Goal: Check status: Check status

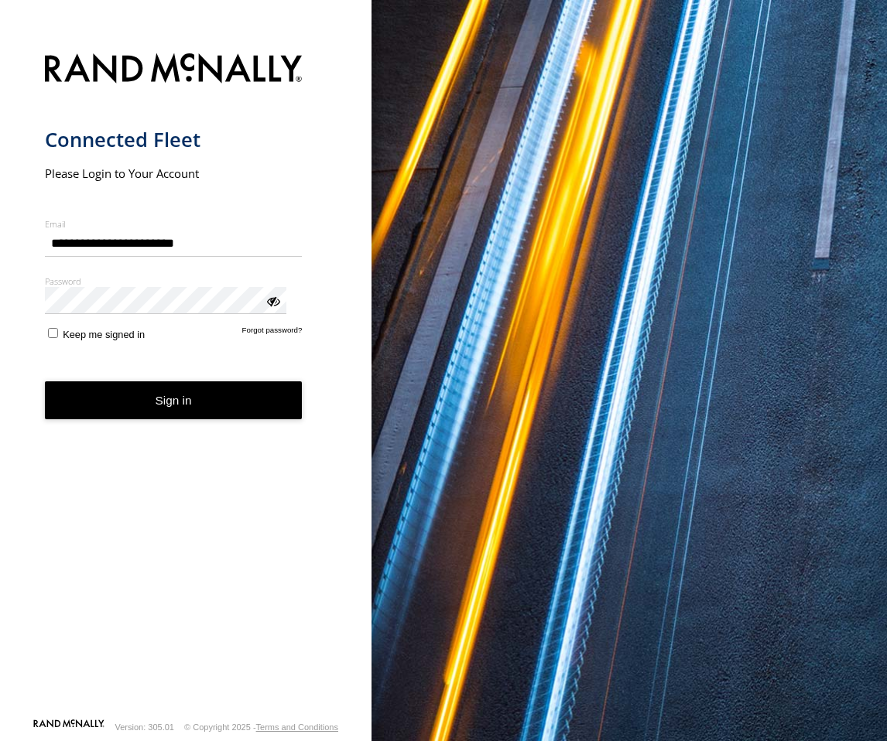
click at [137, 389] on button "Sign in" at bounding box center [174, 400] width 258 height 38
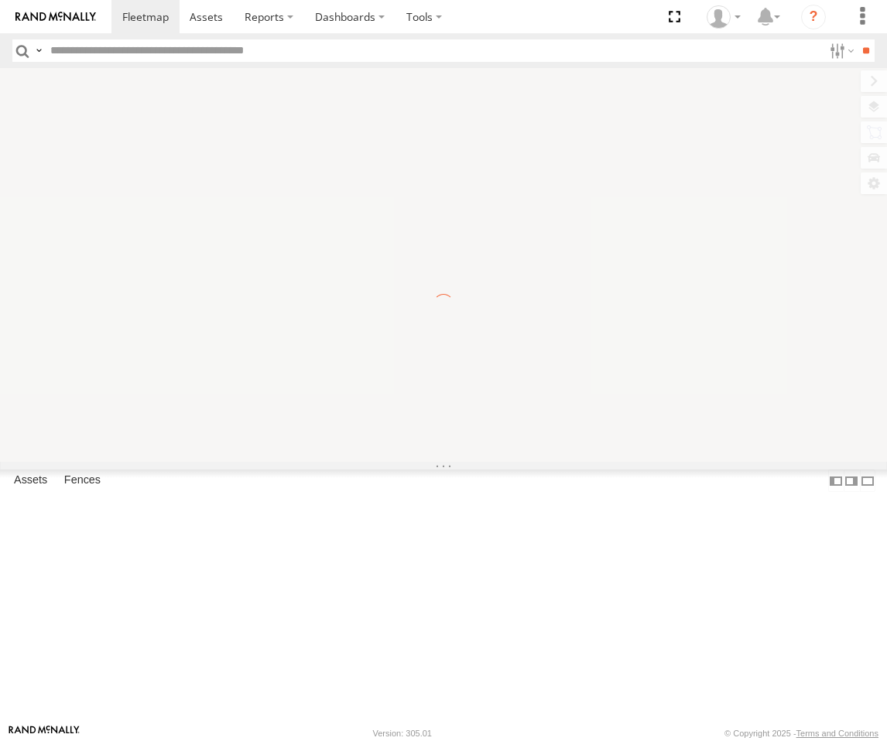
click at [723, 462] on div at bounding box center [443, 265] width 887 height 394
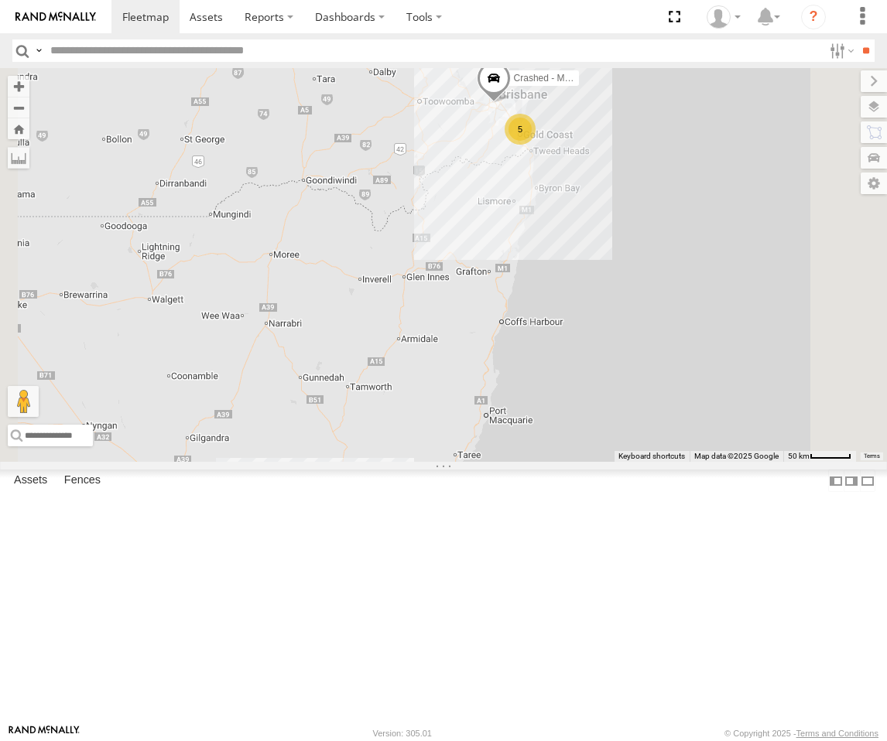
drag, startPoint x: 733, startPoint y: 376, endPoint x: 722, endPoint y: 487, distance: 112.0
click at [722, 462] on div "5 FFT59L - Corolla Hatch 2 Crashed - Mint Green" at bounding box center [443, 265] width 887 height 394
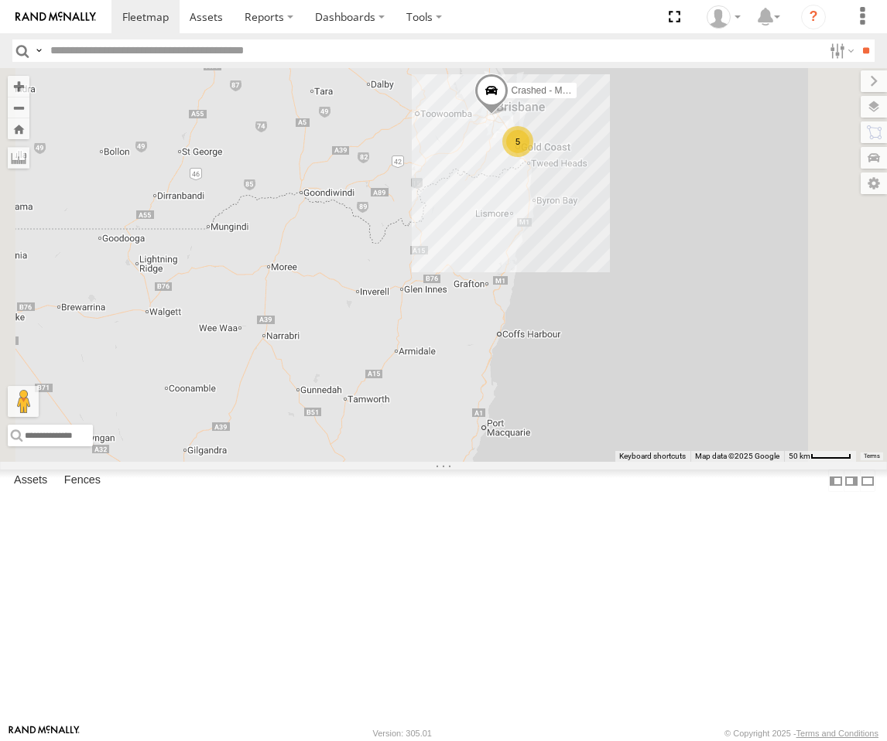
click at [0, 0] on div "Squeak - Dark Green" at bounding box center [0, 0] width 0 height 0
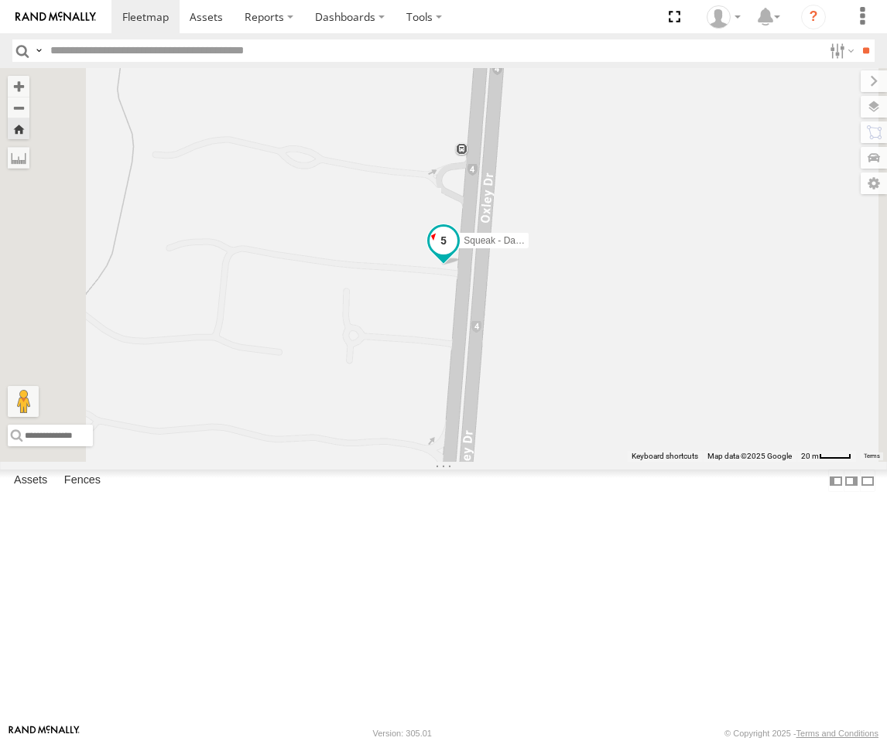
click at [460, 265] on span at bounding box center [443, 245] width 34 height 42
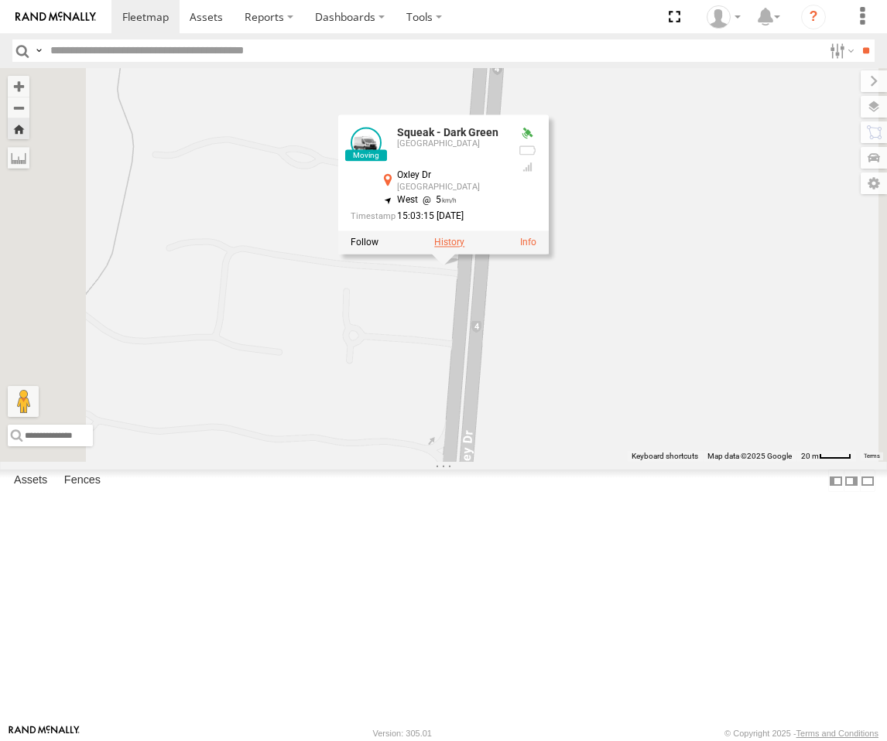
click at [464, 248] on label at bounding box center [449, 242] width 30 height 11
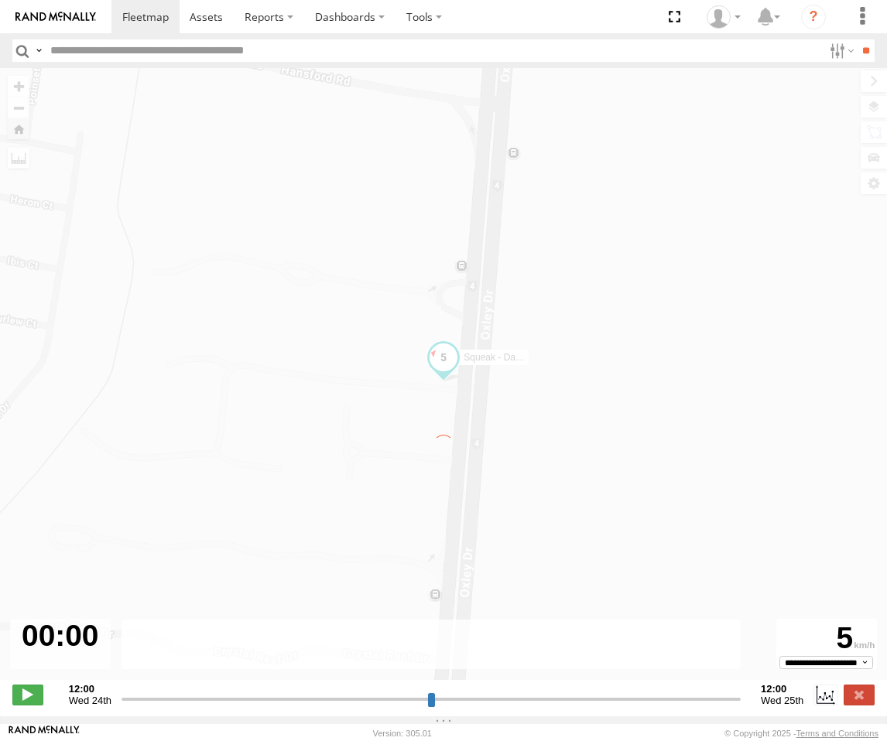
type input "**********"
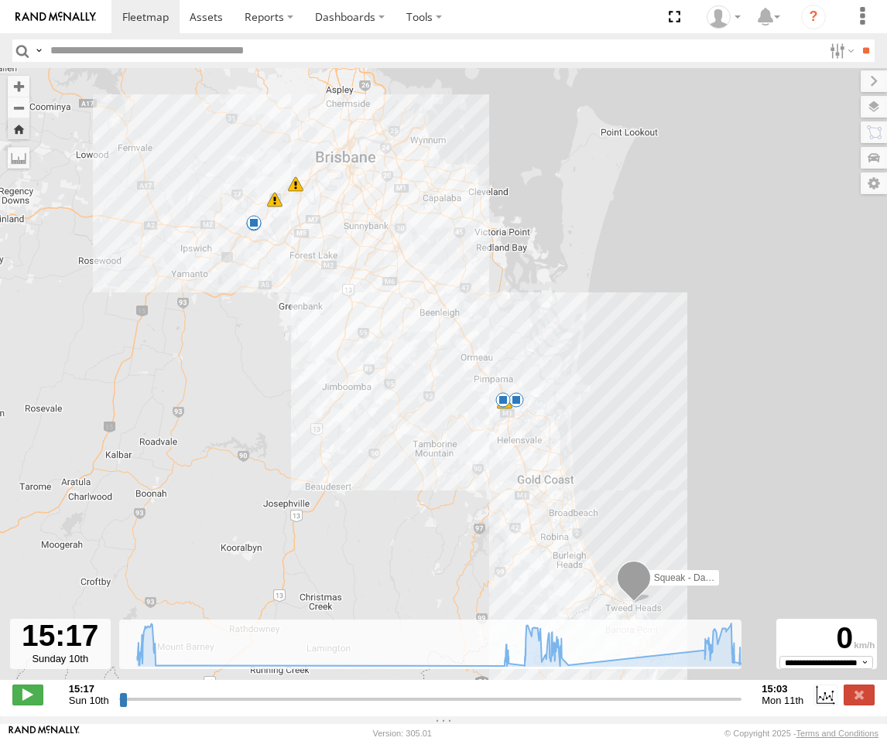
click at [35, 13] on img at bounding box center [55, 17] width 80 height 11
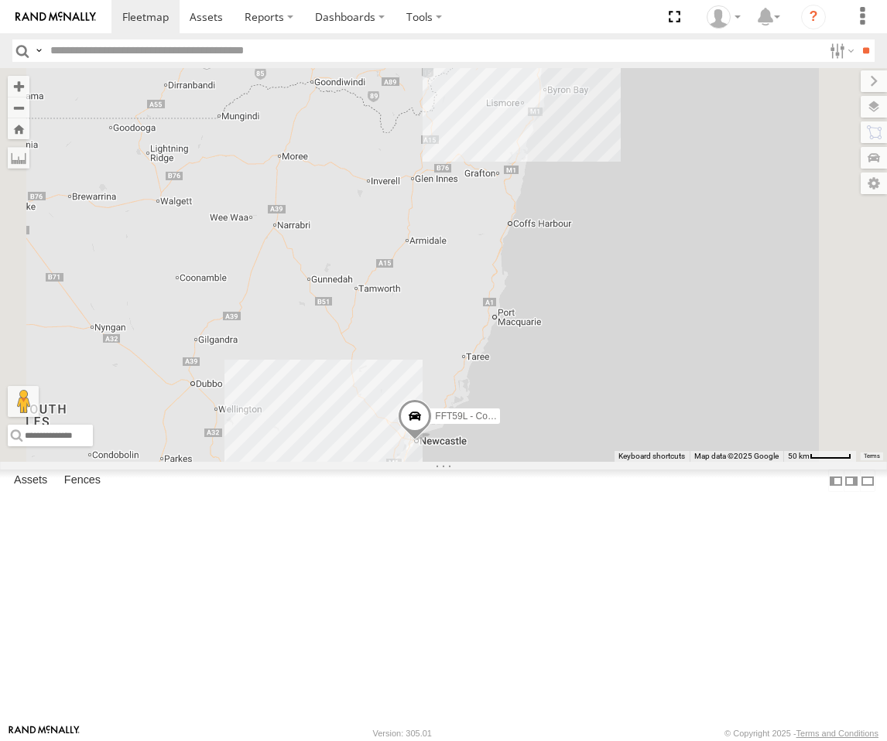
click at [0, 0] on div "[GEOGRAPHIC_DATA]" at bounding box center [0, 0] width 0 height 0
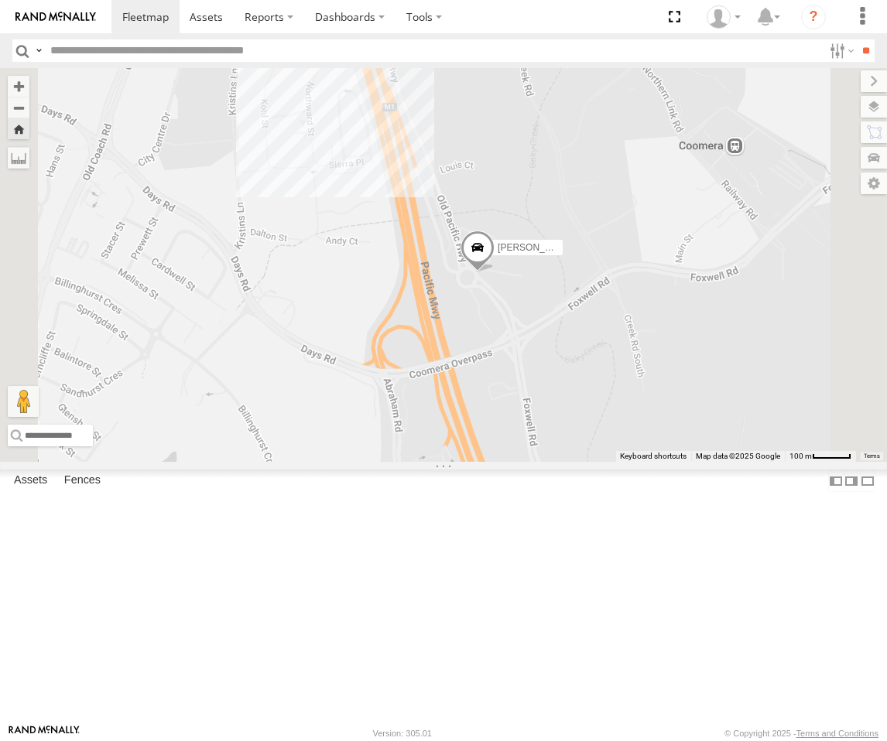
click at [680, 458] on div "Roy - Dark Green" at bounding box center [443, 265] width 887 height 394
click at [494, 272] on span at bounding box center [477, 252] width 34 height 42
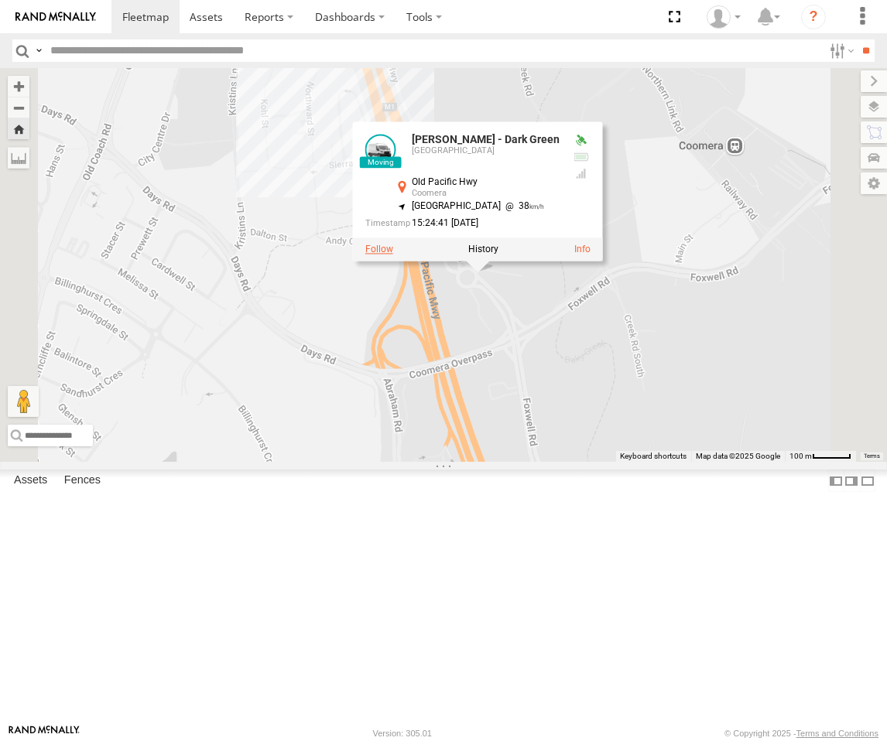
click at [393, 255] on label at bounding box center [379, 249] width 28 height 11
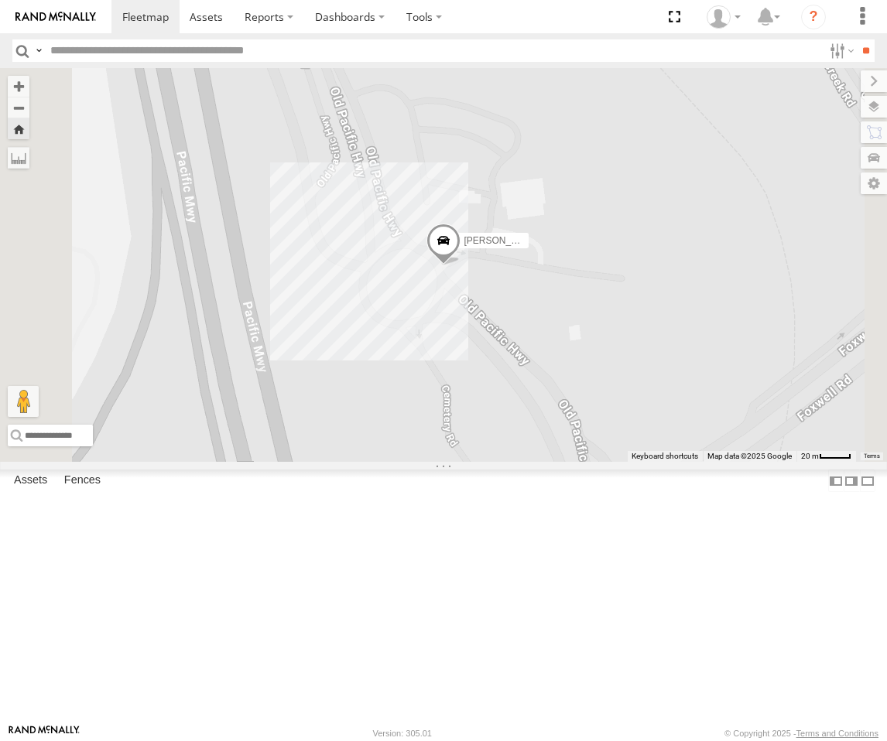
click at [460, 265] on span at bounding box center [443, 244] width 34 height 42
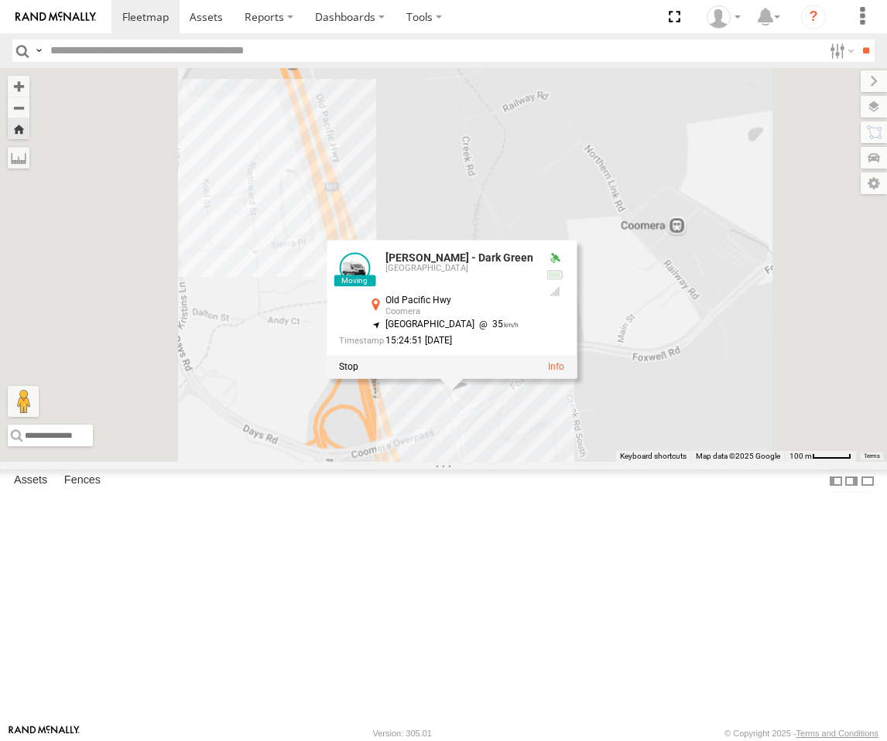
drag, startPoint x: 610, startPoint y: 559, endPoint x: 637, endPoint y: 531, distance: 37.7
click at [637, 462] on div "Roy - Dark Green Roy - Dark Green Brisbane Old Pacific Hwy Coomera -27.85643 , …" at bounding box center [443, 265] width 887 height 394
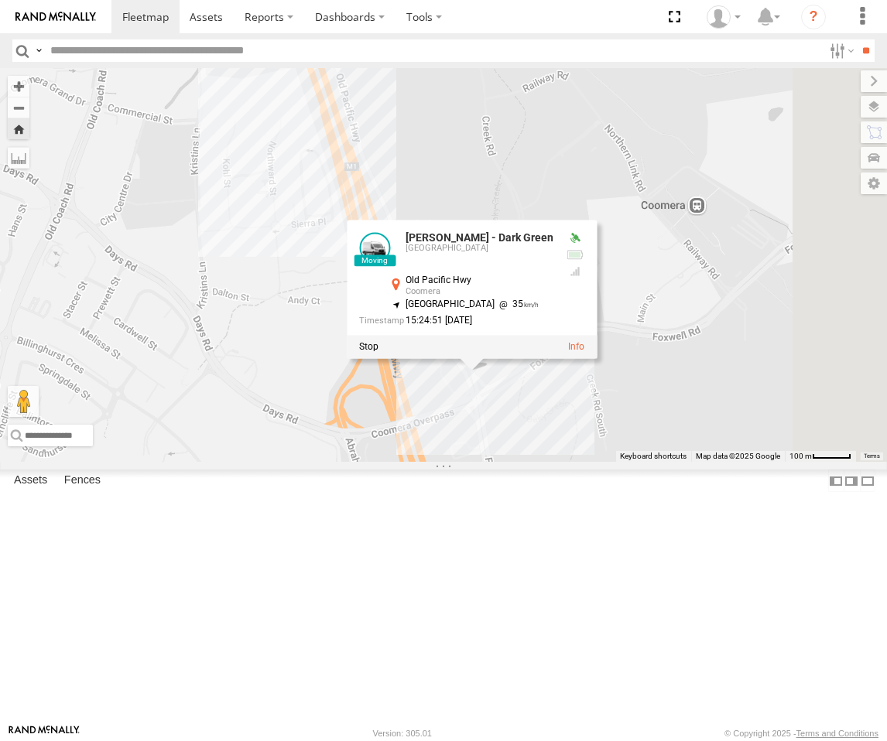
click at [632, 462] on div "Roy - Dark Green Roy - Dark Green Brisbane Old Pacific Hwy Coomera -27.85643 , …" at bounding box center [443, 265] width 887 height 394
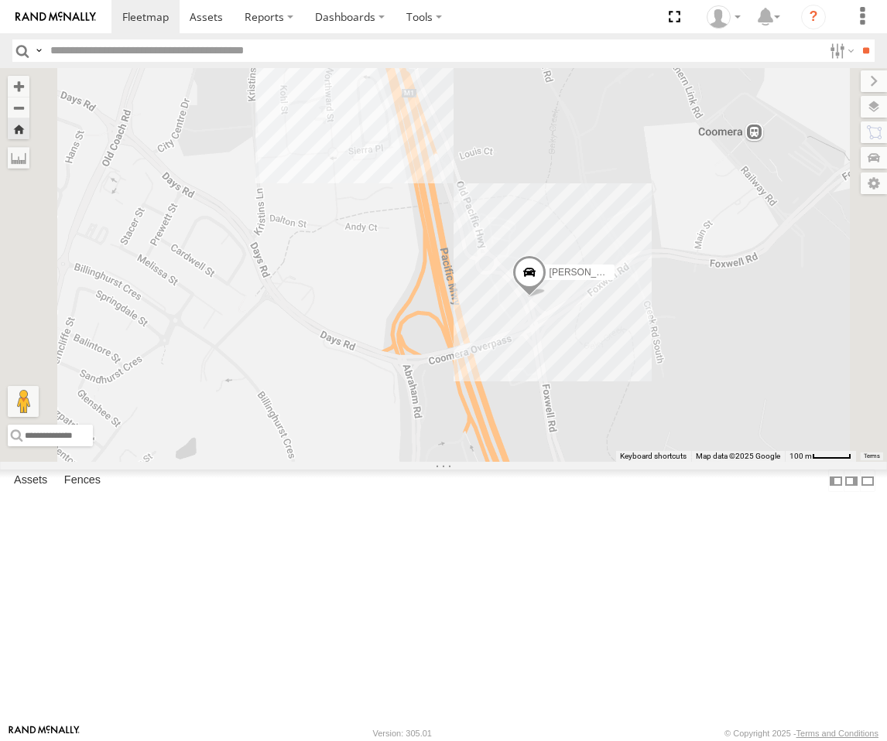
drag, startPoint x: 644, startPoint y: 522, endPoint x: 714, endPoint y: 430, distance: 115.9
click at [693, 455] on div "Roy - Dark Green" at bounding box center [443, 265] width 887 height 394
click at [549, 303] on span at bounding box center [532, 282] width 34 height 42
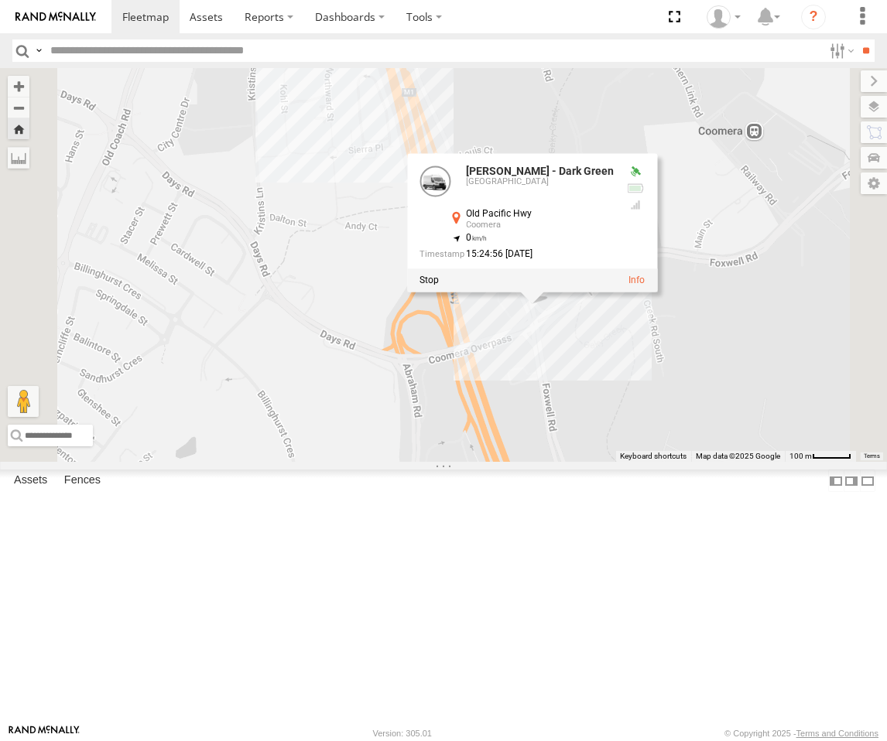
drag, startPoint x: 644, startPoint y: 413, endPoint x: 656, endPoint y: 459, distance: 47.3
click at [439, 285] on label at bounding box center [428, 280] width 19 height 11
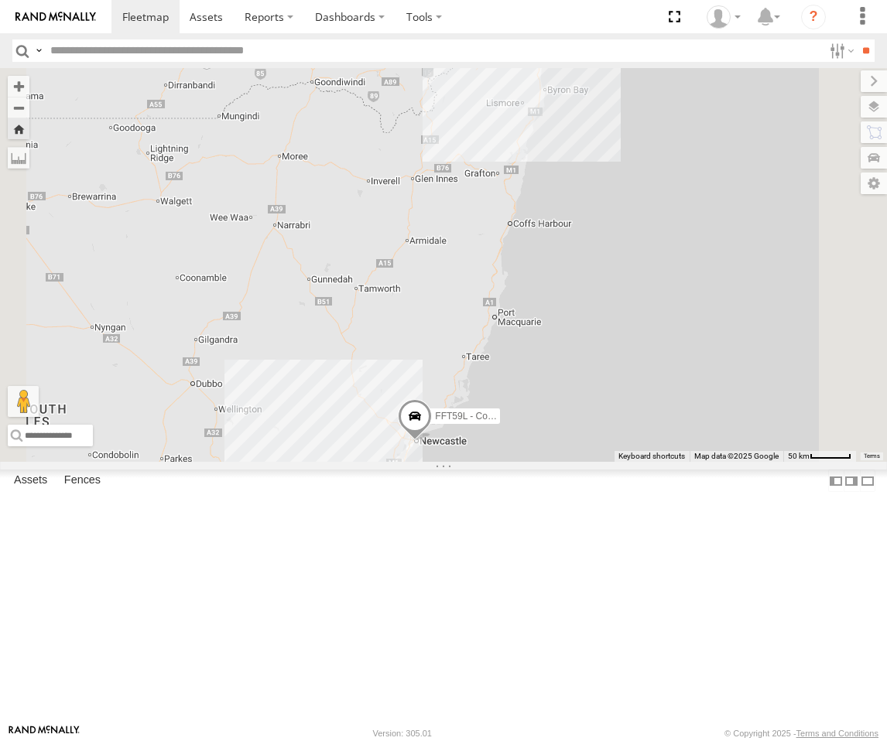
click at [0, 0] on div "Brisbane" at bounding box center [0, 0] width 0 height 0
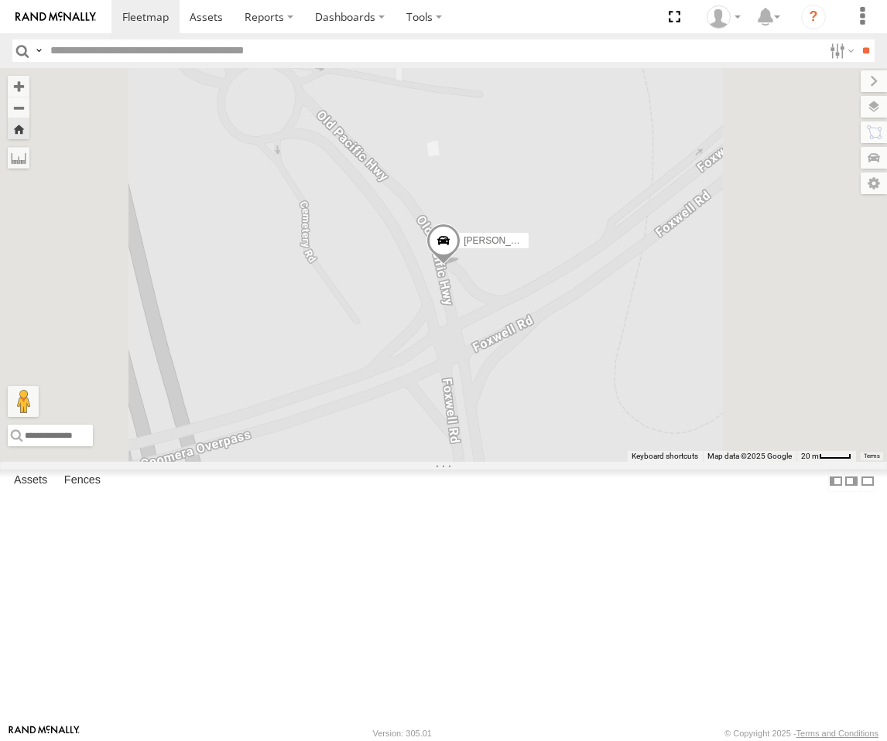
click at [460, 265] on span at bounding box center [443, 244] width 34 height 42
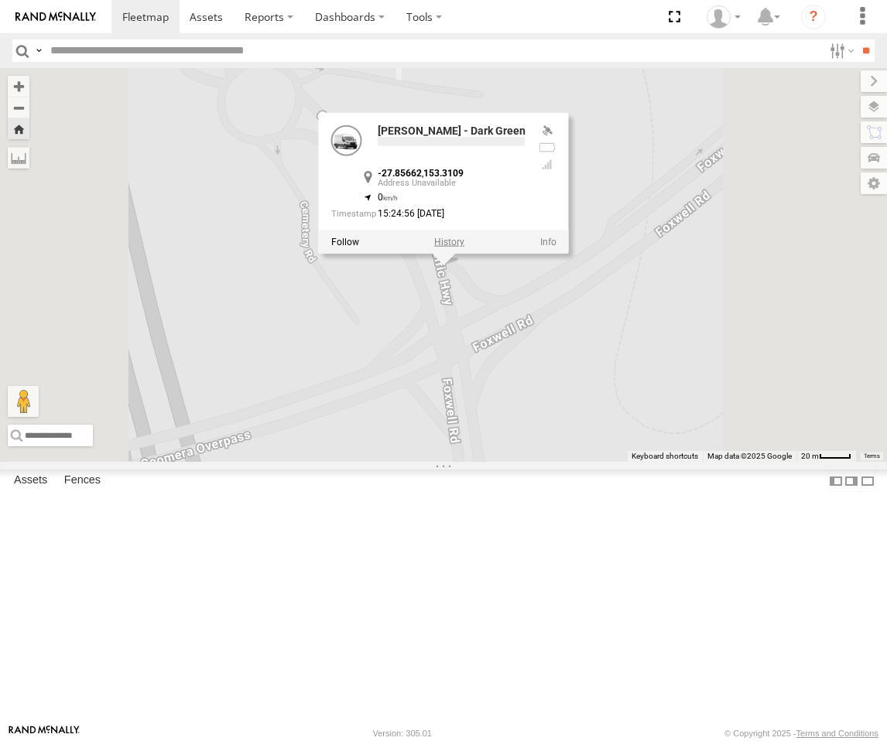
click at [464, 247] on label at bounding box center [449, 241] width 30 height 11
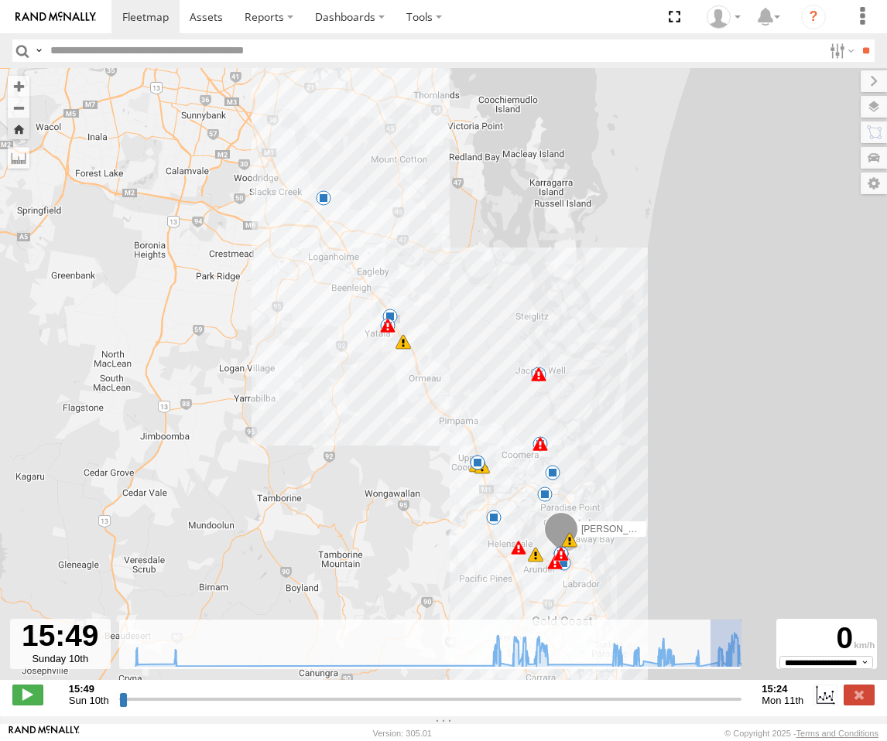
drag, startPoint x: 703, startPoint y: 672, endPoint x: 755, endPoint y: 672, distance: 51.8
click at [755, 672] on div "← Move left → Move right ↑ Move up ↓ Move down + Zoom in - Zoom out Home Jump l…" at bounding box center [443, 392] width 887 height 648
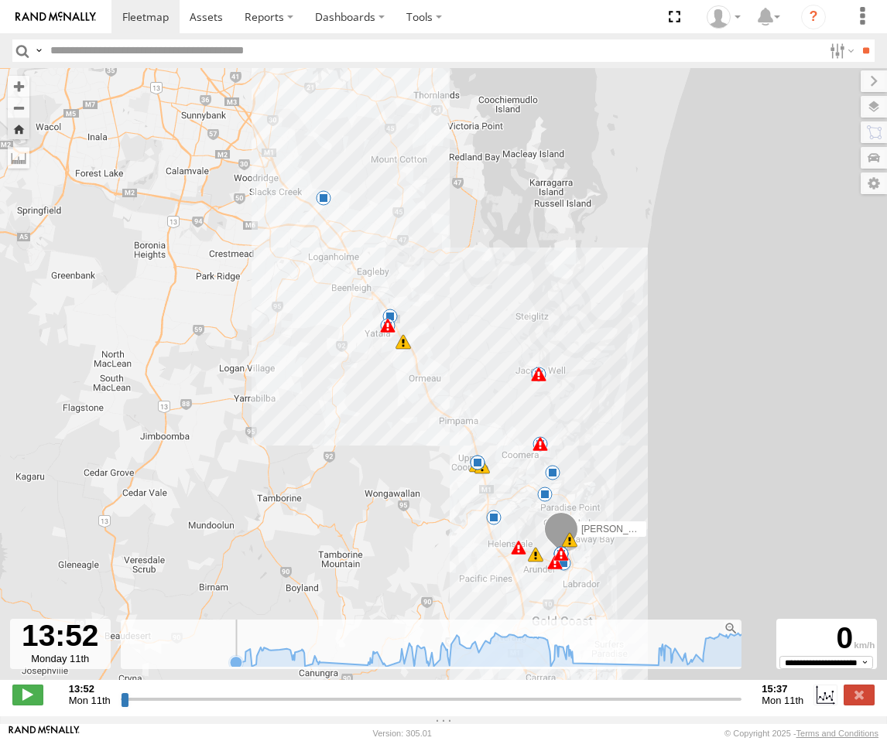
click at [230, 668] on icon at bounding box center [236, 662] width 12 height 12
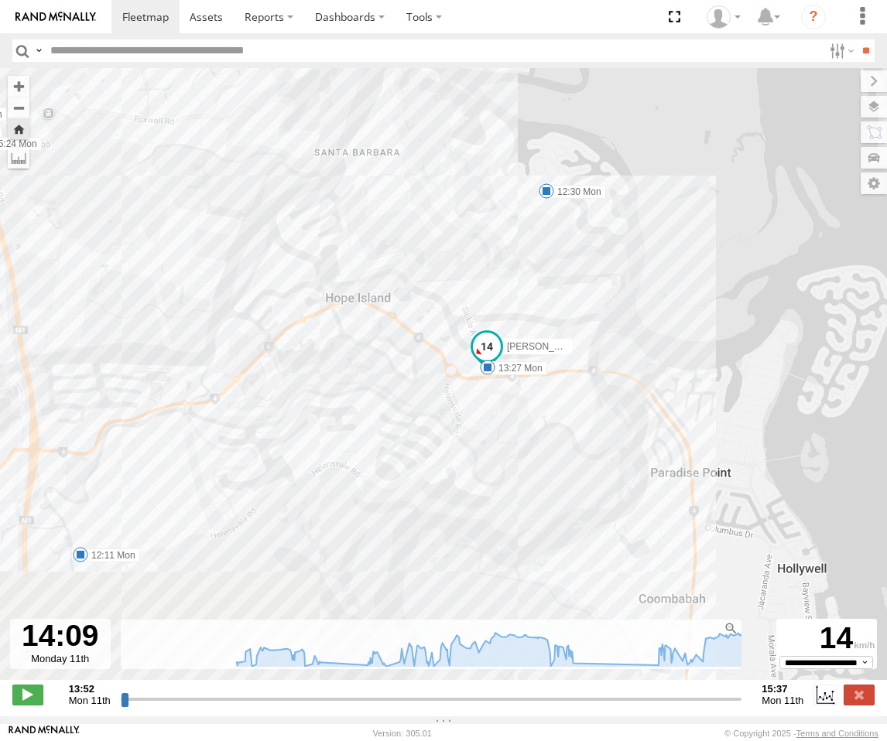
drag, startPoint x: 528, startPoint y: 504, endPoint x: 635, endPoint y: 296, distance: 234.2
click at [637, 296] on div "Roy - Dark Green 16:11 Sun 16:15 Sun 16:17 Sun 17:45 Sun 05:39 Mon 05:47 Mon 05…" at bounding box center [443, 382] width 887 height 628
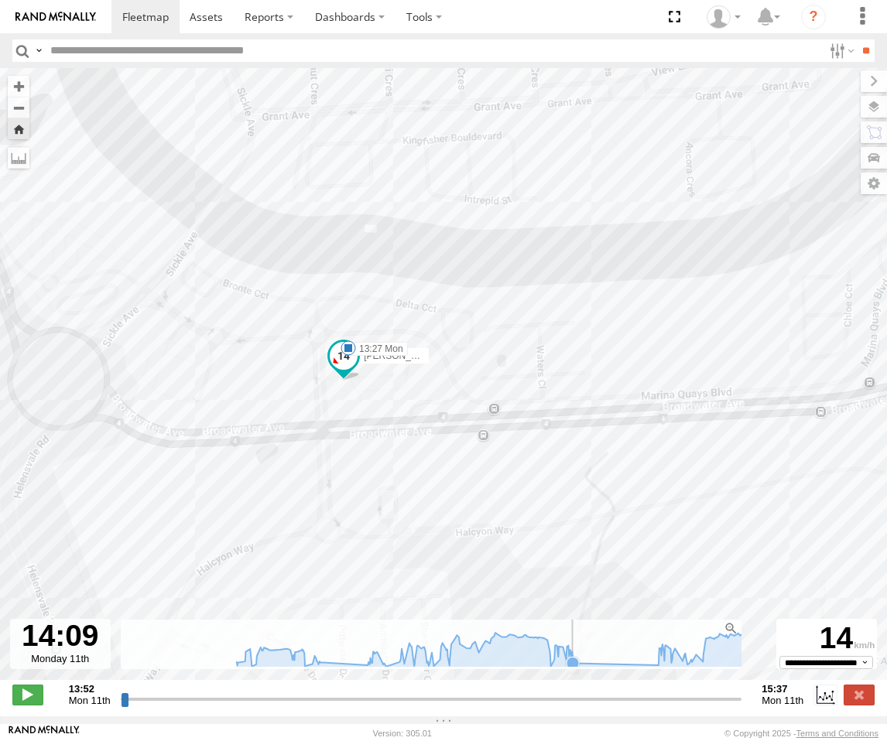
click at [566, 669] on icon at bounding box center [572, 663] width 12 height 12
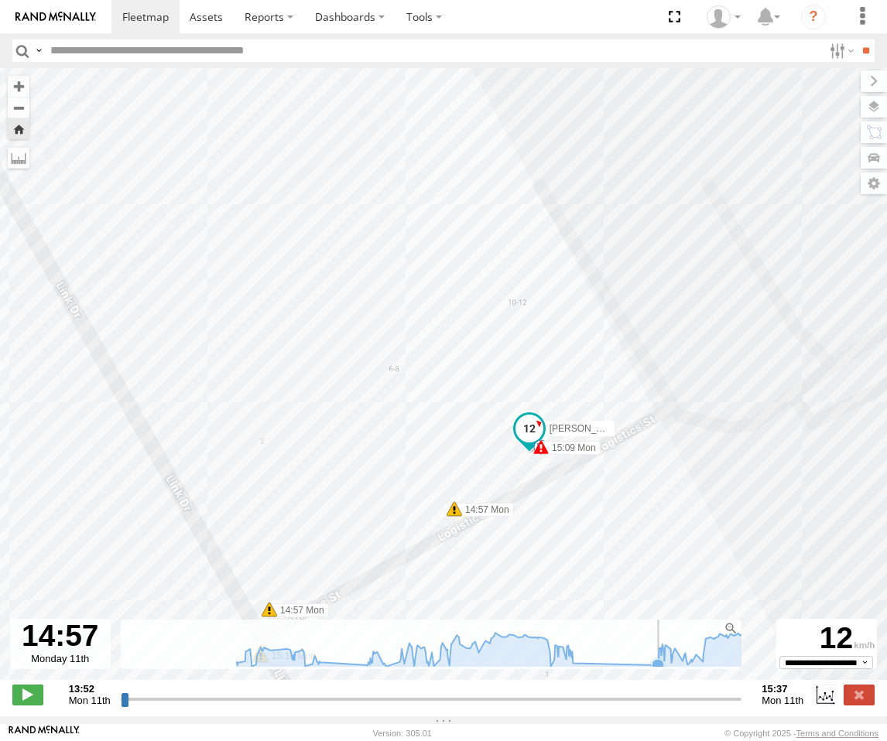
click at [651, 672] on icon at bounding box center [657, 665] width 12 height 12
click at [569, 669] on icon at bounding box center [572, 663] width 12 height 12
click at [651, 672] on icon at bounding box center [657, 665] width 12 height 12
click at [572, 671] on icon at bounding box center [572, 662] width 15 height 15
click at [651, 672] on icon at bounding box center [657, 665] width 12 height 12
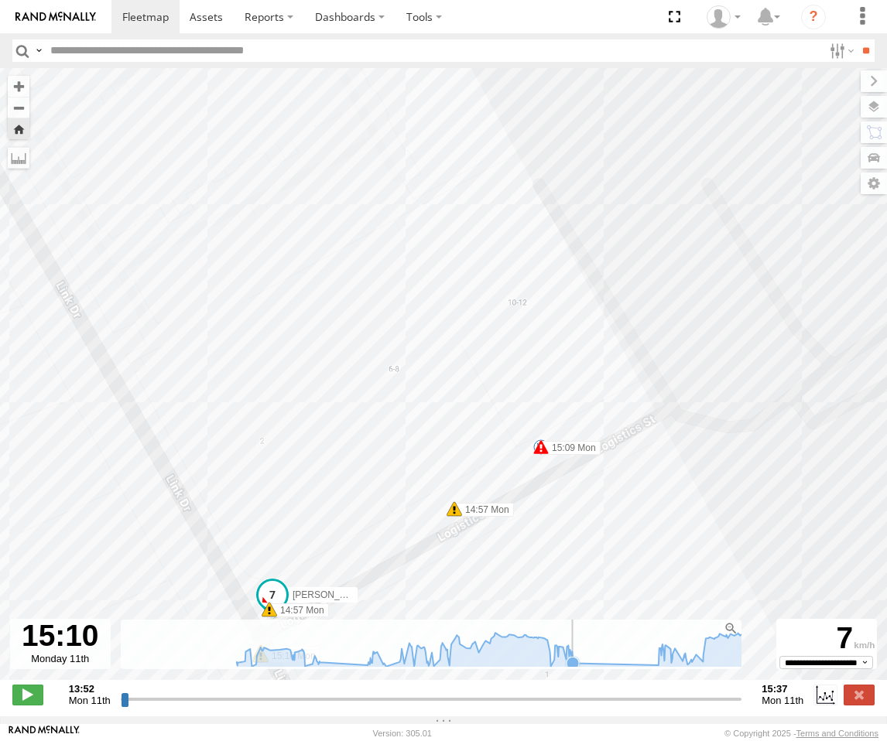
click at [580, 666] on icon at bounding box center [497, 649] width 537 height 33
click at [313, 668] on icon at bounding box center [319, 661] width 12 height 12
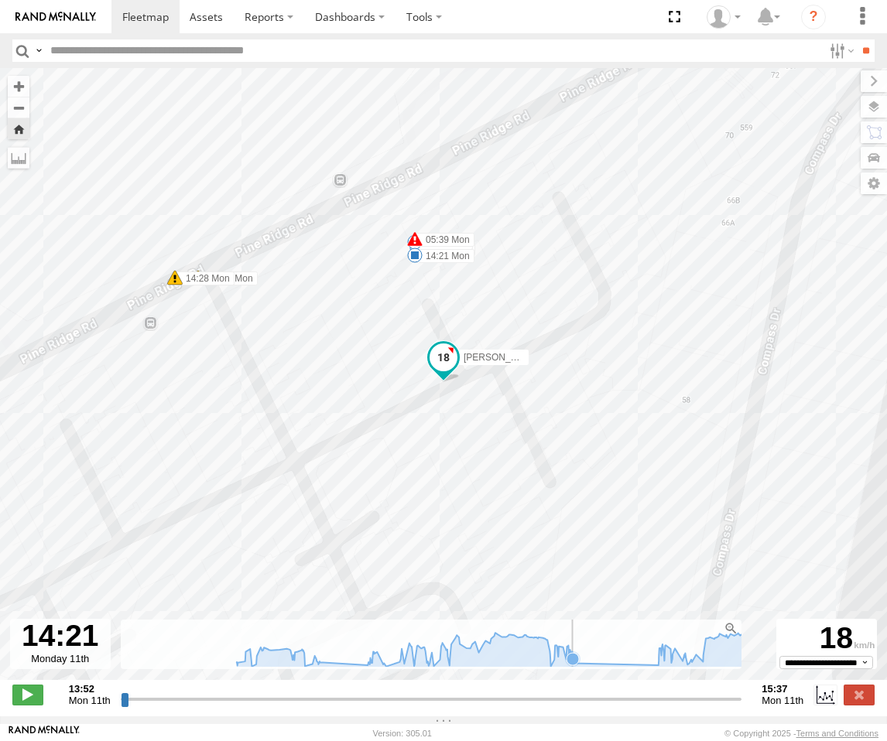
click at [566, 665] on icon at bounding box center [572, 659] width 12 height 12
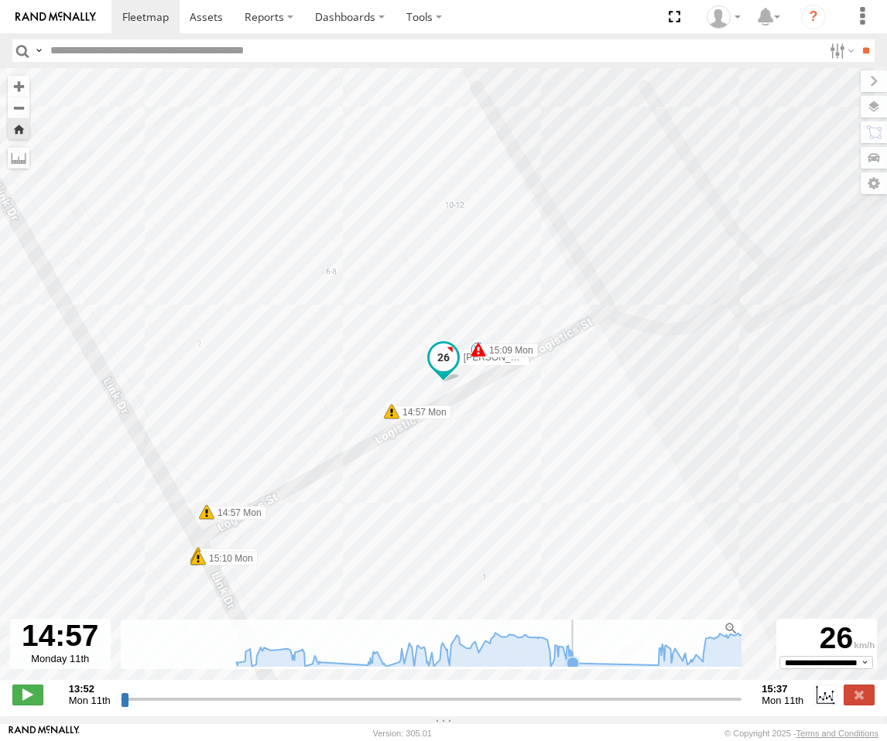
click at [567, 669] on icon at bounding box center [572, 663] width 12 height 12
click at [651, 672] on icon at bounding box center [657, 665] width 12 height 12
click at [569, 669] on icon at bounding box center [572, 663] width 12 height 12
click at [634, 666] on icon at bounding box center [497, 649] width 537 height 33
click at [854, 700] on label at bounding box center [858, 695] width 31 height 20
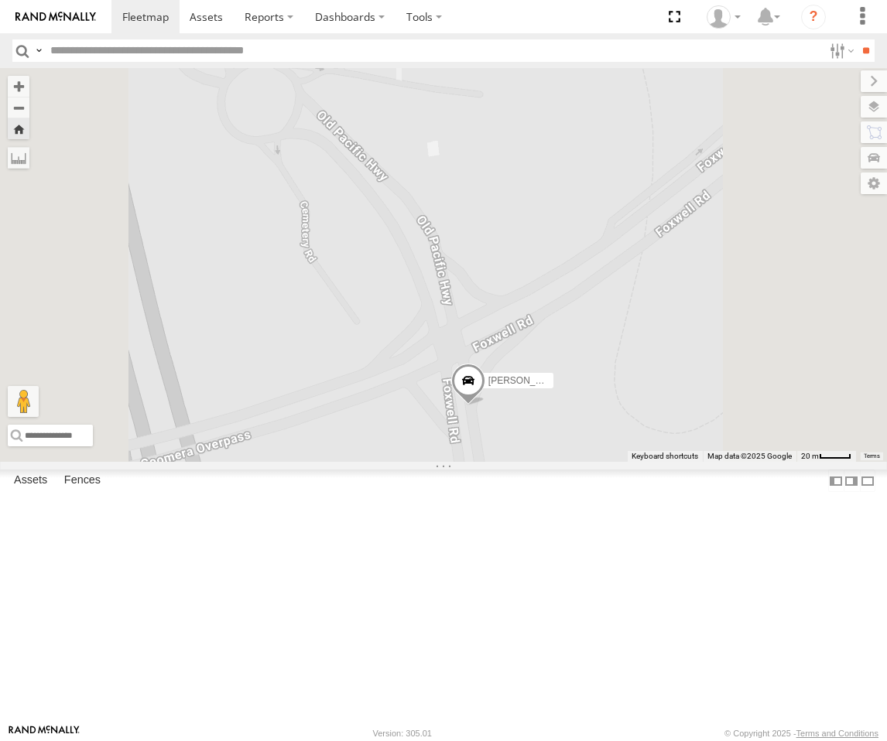
click at [485, 405] on span at bounding box center [468, 385] width 34 height 42
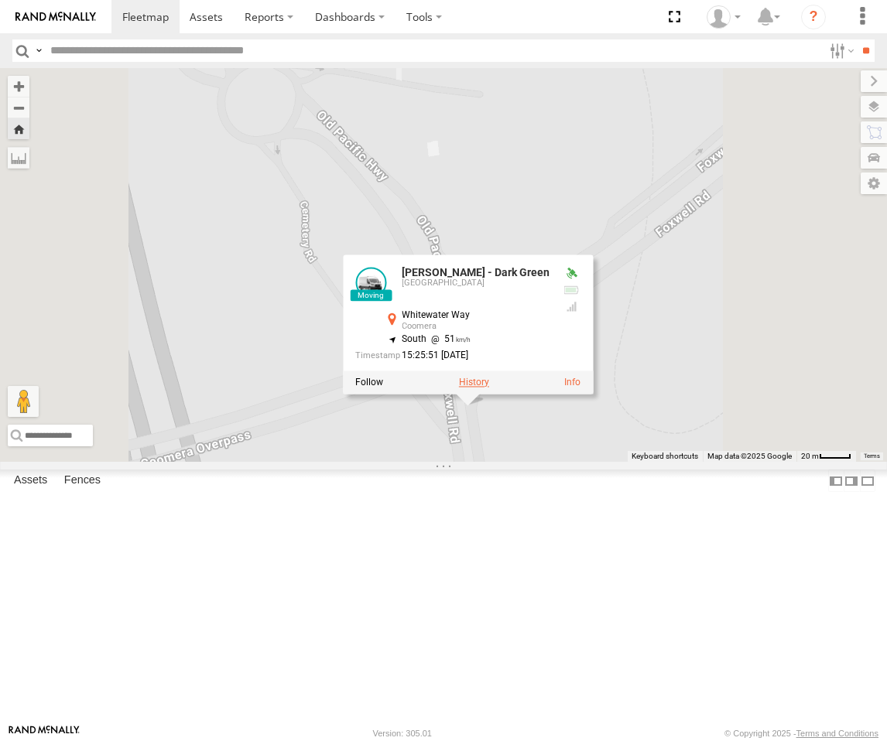
click at [489, 388] on label at bounding box center [474, 382] width 30 height 11
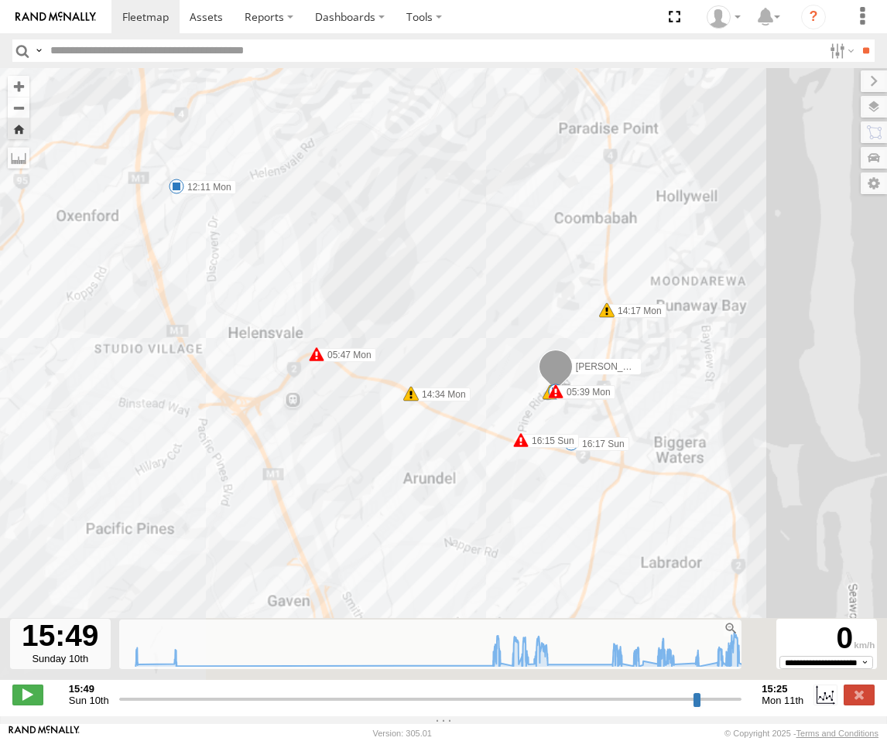
drag, startPoint x: 571, startPoint y: 490, endPoint x: 566, endPoint y: 313, distance: 178.0
click at [566, 313] on div "Roy - Dark Green 16:11 Sun 16:15 Sun 16:17 Sun 17:45 Sun 05:39 Mon 05:47 Mon 05…" at bounding box center [443, 382] width 887 height 628
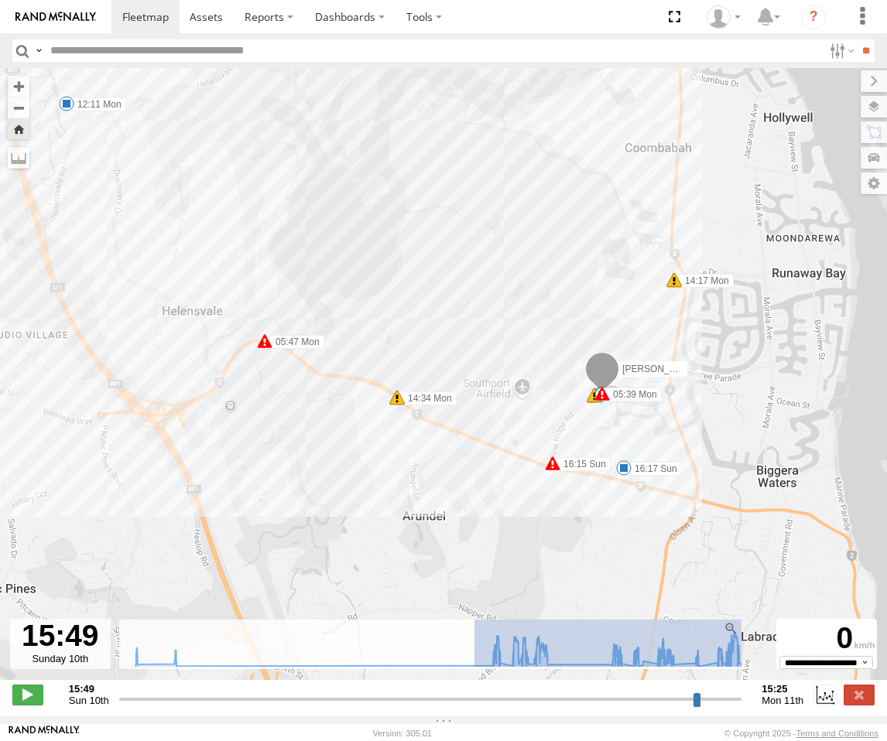
drag, startPoint x: 467, startPoint y: 674, endPoint x: 753, endPoint y: 674, distance: 285.5
click at [753, 674] on div "← Move left → Move right ↑ Move up ↓ Move down + Zoom in - Zoom out Home Jump l…" at bounding box center [443, 392] width 887 height 648
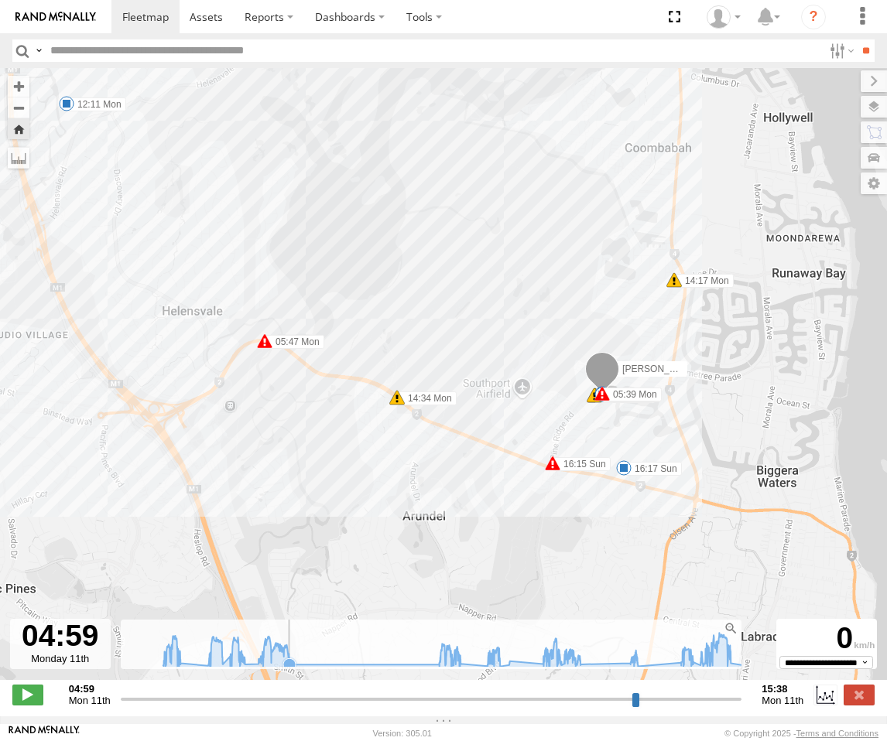
click at [284, 671] on icon at bounding box center [289, 664] width 12 height 12
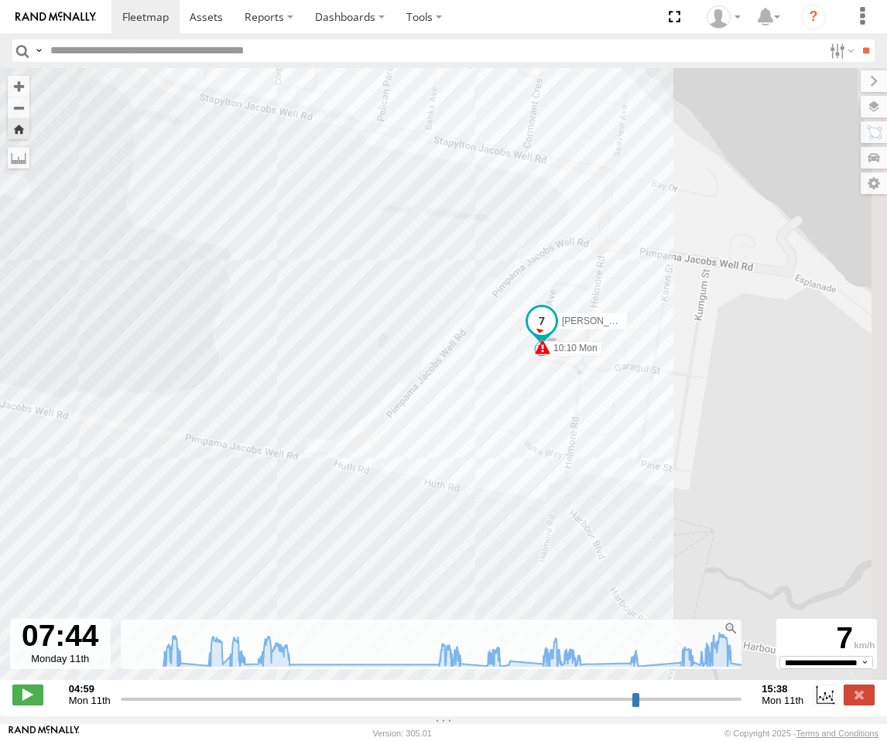
drag, startPoint x: 506, startPoint y: 354, endPoint x: 402, endPoint y: 561, distance: 231.8
click at [402, 561] on div "Roy - Dark Green 16:11 Sun 16:15 Sun 16:17 Sun 17:45 Sun 05:39 Mon 05:47 Mon 05…" at bounding box center [443, 382] width 887 height 628
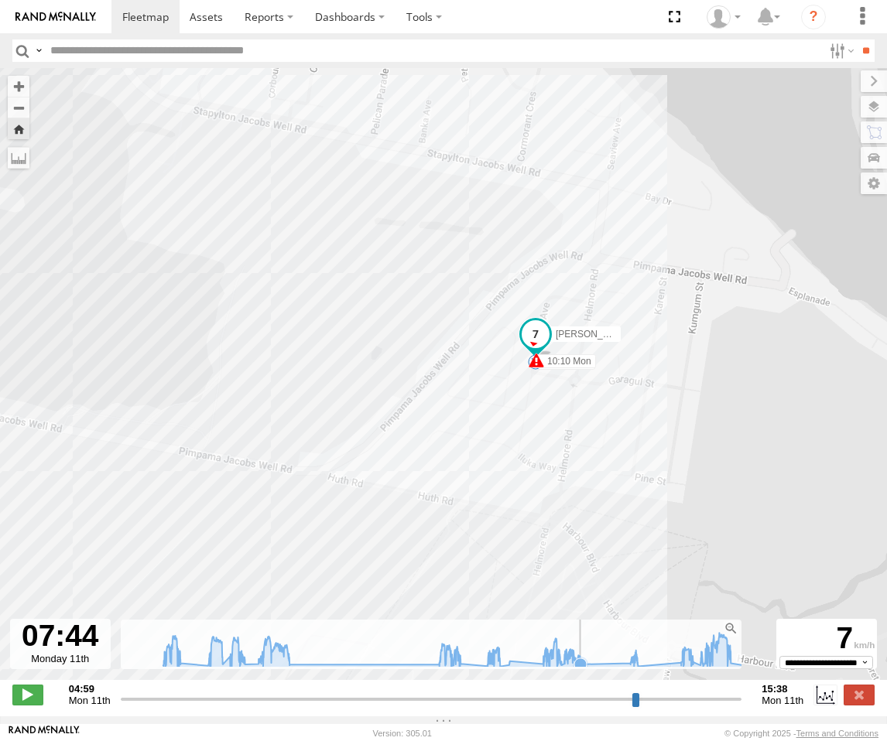
click at [576, 671] on icon at bounding box center [580, 664] width 12 height 12
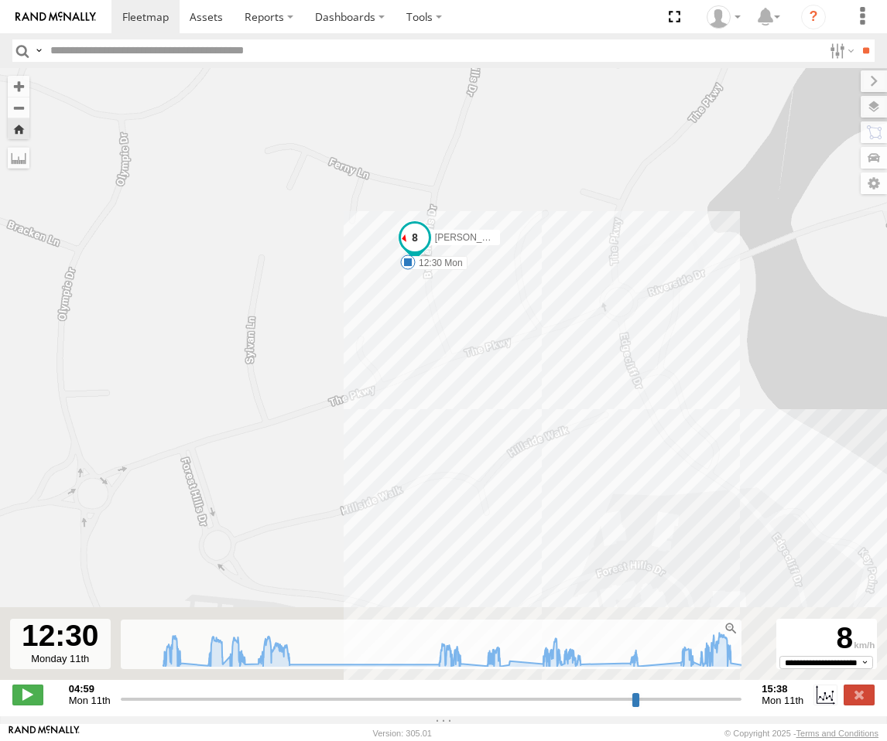
drag, startPoint x: 545, startPoint y: 388, endPoint x: 477, endPoint y: 243, distance: 160.3
click at [477, 243] on div "Roy - Dark Green 16:11 Sun 16:15 Sun 16:17 Sun 17:45 Sun 05:39 Mon 05:47 Mon 05…" at bounding box center [443, 382] width 887 height 628
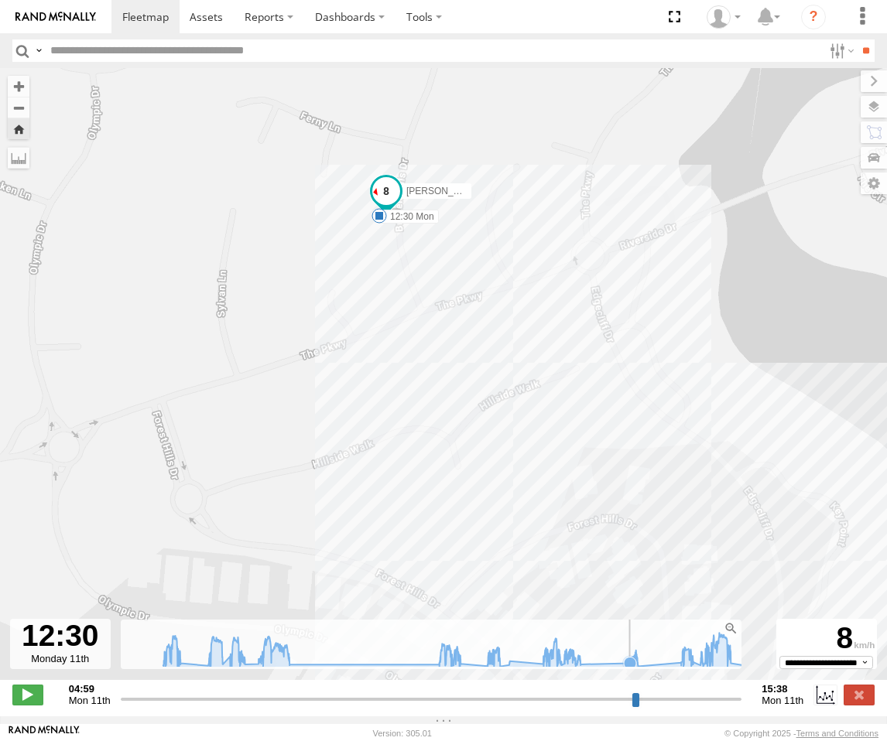
click at [624, 669] on icon at bounding box center [630, 663] width 12 height 12
click at [631, 672] on icon at bounding box center [637, 666] width 12 height 12
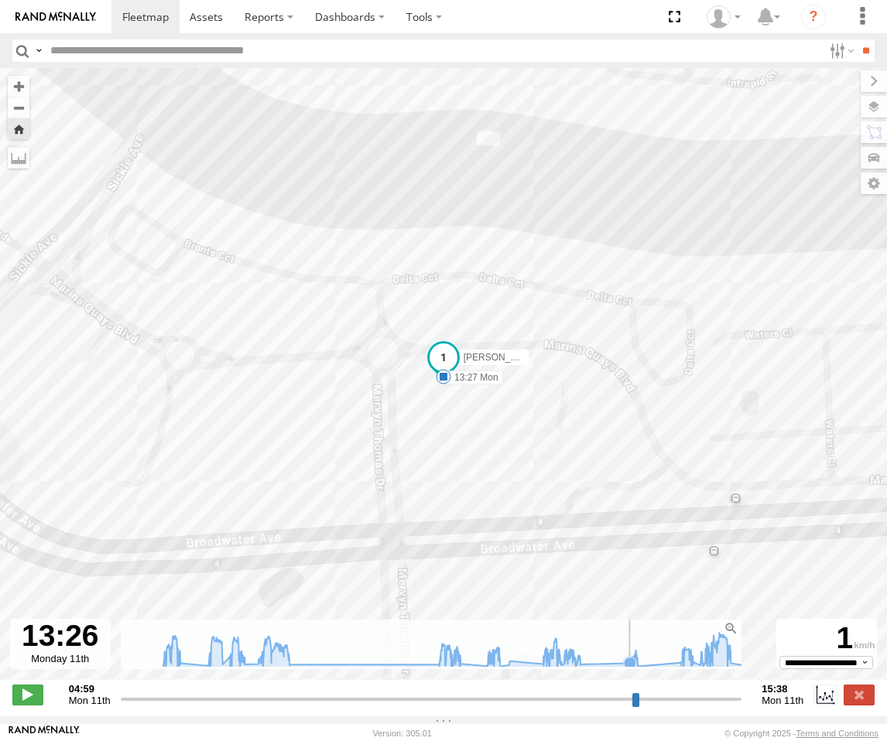
click at [622, 669] on icon at bounding box center [629, 662] width 15 height 15
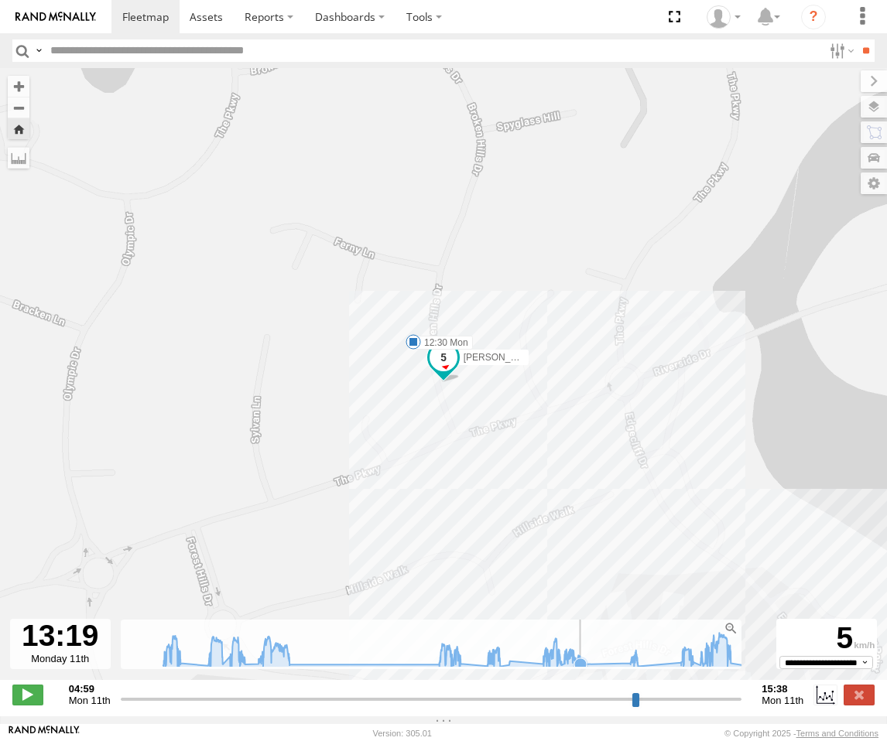
click at [576, 671] on icon at bounding box center [580, 664] width 12 height 12
click at [634, 672] on icon at bounding box center [637, 666] width 12 height 12
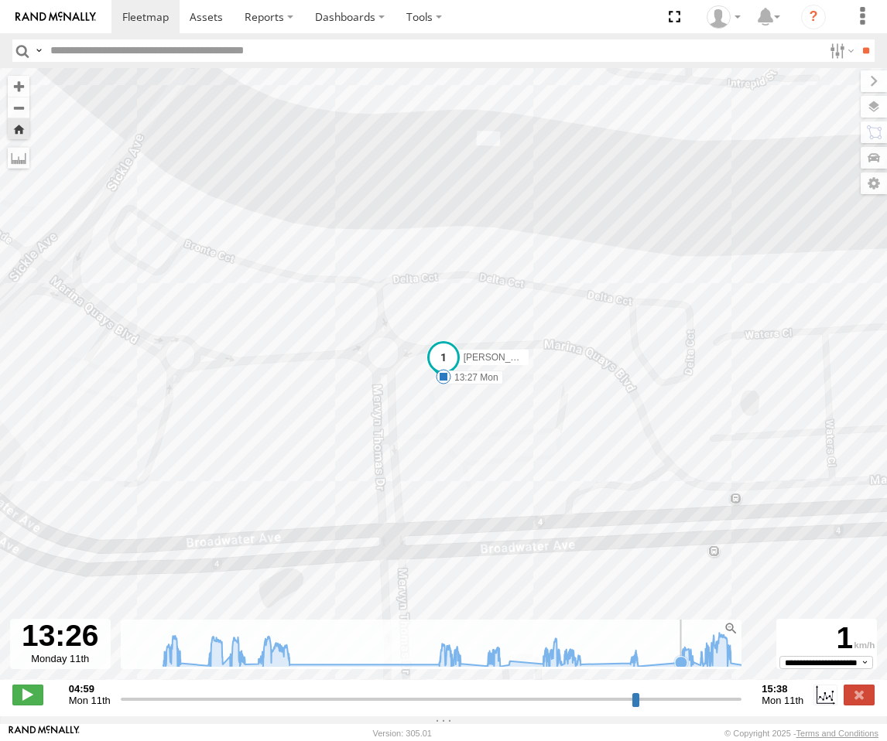
click at [675, 668] on icon at bounding box center [681, 662] width 12 height 12
click at [636, 672] on icon at bounding box center [637, 666] width 12 height 12
click at [675, 668] on icon at bounding box center [681, 662] width 12 height 12
click at [720, 672] on icon at bounding box center [726, 666] width 12 height 12
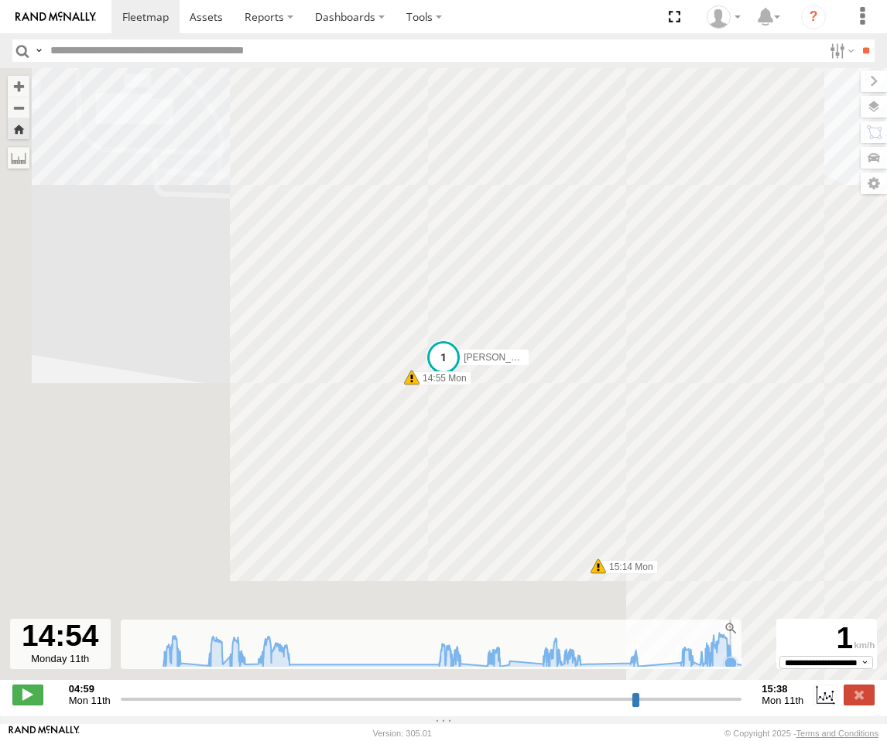
click at [724, 669] on icon at bounding box center [730, 663] width 12 height 12
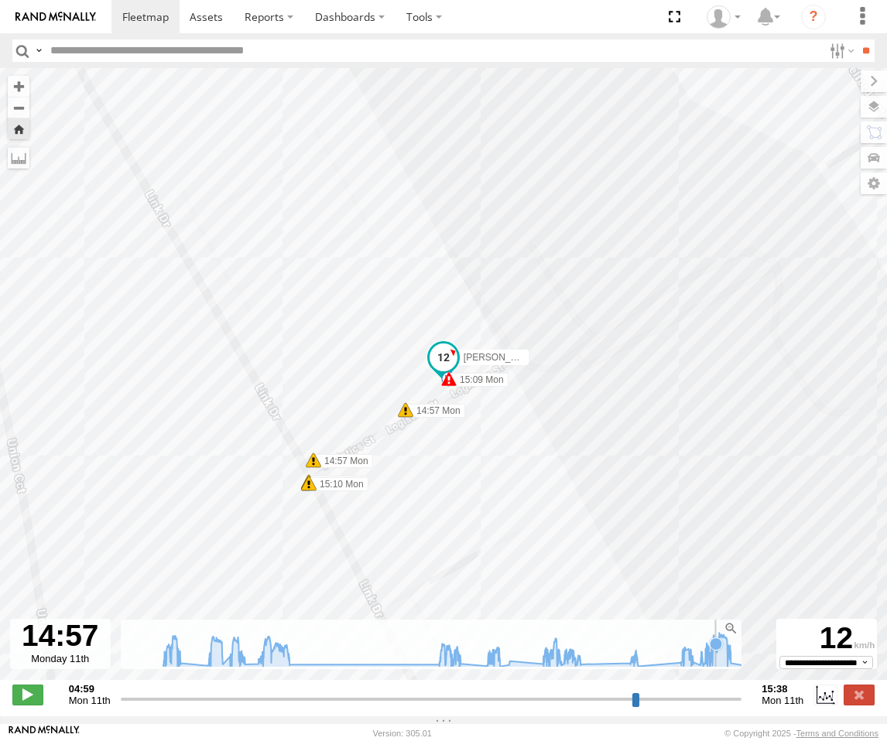
click at [708, 666] on icon at bounding box center [460, 649] width 611 height 33
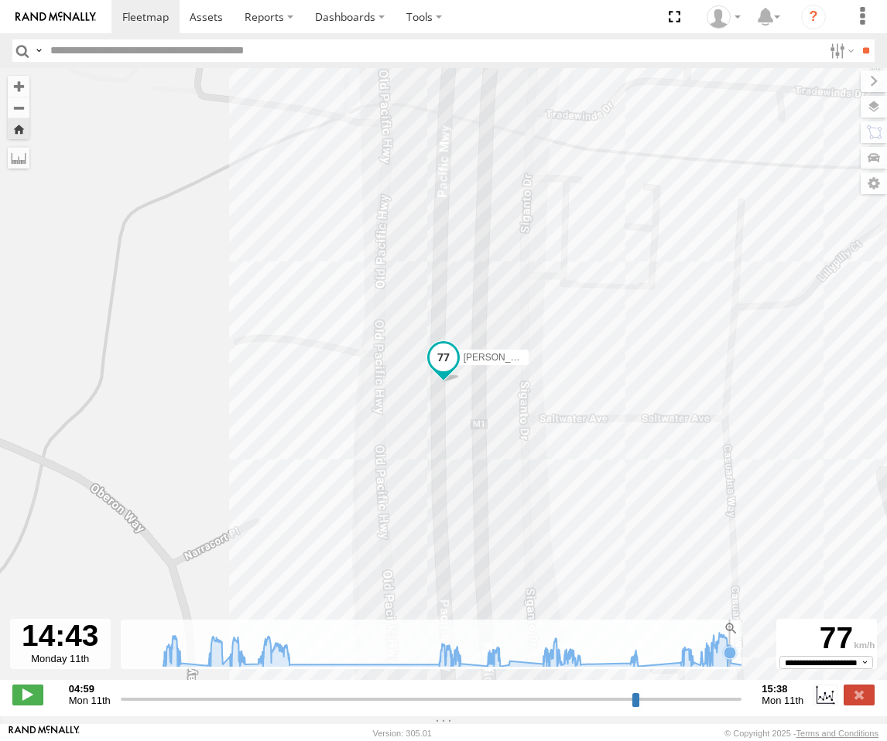
click at [722, 667] on g at bounding box center [460, 650] width 611 height 34
click at [726, 669] on icon at bounding box center [730, 663] width 12 height 12
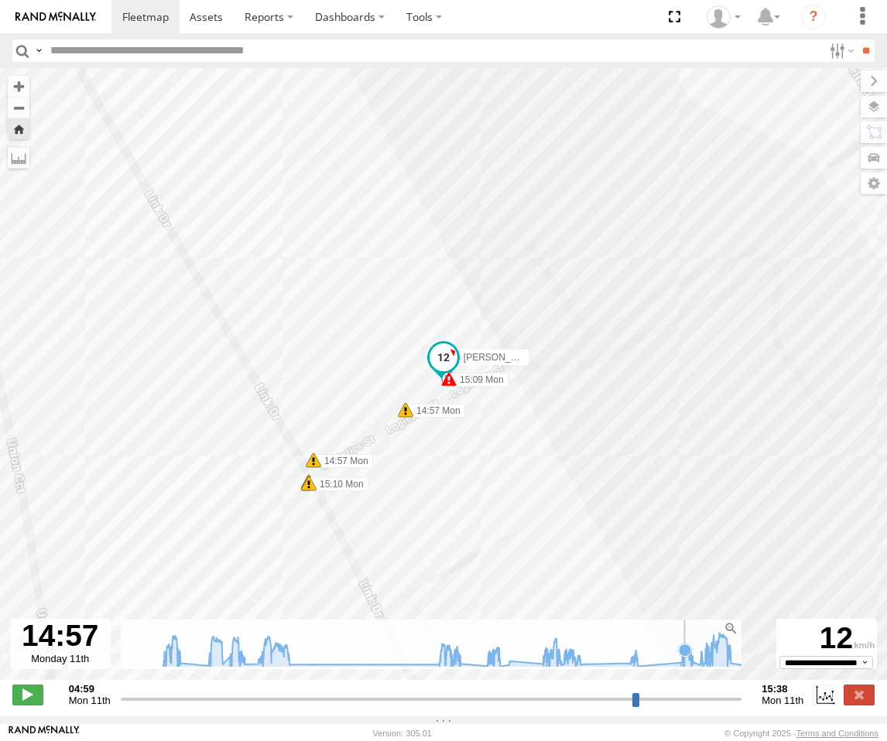
click at [677, 666] on icon at bounding box center [460, 649] width 611 height 33
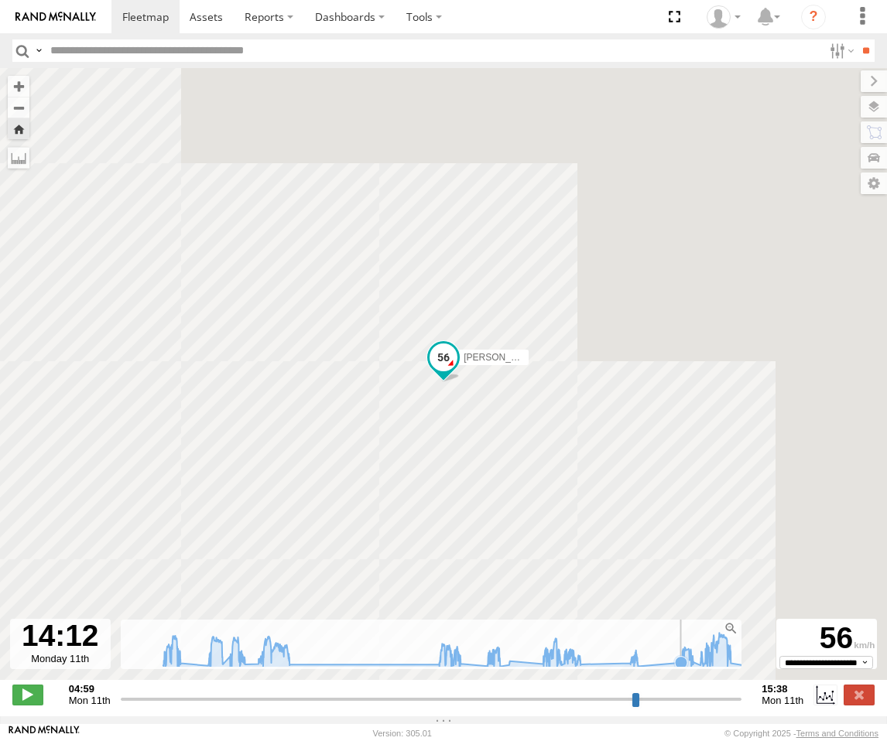
click at [675, 668] on icon at bounding box center [681, 662] width 12 height 12
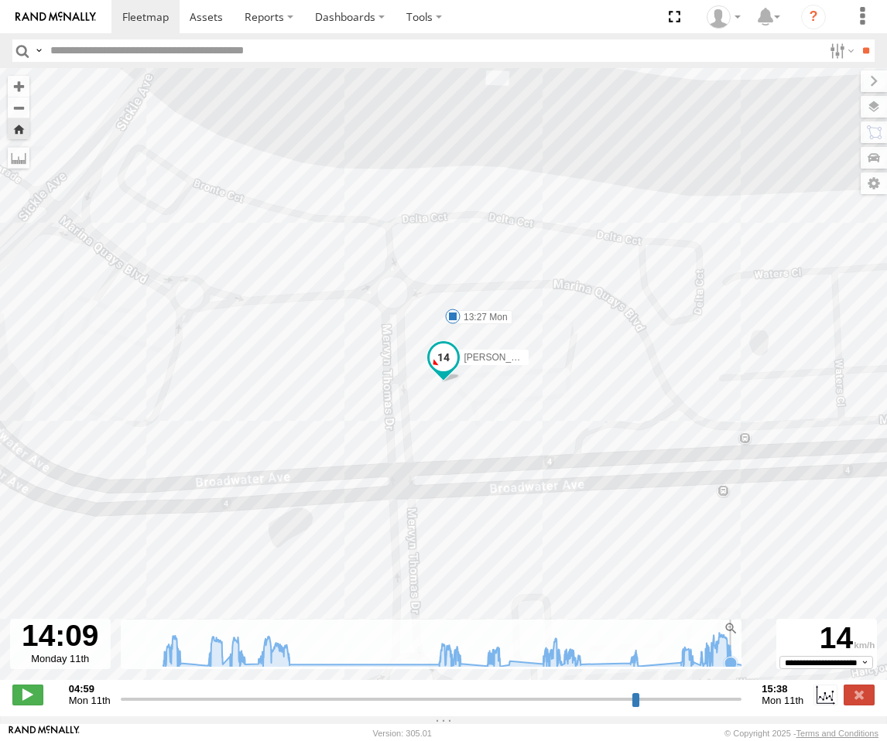
click at [726, 669] on icon at bounding box center [730, 663] width 12 height 12
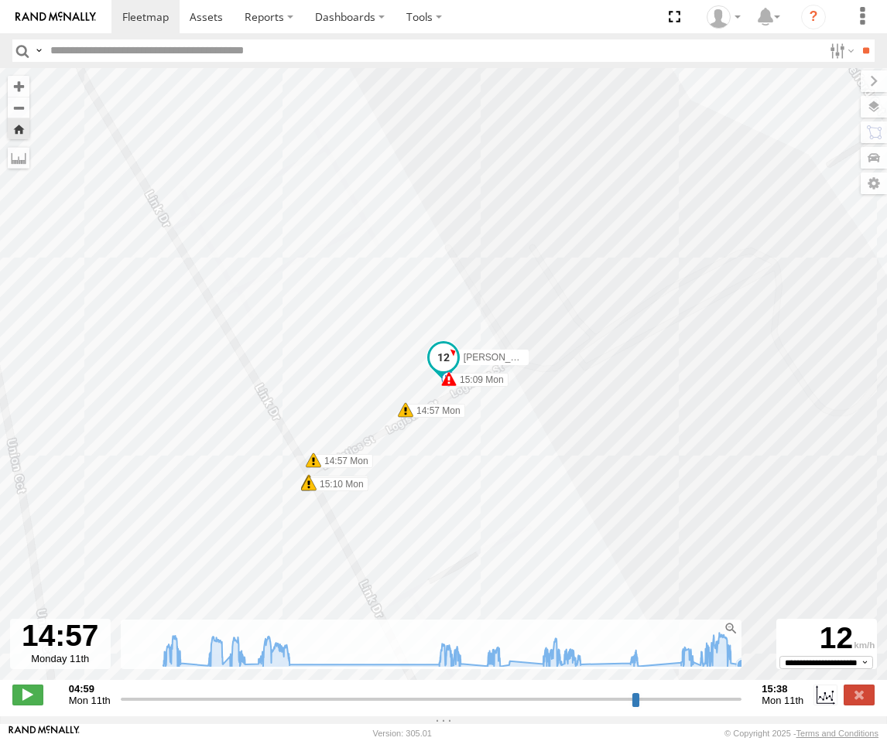
click at [736, 672] on icon at bounding box center [742, 665] width 12 height 12
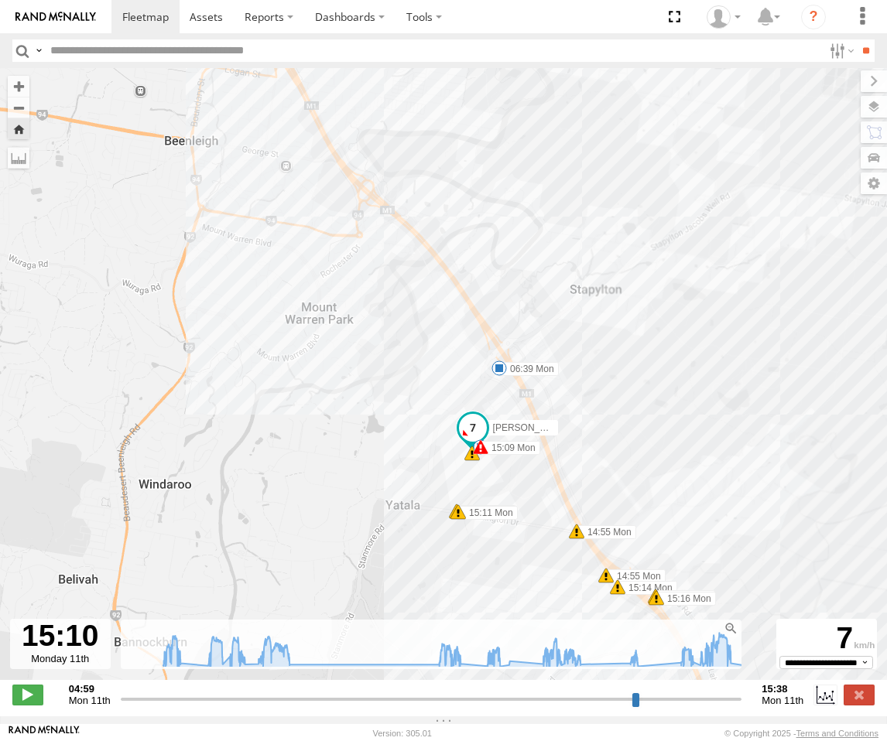
drag, startPoint x: 545, startPoint y: 550, endPoint x: 537, endPoint y: 502, distance: 48.6
click at [541, 507] on div "Roy - Dark Green 16:11 Sun 16:15 Sun 16:17 Sun 17:45 Sun 05:39 Mon 05:47 Mon 05…" at bounding box center [443, 382] width 887 height 628
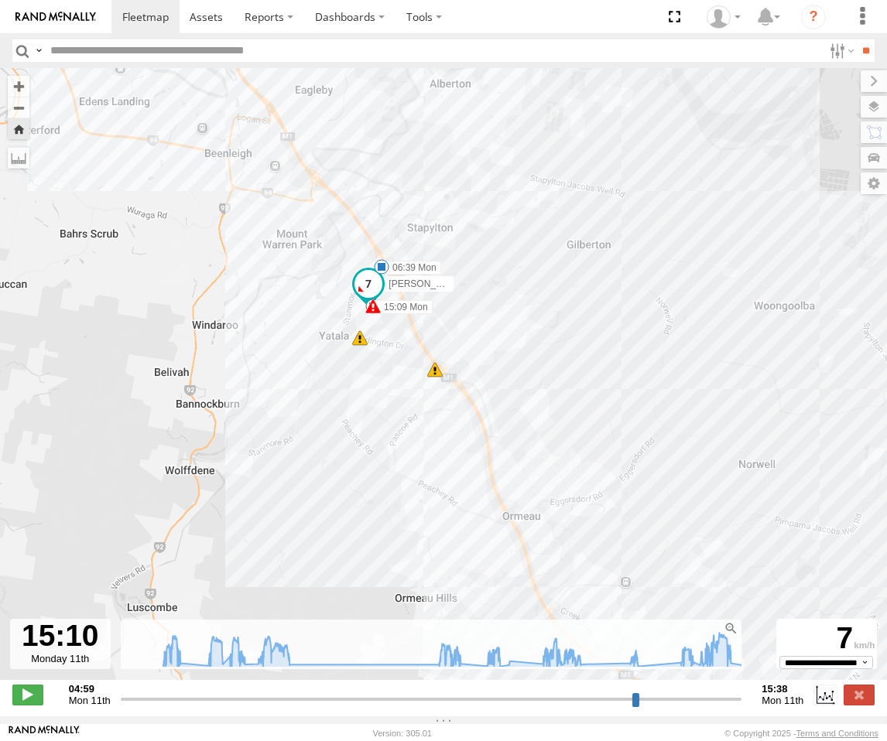
drag, startPoint x: 521, startPoint y: 541, endPoint x: 370, endPoint y: 350, distance: 242.8
click at [388, 380] on div "Roy - Dark Green 16:11 Sun 16:15 Sun 16:17 Sun 17:45 Sun 05:39 Mon 05:47 Mon 05…" at bounding box center [443, 382] width 887 height 628
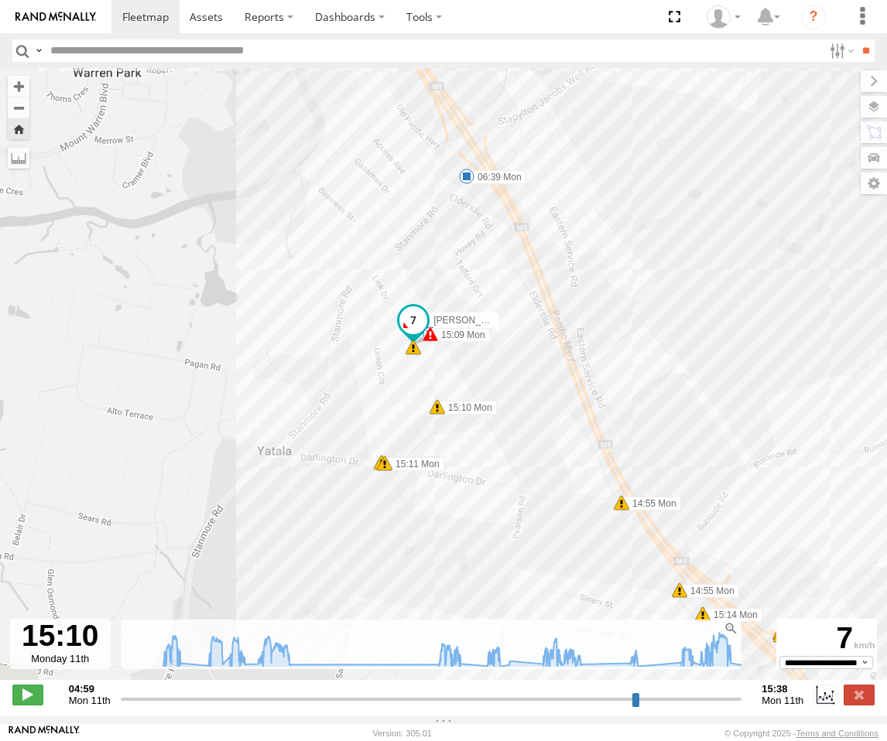
drag, startPoint x: 444, startPoint y: 379, endPoint x: 546, endPoint y: 458, distance: 129.1
click at [546, 458] on div "Roy - Dark Green 16:11 Sun 16:15 Sun 16:17 Sun 17:45 Sun 05:39 Mon 05:47 Mon 05…" at bounding box center [443, 382] width 887 height 628
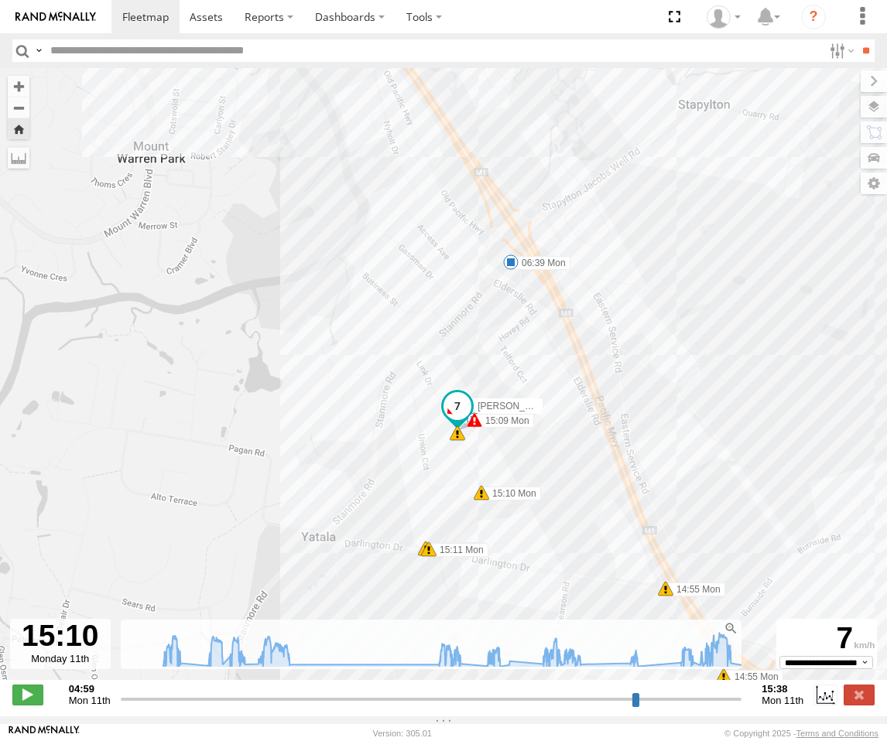
drag, startPoint x: 519, startPoint y: 415, endPoint x: 579, endPoint y: 480, distance: 88.1
click at [579, 480] on div "Roy - Dark Green 16:11 Sun 16:15 Sun 16:17 Sun 17:45 Sun 05:39 Mon 05:47 Mon 05…" at bounding box center [443, 382] width 887 height 628
click at [497, 260] on div "Roy - Dark Green 16:11 Sun 16:15 Sun 16:17 Sun 17:45 Sun 05:39 Mon 05:47 Mon 05…" at bounding box center [443, 382] width 887 height 628
click at [724, 669] on icon at bounding box center [730, 663] width 12 height 12
click at [743, 666] on icon at bounding box center [460, 649] width 611 height 33
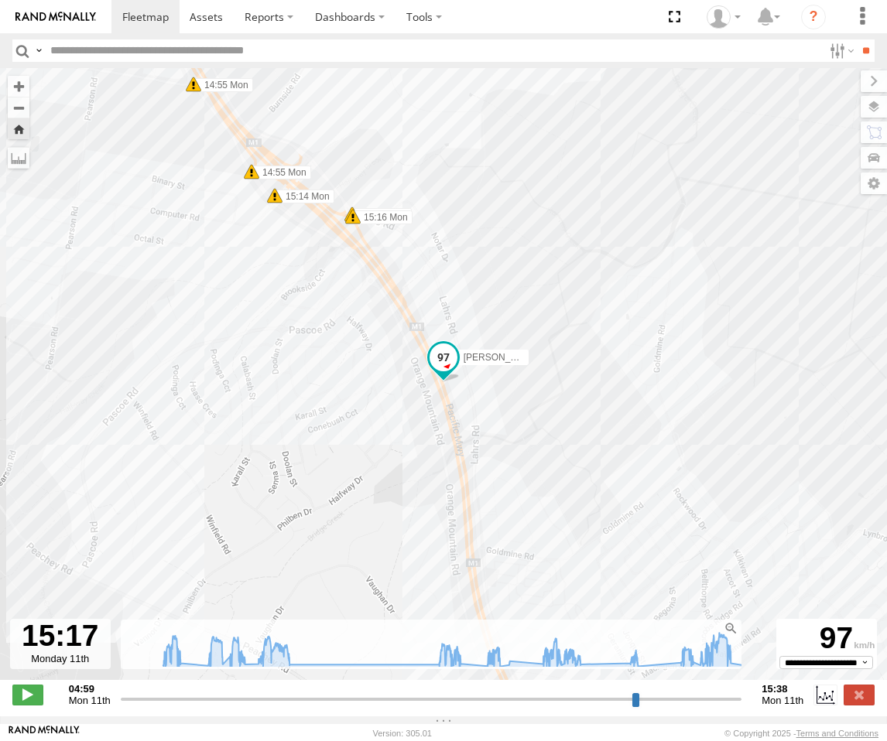
click at [746, 661] on icon at bounding box center [460, 649] width 611 height 33
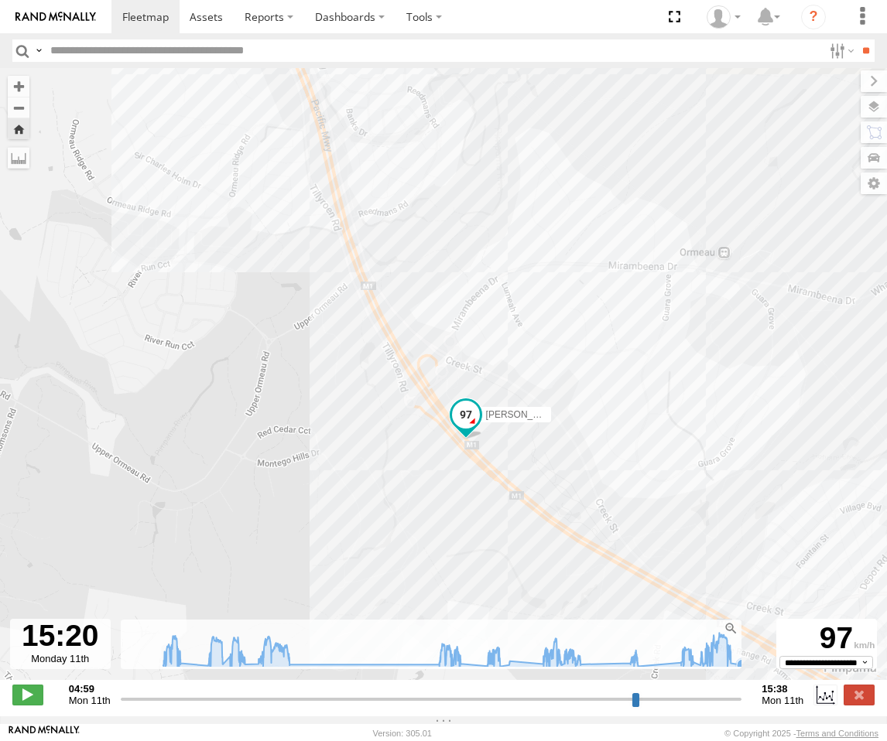
click at [736, 672] on icon at bounding box center [742, 665] width 12 height 12
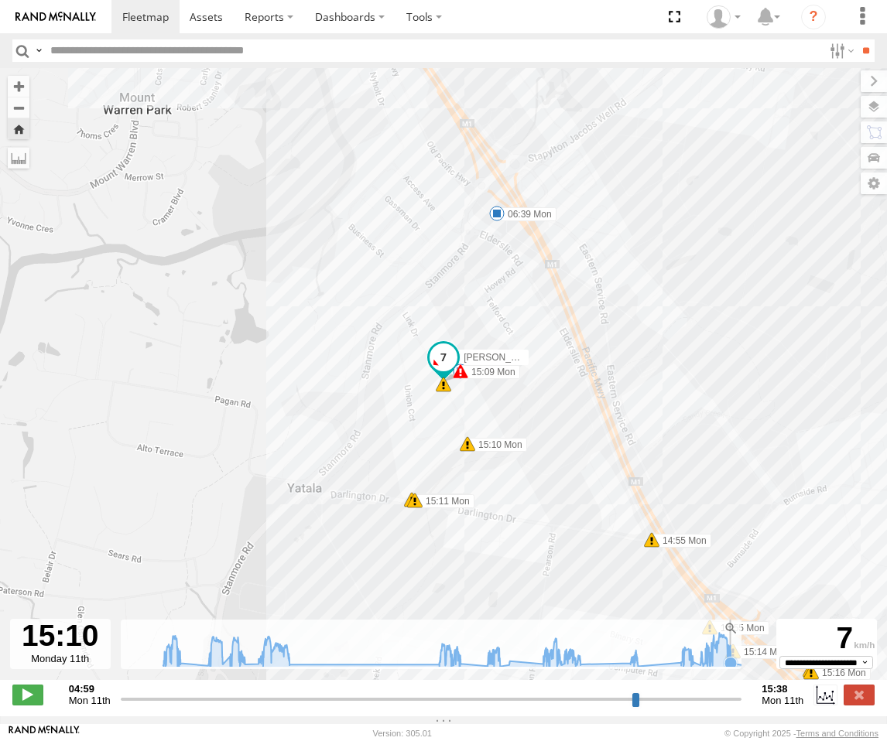
click at [727, 669] on icon at bounding box center [730, 663] width 12 height 12
click at [699, 670] on icon at bounding box center [705, 664] width 12 height 12
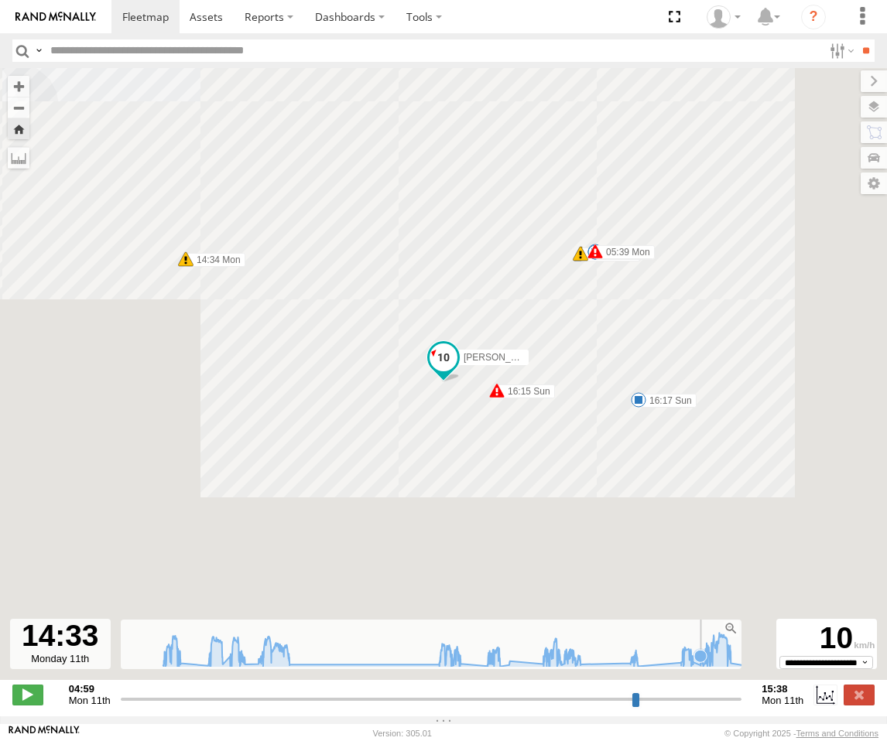
click at [693, 664] on icon at bounding box center [699, 655] width 15 height 15
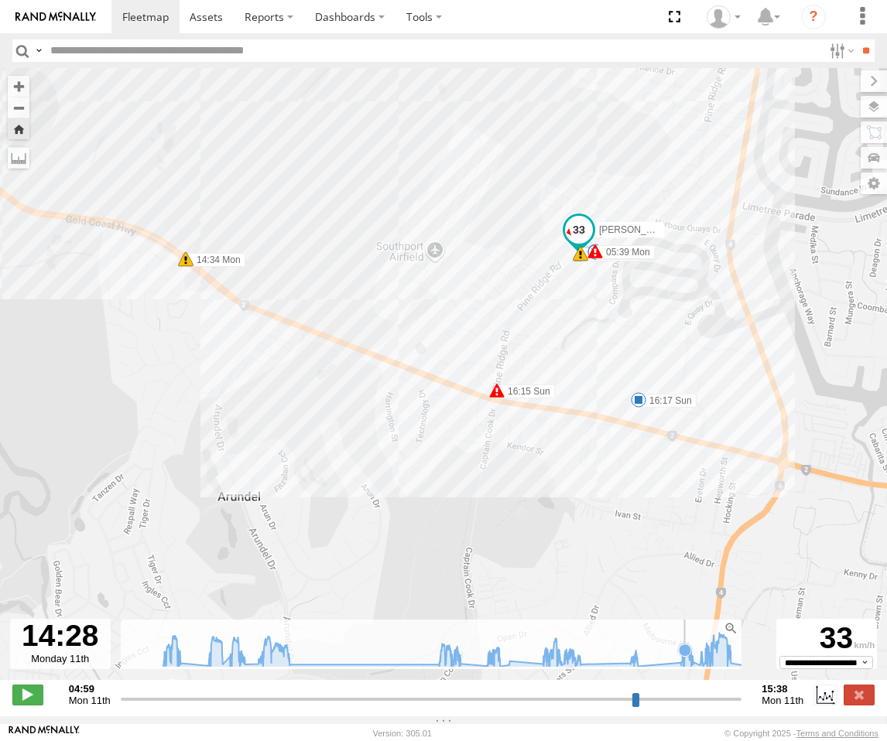
click at [677, 666] on icon at bounding box center [460, 649] width 611 height 33
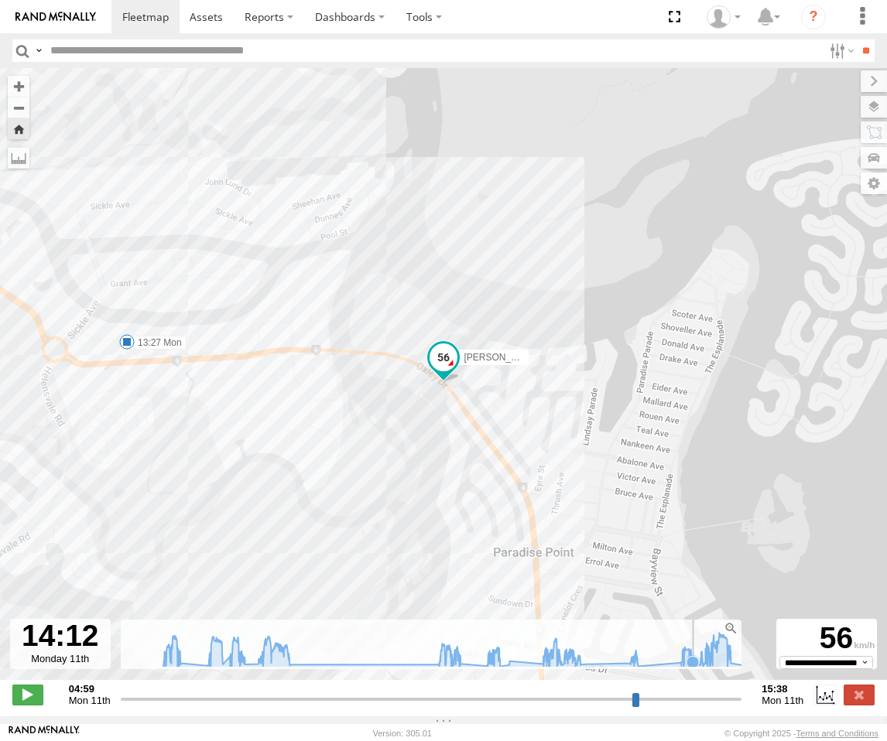
click at [686, 668] on icon at bounding box center [692, 662] width 12 height 12
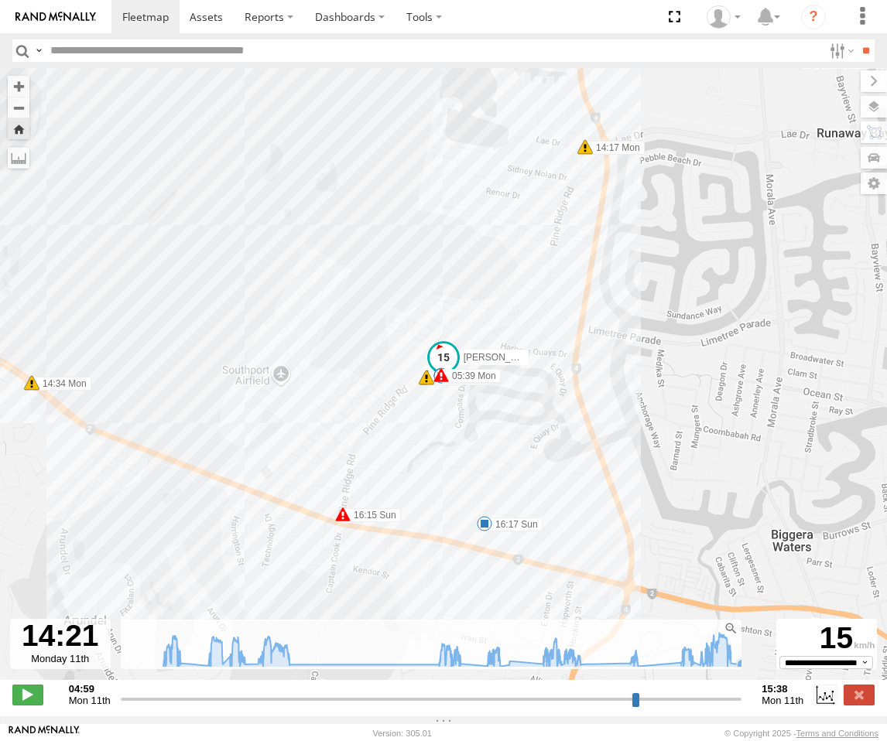
click at [734, 666] on icon at bounding box center [460, 649] width 611 height 33
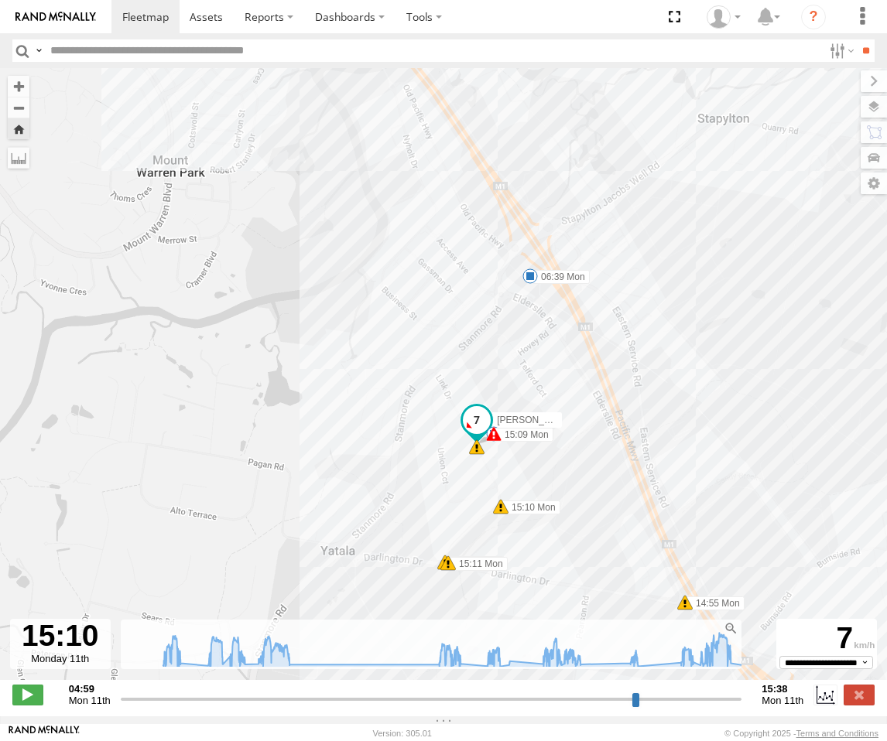
drag, startPoint x: 492, startPoint y: 310, endPoint x: 538, endPoint y: 403, distance: 103.8
click at [538, 403] on div "Roy - Dark Green 16:11 Sun 16:15 Sun 16:17 Sun 17:45 Sun 05:39 Mon 05:47 Mon 05…" at bounding box center [443, 382] width 887 height 628
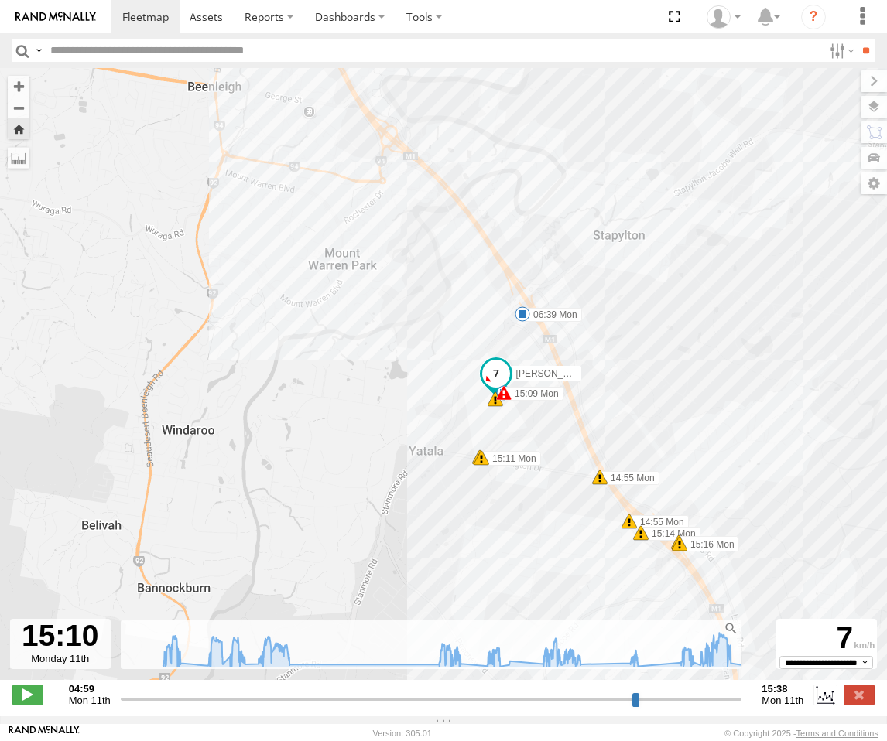
drag, startPoint x: 582, startPoint y: 509, endPoint x: 562, endPoint y: 421, distance: 90.5
click at [566, 422] on div "Roy - Dark Green 16:11 Sun 16:15 Sun 16:17 Sun 17:45 Sun 05:39 Mon 05:47 Mon 05…" at bounding box center [443, 382] width 887 height 628
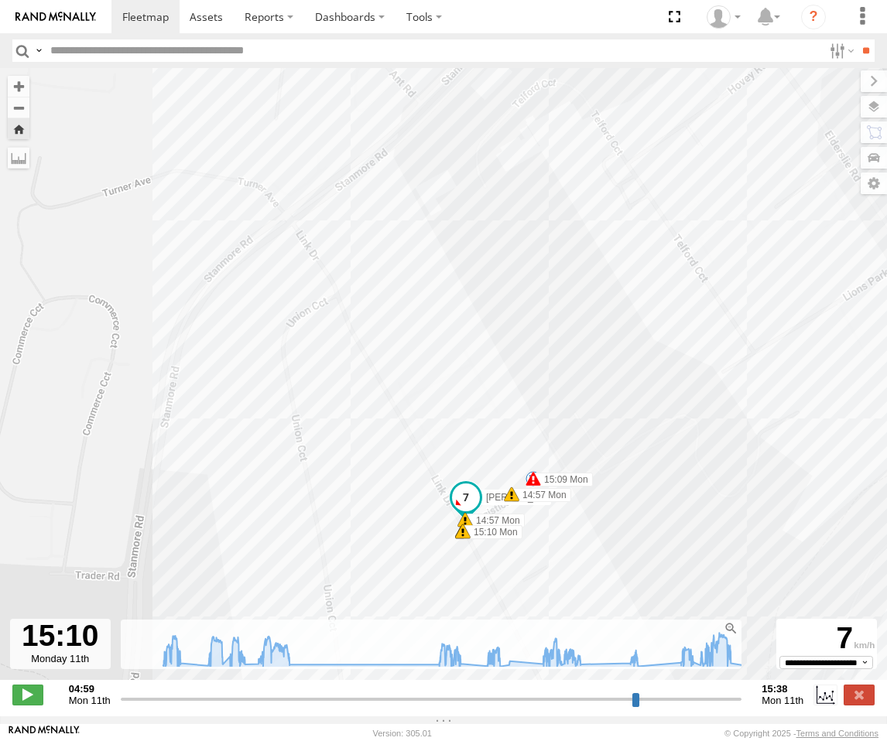
drag, startPoint x: 569, startPoint y: 333, endPoint x: 535, endPoint y: 539, distance: 209.3
click at [535, 539] on div "Roy - Dark Green 16:11 Sun 16:15 Sun 16:17 Sun 17:45 Sun 05:39 Mon 05:47 Mon 05…" at bounding box center [443, 382] width 887 height 628
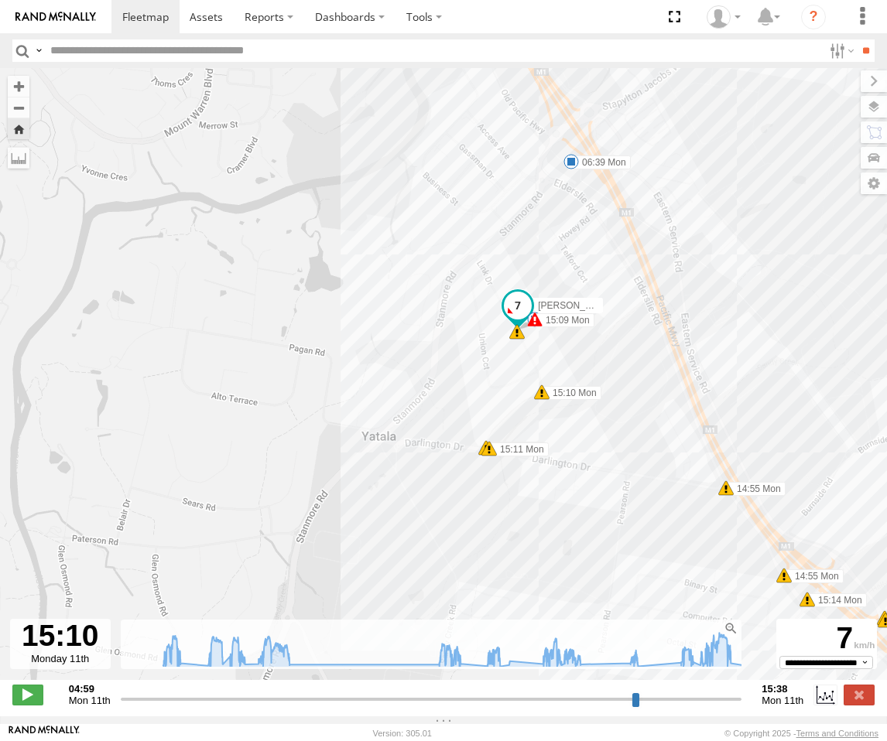
drag, startPoint x: 576, startPoint y: 494, endPoint x: 564, endPoint y: 351, distance: 143.6
click at [564, 351] on div "Roy - Dark Green 16:11 Sun 16:15 Sun 16:17 Sun 17:45 Sun 05:39 Mon 05:47 Mon 05…" at bounding box center [443, 382] width 887 height 628
click at [694, 662] on icon at bounding box center [700, 656] width 12 height 12
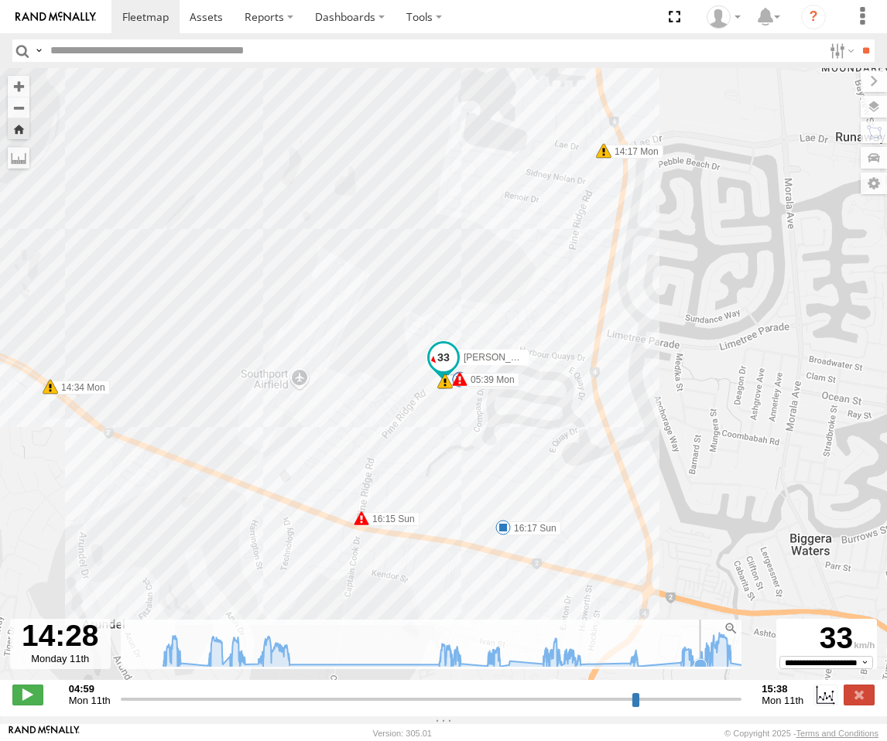
click at [694, 672] on icon at bounding box center [700, 665] width 12 height 12
drag, startPoint x: 661, startPoint y: 671, endPoint x: 762, endPoint y: 673, distance: 100.6
click at [762, 673] on div "← Move left → Move right ↑ Move up ↓ Move down + Zoom in - Zoom out Home Jump l…" at bounding box center [443, 392] width 887 height 648
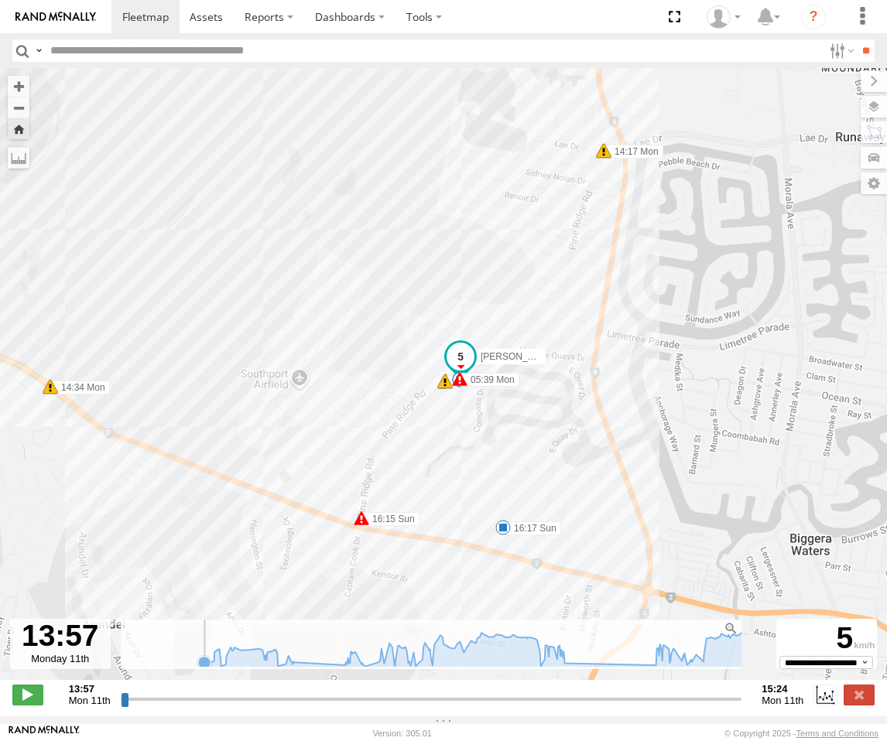
click at [198, 668] on icon at bounding box center [204, 662] width 12 height 12
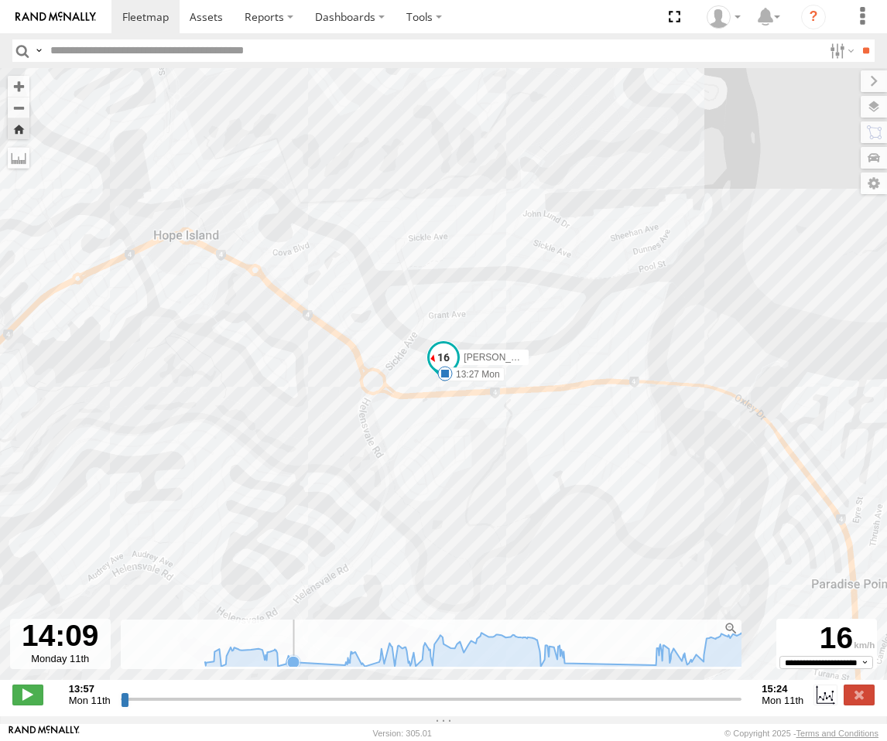
click at [287, 668] on icon at bounding box center [293, 662] width 12 height 12
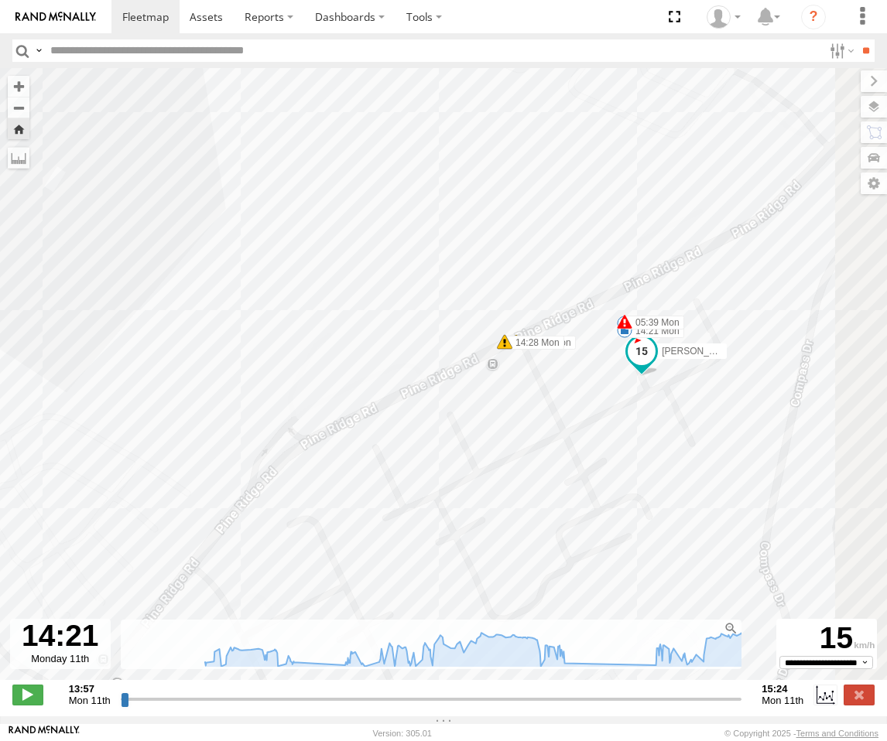
drag, startPoint x: 610, startPoint y: 465, endPoint x: 386, endPoint y: 484, distance: 224.4
click at [386, 489] on div "Roy - Dark Green 16:11 Sun 16:15 Sun 16:17 Sun 17:45 Sun 05:39 Mon 05:47 Mon 05…" at bounding box center [443, 382] width 887 height 628
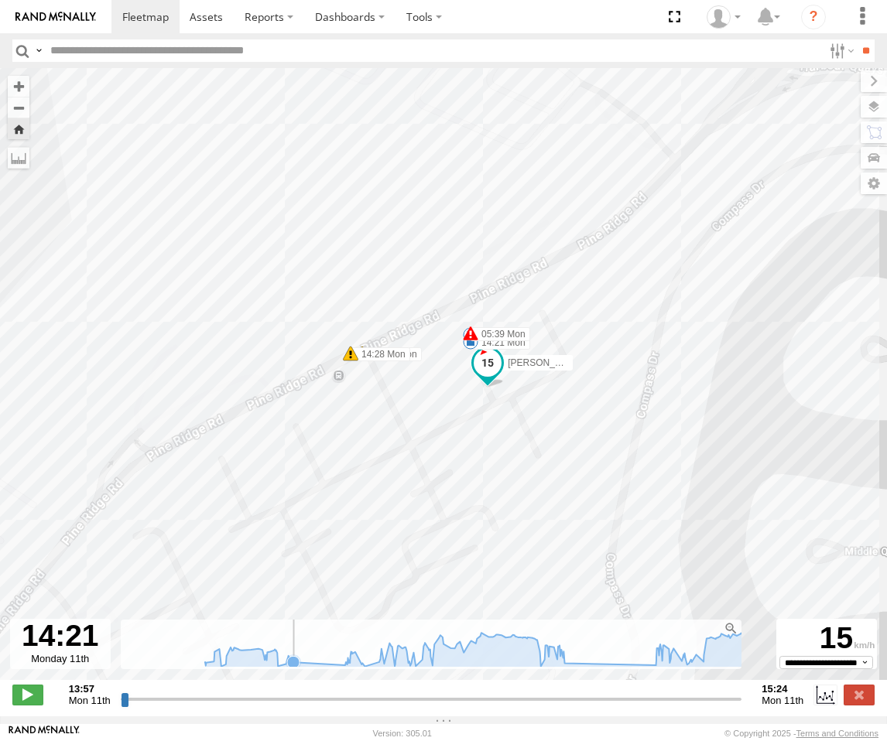
click at [302, 666] on icon at bounding box center [482, 649] width 570 height 33
click at [338, 672] on icon at bounding box center [344, 665] width 12 height 12
click at [290, 668] on icon at bounding box center [293, 662] width 12 height 12
click at [342, 669] on icon at bounding box center [348, 663] width 12 height 12
click at [198, 668] on icon at bounding box center [204, 662] width 12 height 12
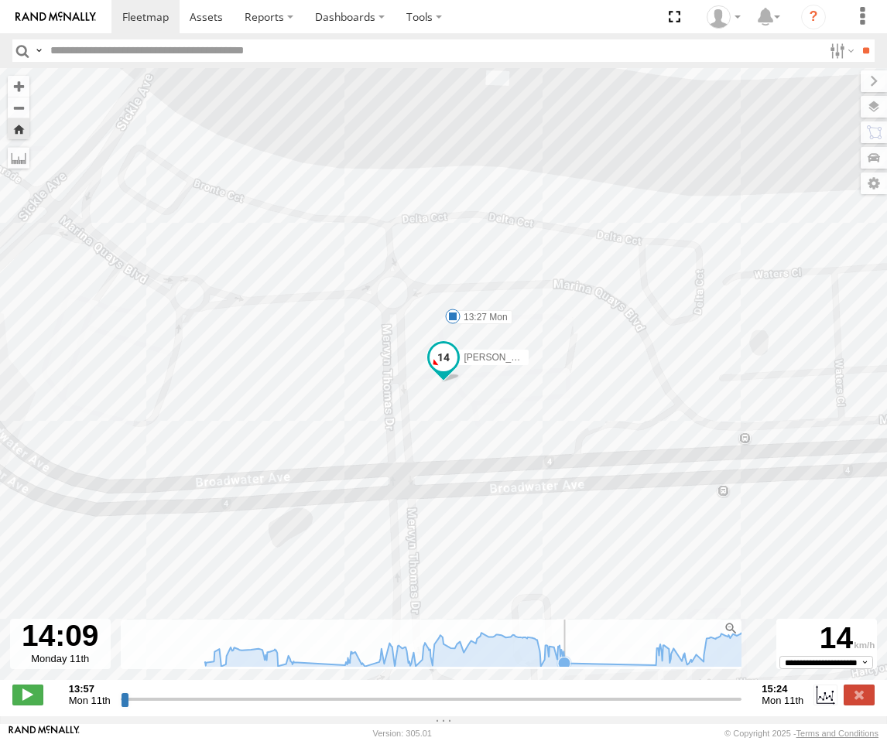
click at [560, 669] on icon at bounding box center [564, 663] width 12 height 12
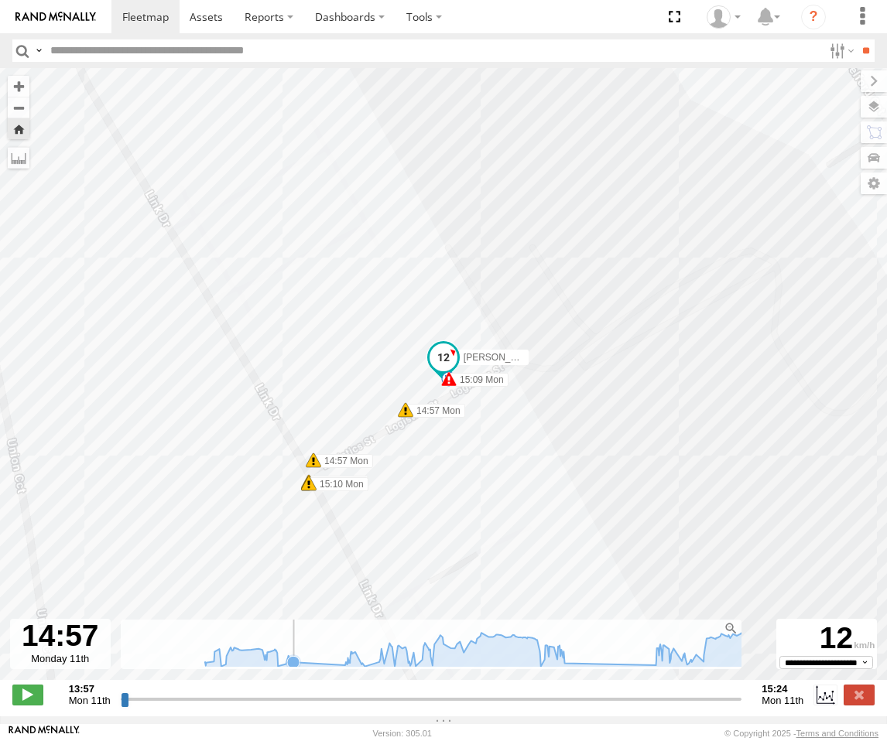
click at [299, 666] on icon at bounding box center [482, 649] width 570 height 33
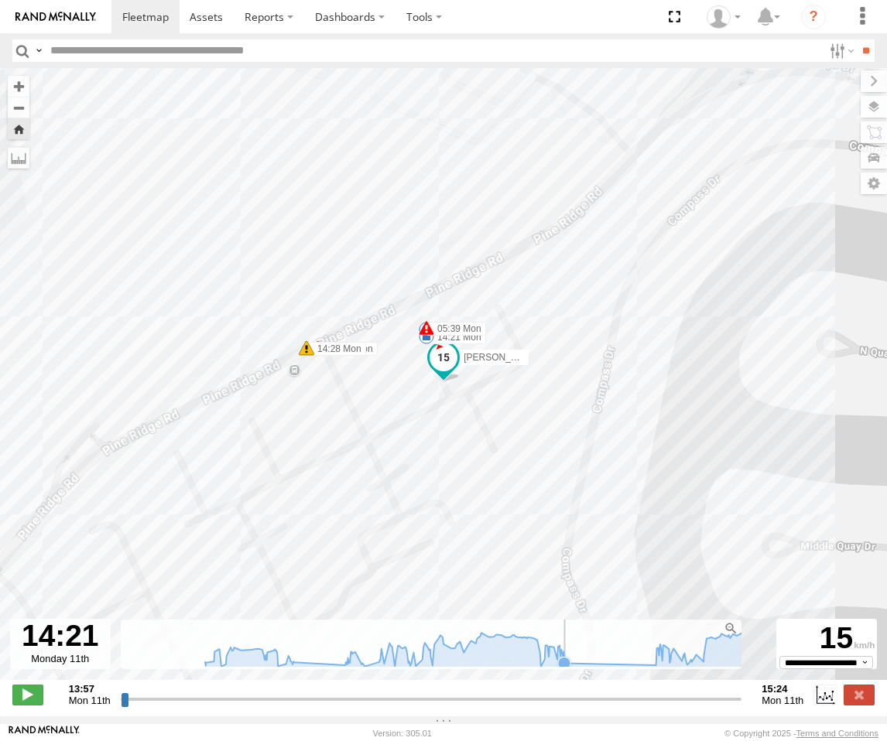
click at [561, 669] on icon at bounding box center [564, 663] width 12 height 12
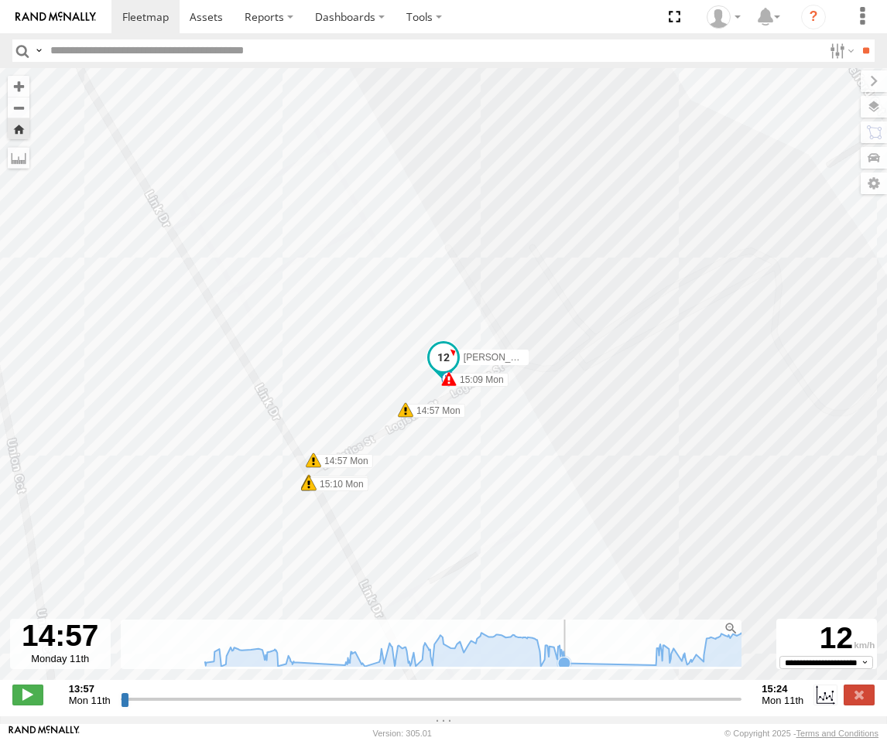
click at [560, 669] on icon at bounding box center [564, 663] width 12 height 12
click at [649, 664] on icon at bounding box center [655, 657] width 12 height 12
drag, startPoint x: 645, startPoint y: 675, endPoint x: 628, endPoint y: 675, distance: 17.0
click at [649, 672] on icon at bounding box center [655, 665] width 12 height 12
click at [198, 668] on icon at bounding box center [204, 662] width 12 height 12
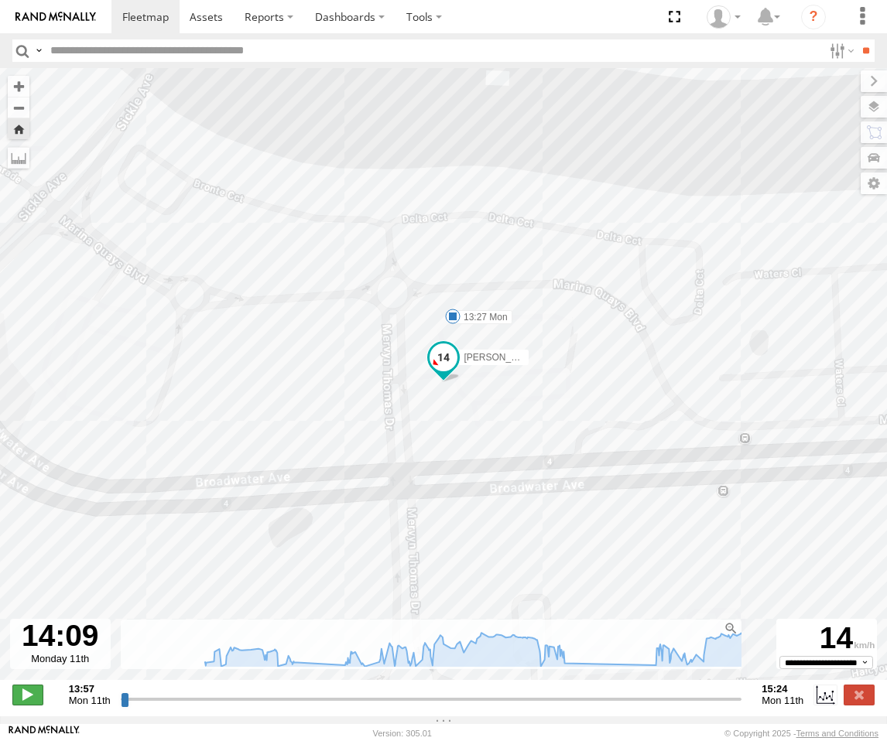
click at [35, 705] on span at bounding box center [27, 695] width 31 height 20
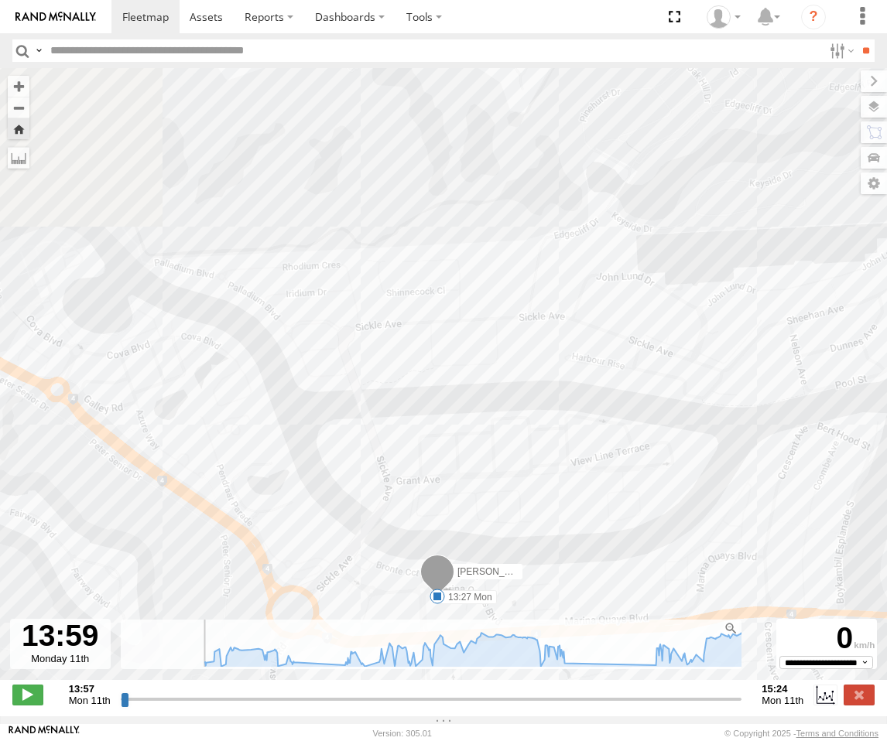
drag, startPoint x: 404, startPoint y: 306, endPoint x: 504, endPoint y: 477, distance: 198.4
click at [504, 477] on div "Roy - Dark Green 16:11 Sun 16:15 Sun 16:17 Sun 17:45 Sun 05:39 Mon 05:47 Mon 05…" at bounding box center [443, 382] width 887 height 628
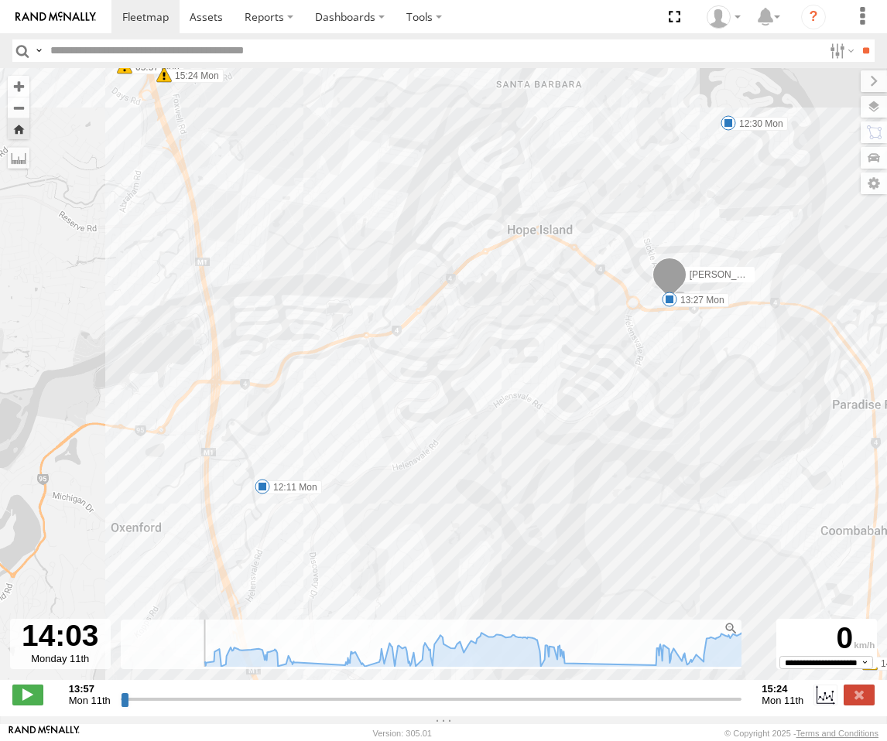
drag, startPoint x: 603, startPoint y: 448, endPoint x: 660, endPoint y: 370, distance: 96.4
click at [660, 370] on div "Roy - Dark Green 16:11 Sun 16:15 Sun 16:17 Sun 17:45 Sun 05:39 Mon 05:47 Mon 05…" at bounding box center [443, 382] width 887 height 628
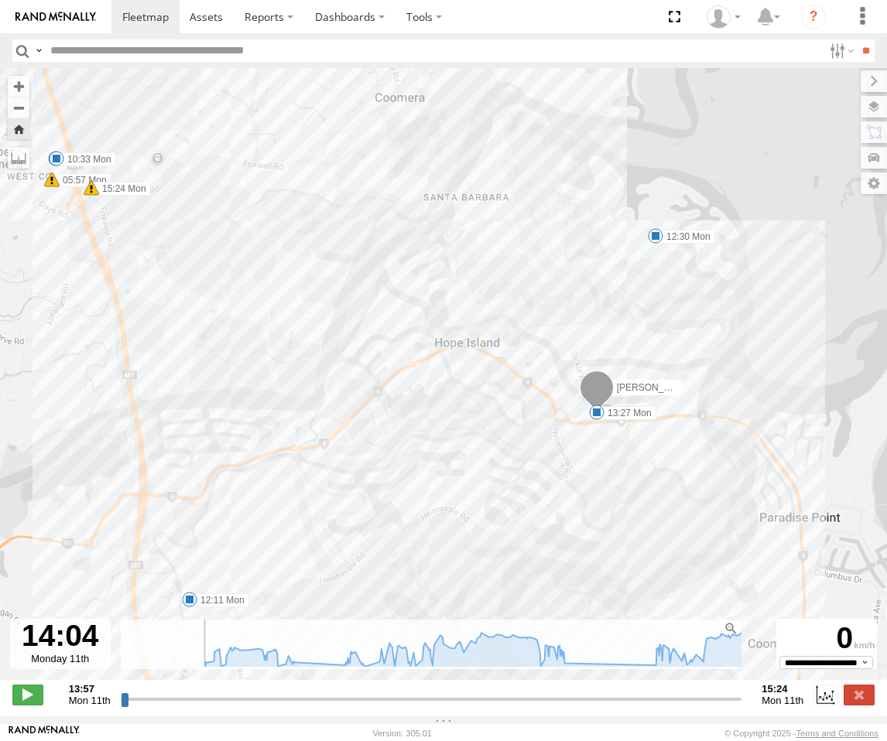
drag, startPoint x: 561, startPoint y: 498, endPoint x: 615, endPoint y: 562, distance: 83.4
click at [615, 562] on div "Roy - Dark Green 16:11 Sun 16:15 Sun 16:17 Sun 17:45 Sun 05:39 Mon 05:47 Mon 05…" at bounding box center [443, 382] width 887 height 628
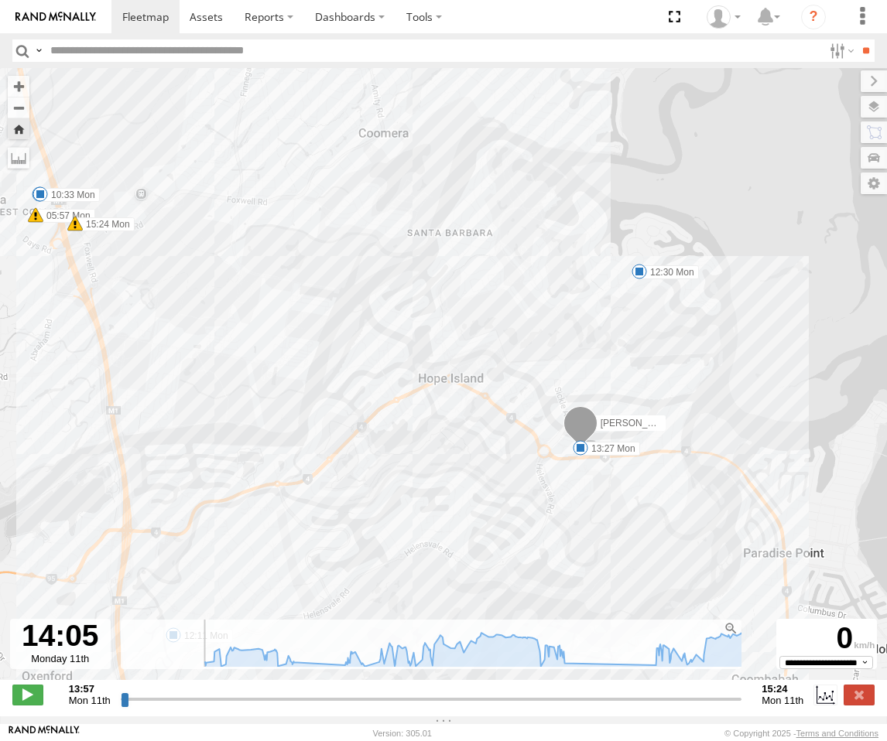
drag, startPoint x: 248, startPoint y: 298, endPoint x: 771, endPoint y: 517, distance: 566.2
click at [771, 518] on div "Roy - Dark Green 16:11 Sun 16:15 Sun 16:17 Sun 17:45 Sun 05:39 Mon 05:47 Mon 05…" at bounding box center [443, 382] width 887 height 628
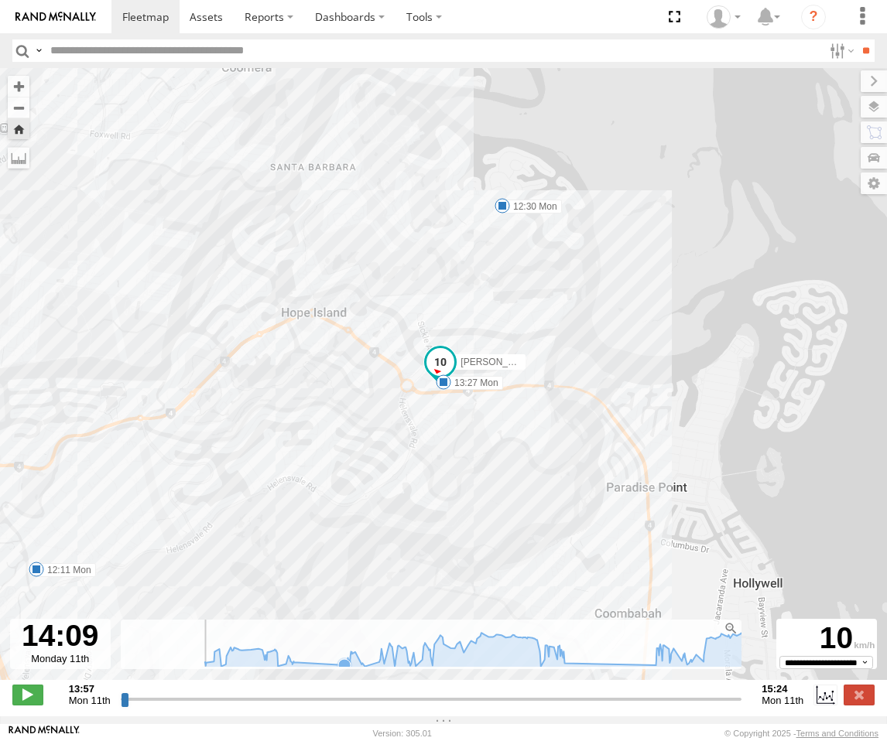
click at [313, 666] on icon at bounding box center [482, 649] width 570 height 33
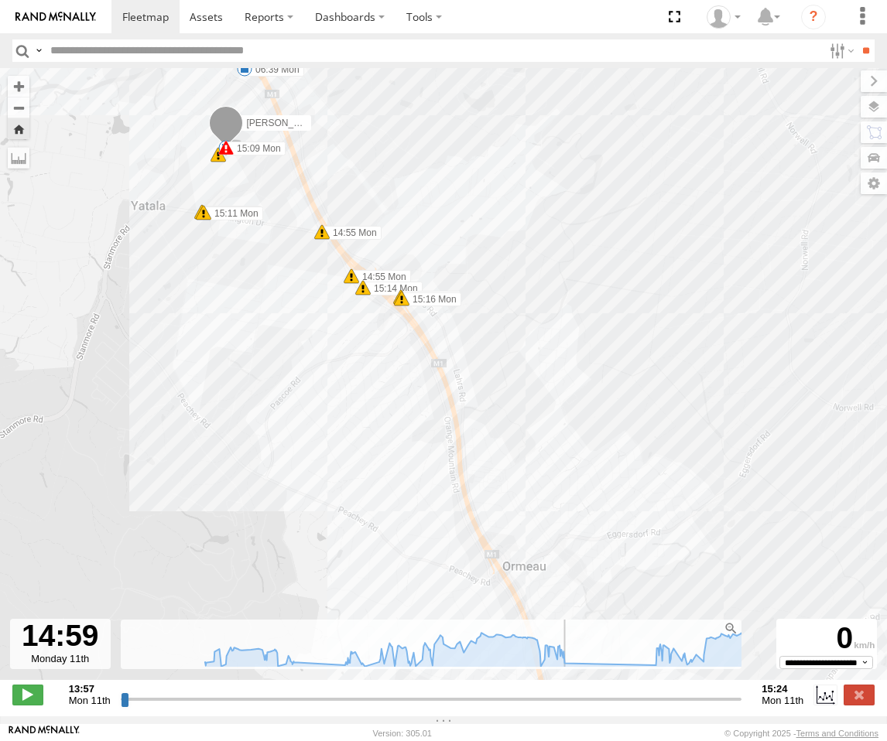
drag, startPoint x: 212, startPoint y: 707, endPoint x: 554, endPoint y: 684, distance: 342.7
click at [554, 692] on input "range" at bounding box center [431, 699] width 621 height 15
click at [34, 699] on span at bounding box center [27, 695] width 31 height 20
type input "**********"
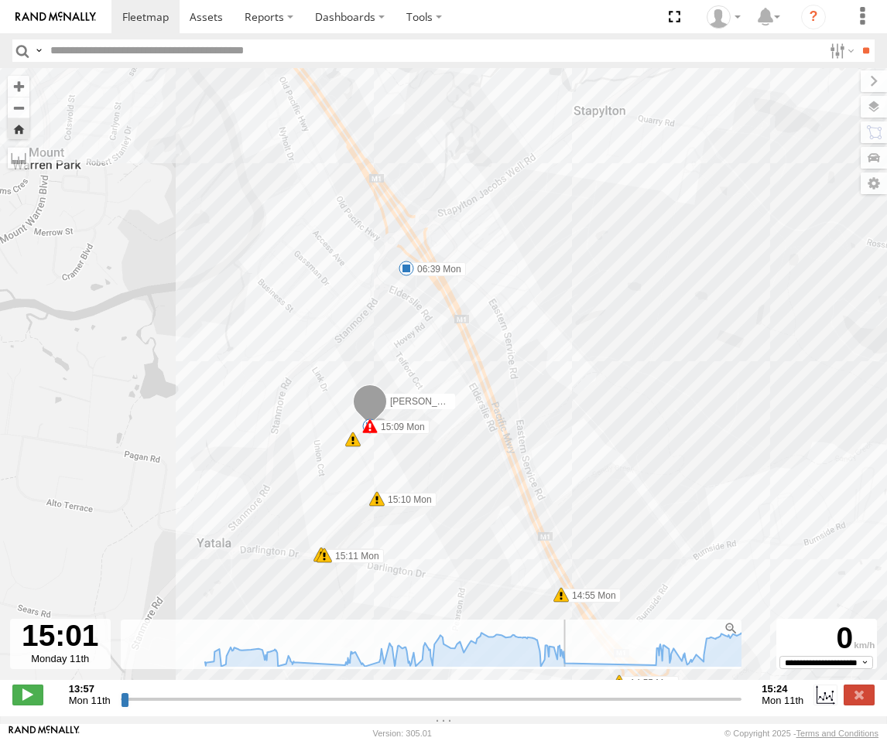
drag, startPoint x: 327, startPoint y: 264, endPoint x: 461, endPoint y: 511, distance: 280.7
click at [463, 518] on div "Roy - Dark Green 16:11 Sun 16:15 Sun 16:17 Sun 17:45 Sun 05:39 Mon 05:47 Mon 05…" at bounding box center [443, 382] width 887 height 628
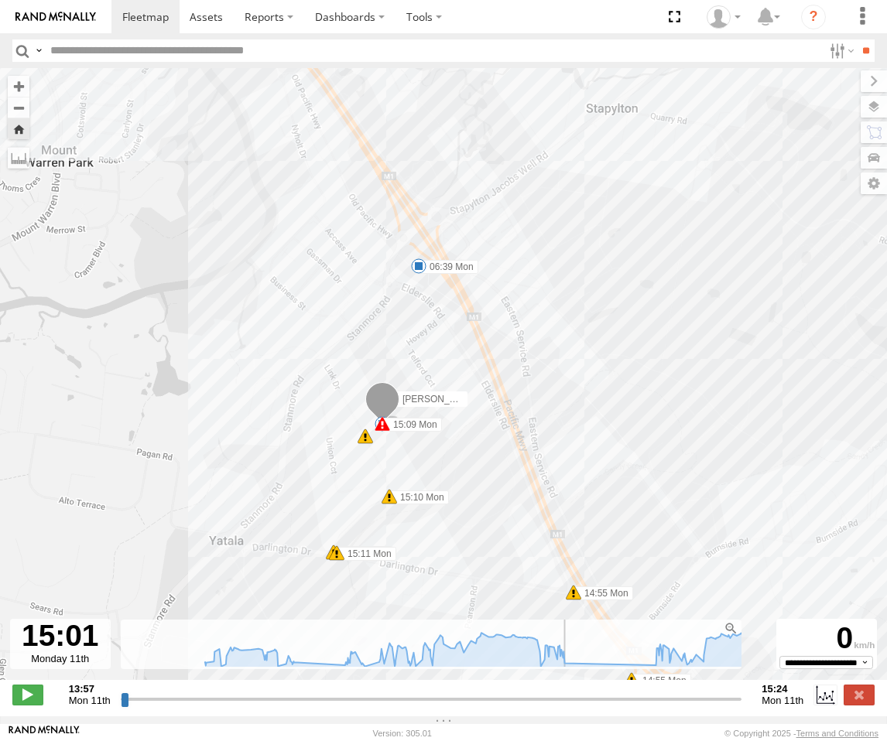
click at [410, 474] on div "Roy - Dark Green 16:11 Sun 16:15 Sun 16:17 Sun 17:45 Sun 05:39 Mon 05:47 Mon 05…" at bounding box center [443, 382] width 887 height 628
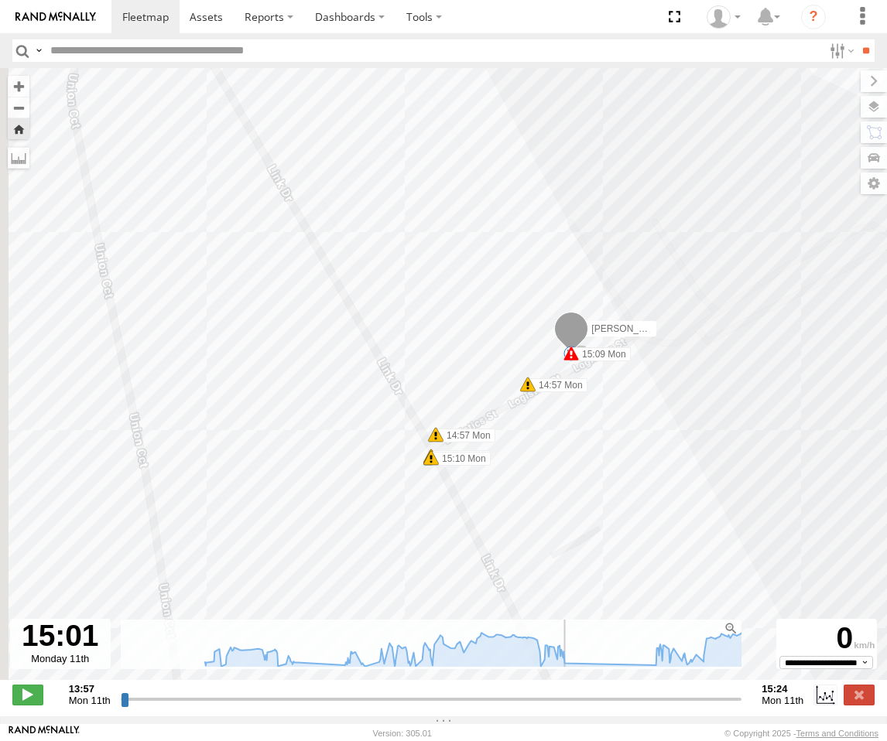
drag, startPoint x: 364, startPoint y: 466, endPoint x: 781, endPoint y: 446, distance: 417.5
click at [789, 456] on div "Roy - Dark Green 16:11 Sun 16:15 Sun 16:17 Sun 17:45 Sun 05:39 Mon 05:47 Mon 05…" at bounding box center [443, 382] width 887 height 628
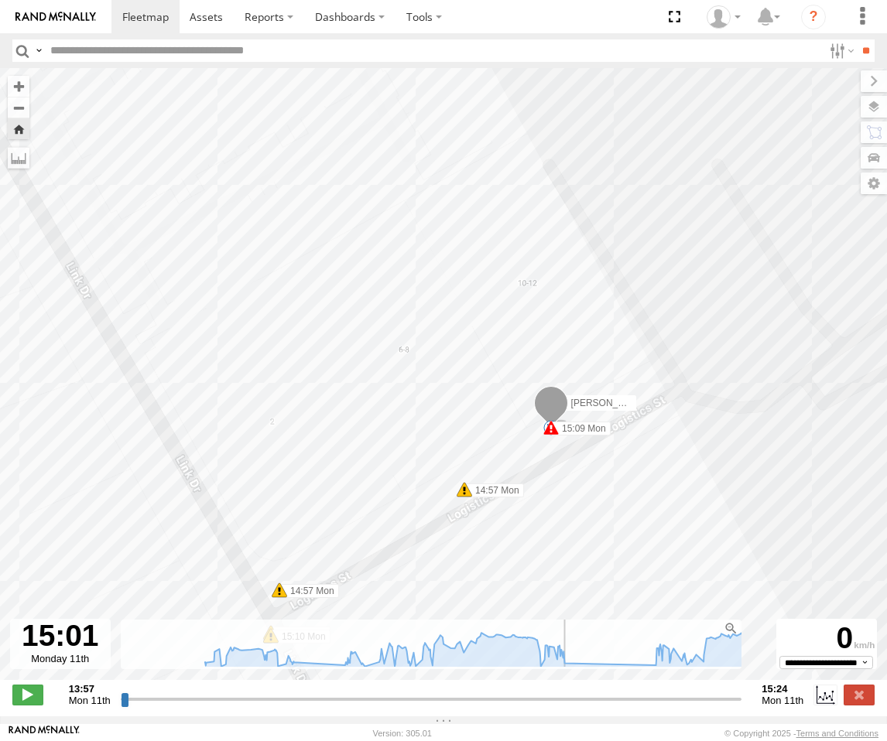
drag, startPoint x: 607, startPoint y: 398, endPoint x: 559, endPoint y: 448, distance: 69.5
click at [617, 488] on div "Roy - Dark Green 16:11 Sun 16:15 Sun 16:17 Sun 17:45 Sun 05:39 Mon 05:47 Mon 05…" at bounding box center [443, 382] width 887 height 628
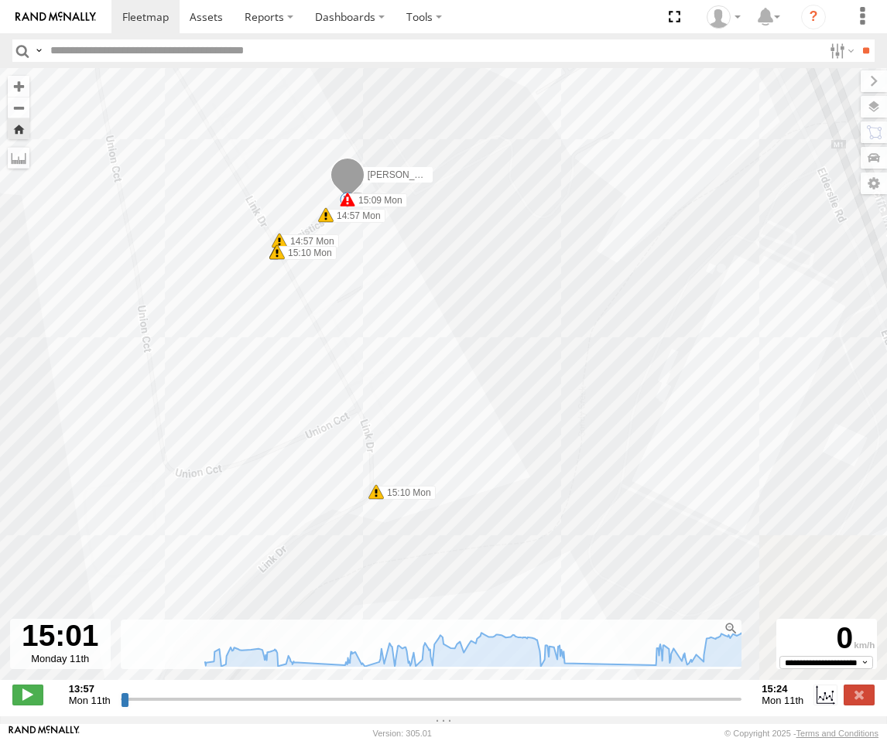
drag, startPoint x: 562, startPoint y: 371, endPoint x: 480, endPoint y: 227, distance: 164.9
click at [480, 227] on div "Roy - Dark Green 16:11 Sun 16:15 Sun 16:17 Sun 17:45 Sun 05:39 Mon 05:47 Mon 05…" at bounding box center [443, 382] width 887 height 628
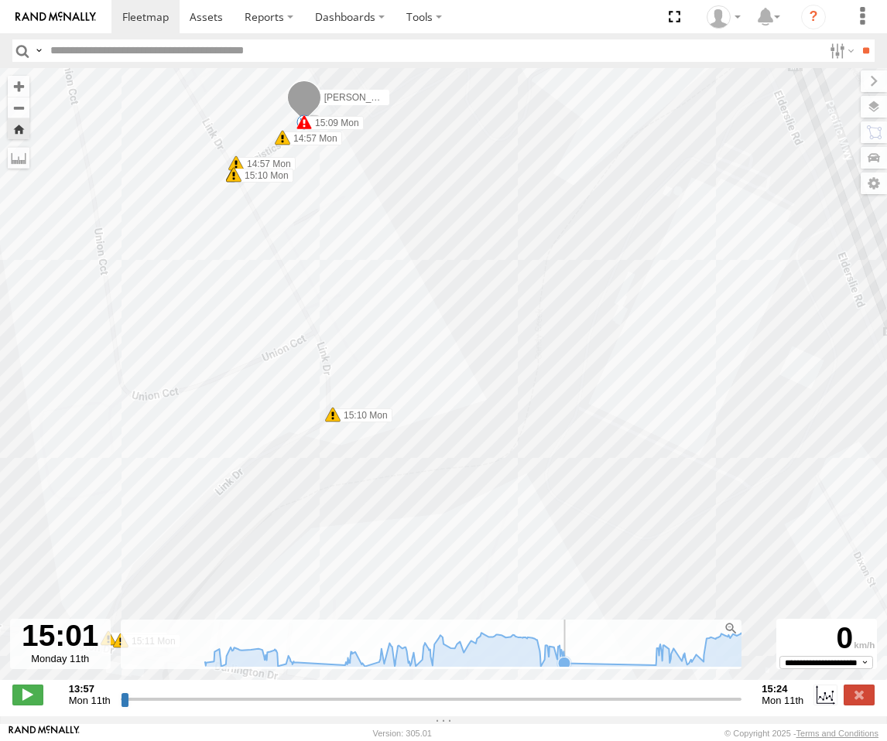
click at [559, 669] on icon at bounding box center [564, 663] width 12 height 12
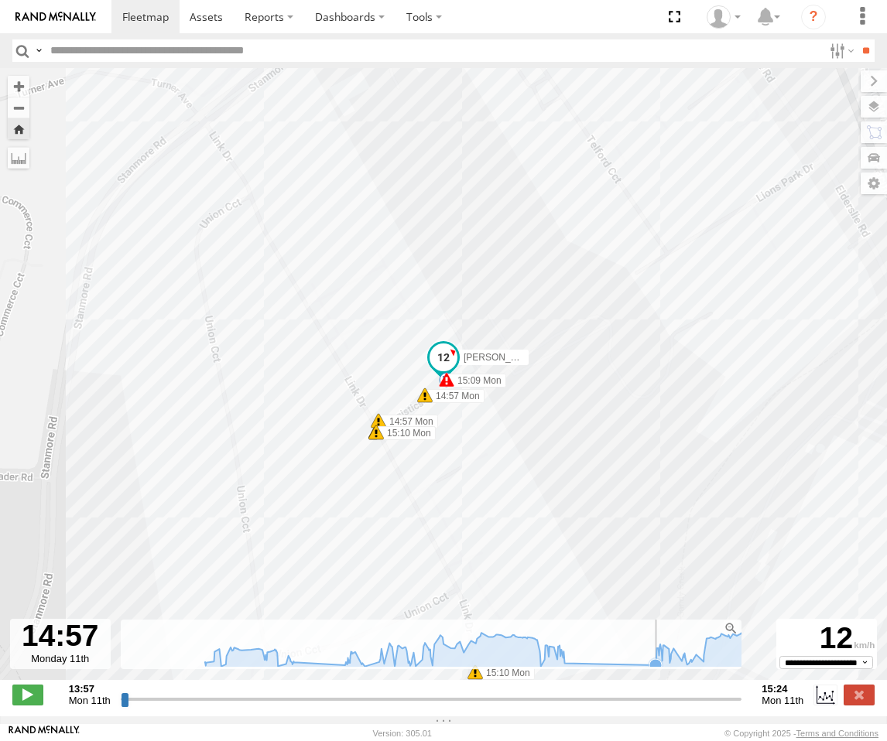
click at [649, 672] on icon at bounding box center [655, 665] width 12 height 12
drag, startPoint x: 429, startPoint y: 283, endPoint x: 412, endPoint y: 227, distance: 59.2
click at [412, 227] on div "Roy - Dark Green 16:11 Sun 16:15 Sun 16:17 Sun 17:45 Sun 05:39 Mon 05:47 Mon 05…" at bounding box center [443, 382] width 887 height 628
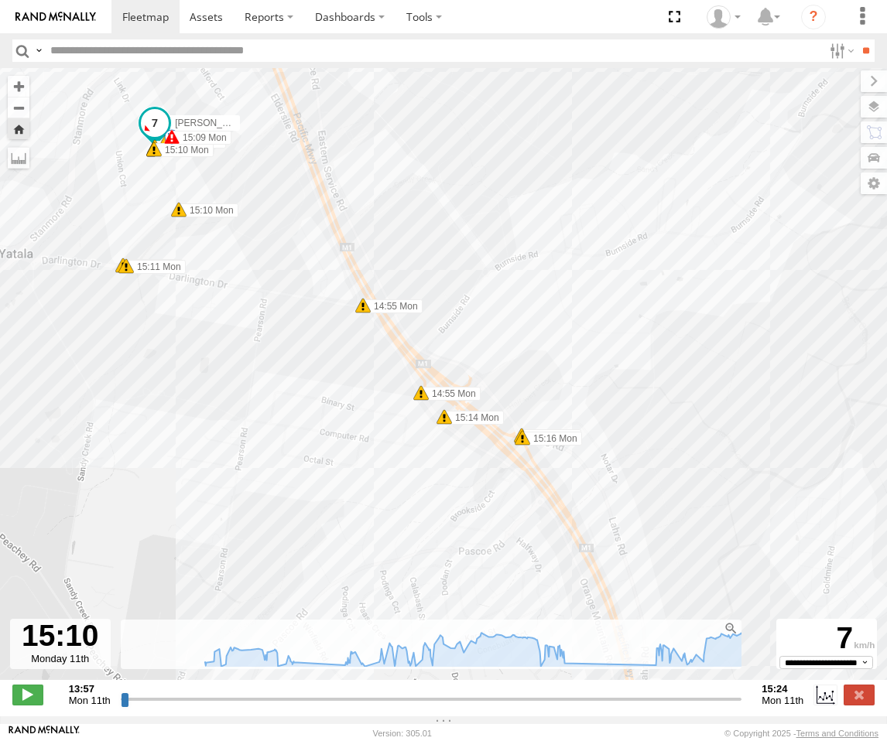
drag, startPoint x: 412, startPoint y: 386, endPoint x: 342, endPoint y: 337, distance: 85.6
click at [342, 337] on div "Roy - Dark Green 16:11 Sun 16:15 Sun 16:17 Sun 17:45 Sun 05:39 Mon 05:47 Mon 05…" at bounding box center [443, 382] width 887 height 628
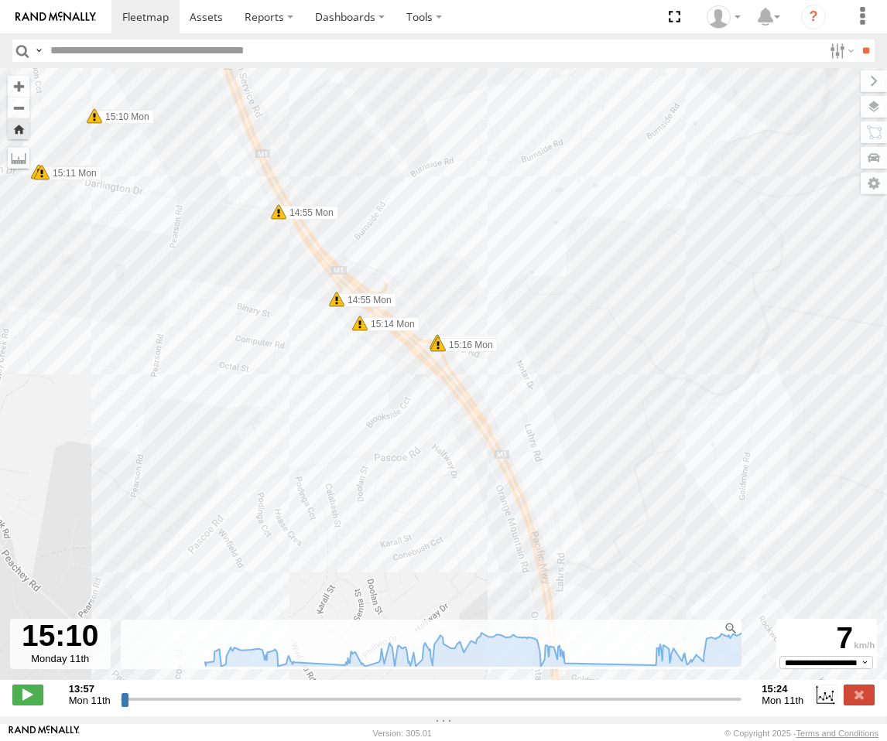
click at [445, 414] on div "Roy - Dark Green 16:11 Sun 16:15 Sun 16:17 Sun 17:45 Sun 05:39 Mon 05:47 Mon 05…" at bounding box center [443, 382] width 887 height 628
click at [649, 672] on icon at bounding box center [655, 665] width 12 height 12
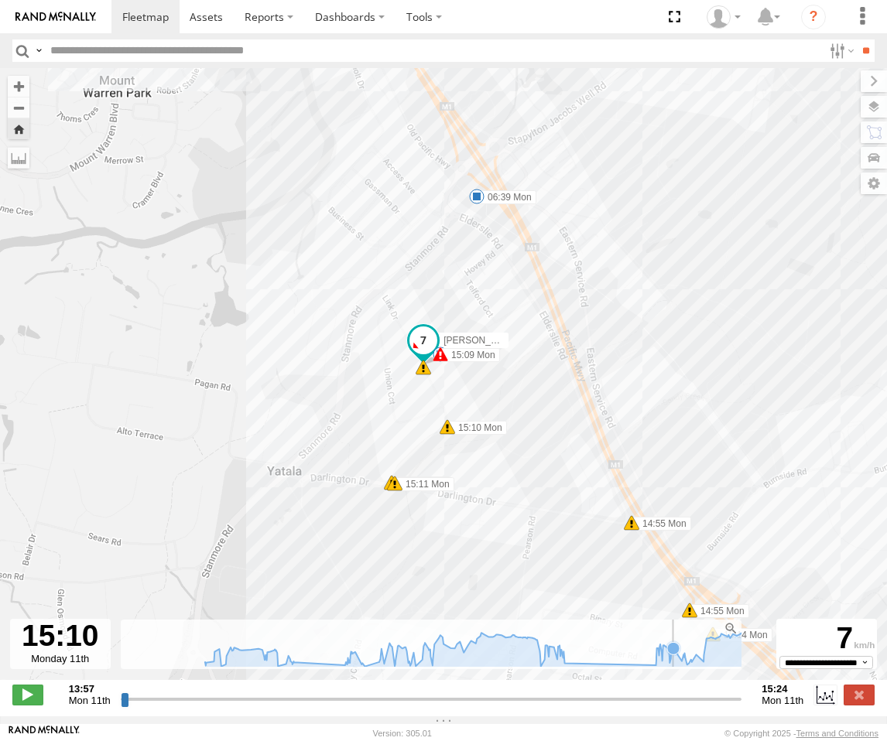
click at [667, 666] on icon at bounding box center [482, 649] width 570 height 33
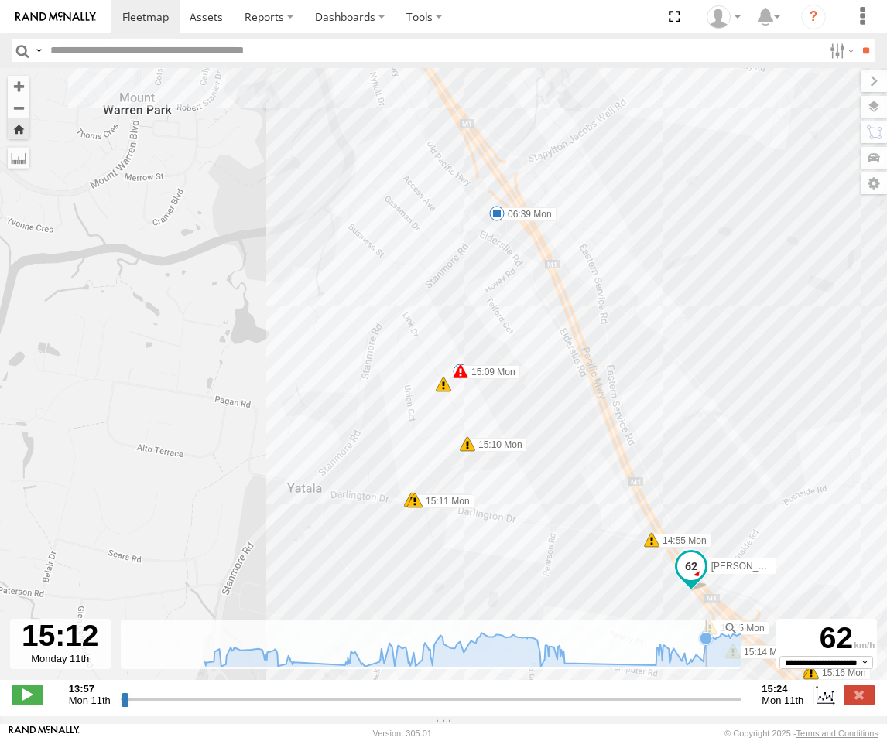
click at [699, 666] on icon at bounding box center [482, 649] width 570 height 33
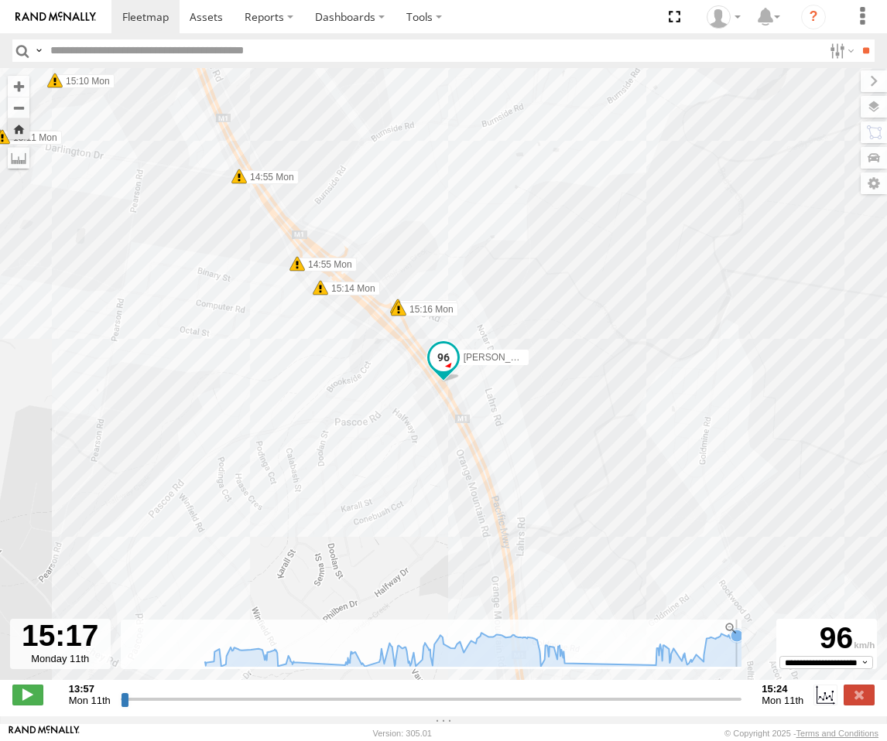
click at [730, 667] on icon at bounding box center [482, 650] width 555 height 34
click at [748, 644] on icon at bounding box center [753, 637] width 12 height 12
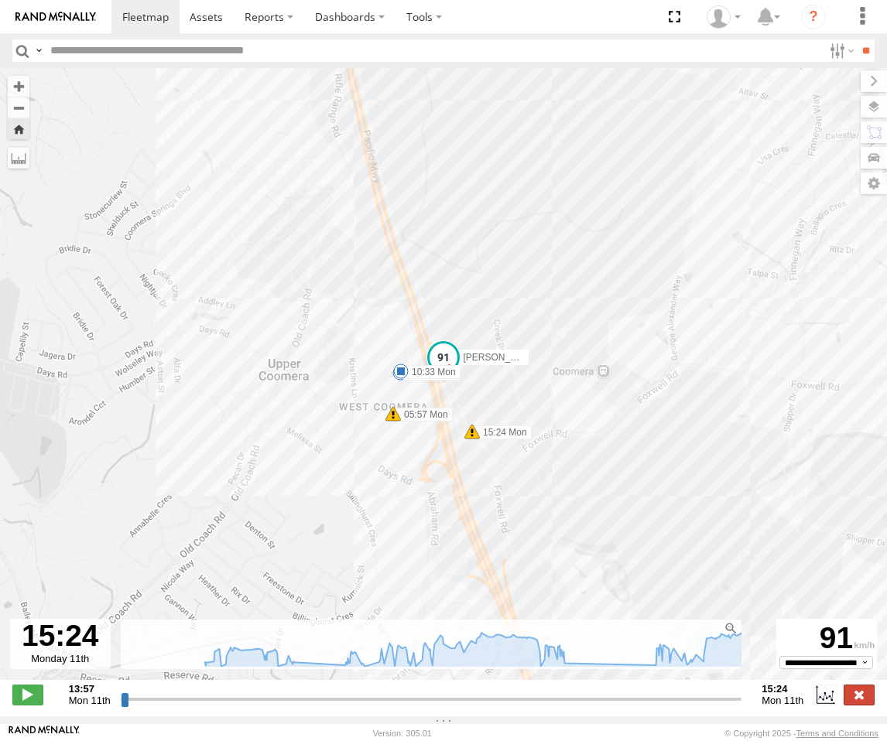
click at [870, 701] on label at bounding box center [858, 695] width 31 height 20
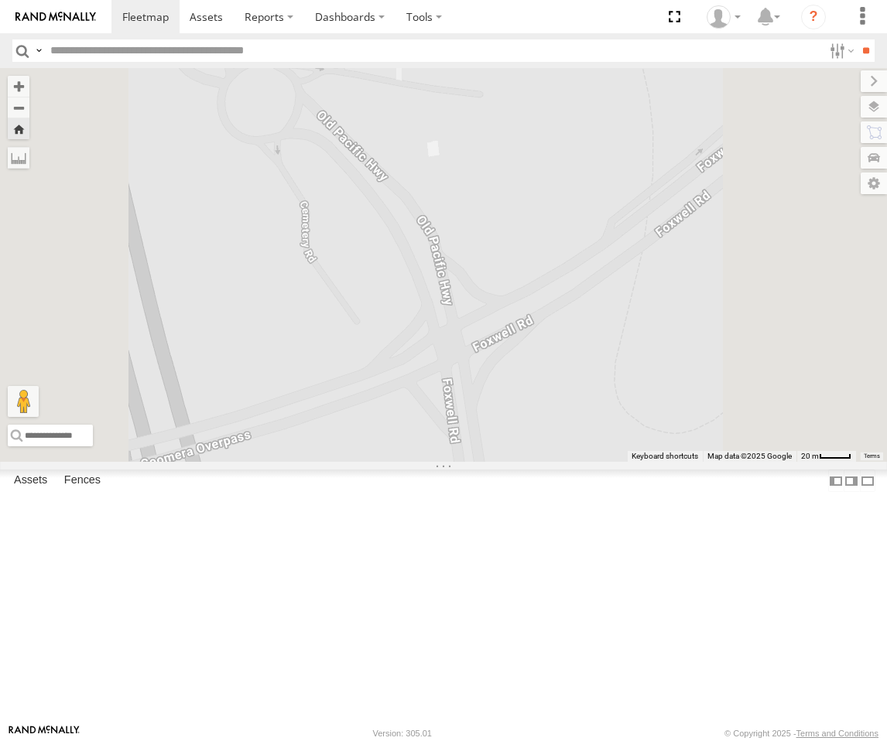
click at [0, 0] on div "Roy - Dark Green" at bounding box center [0, 0] width 0 height 0
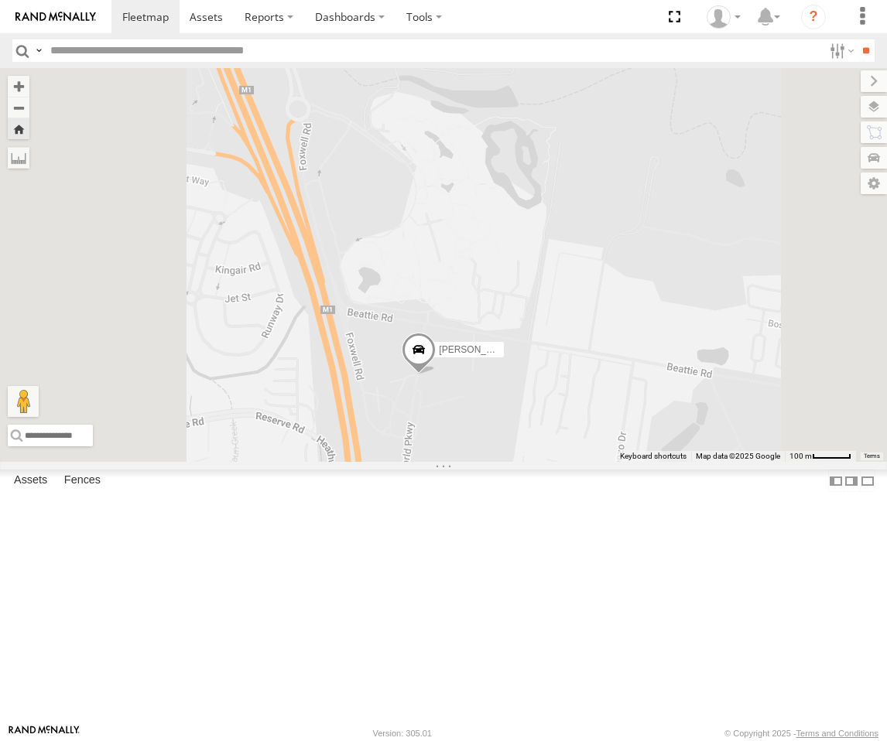
click at [436, 374] on span at bounding box center [419, 354] width 34 height 42
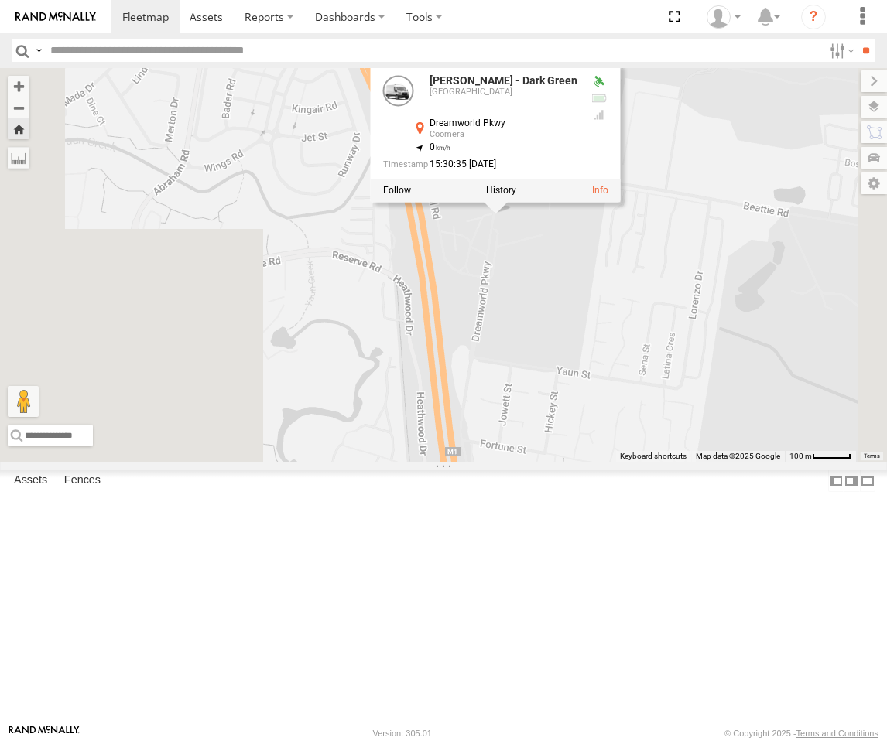
drag, startPoint x: 602, startPoint y: 609, endPoint x: 686, endPoint y: 424, distance: 203.2
click at [686, 424] on div "Roy - Dark Green Roy - Dark Green Brisbane Dreamworld Pkwy Coomera -27.86784 , …" at bounding box center [443, 265] width 887 height 394
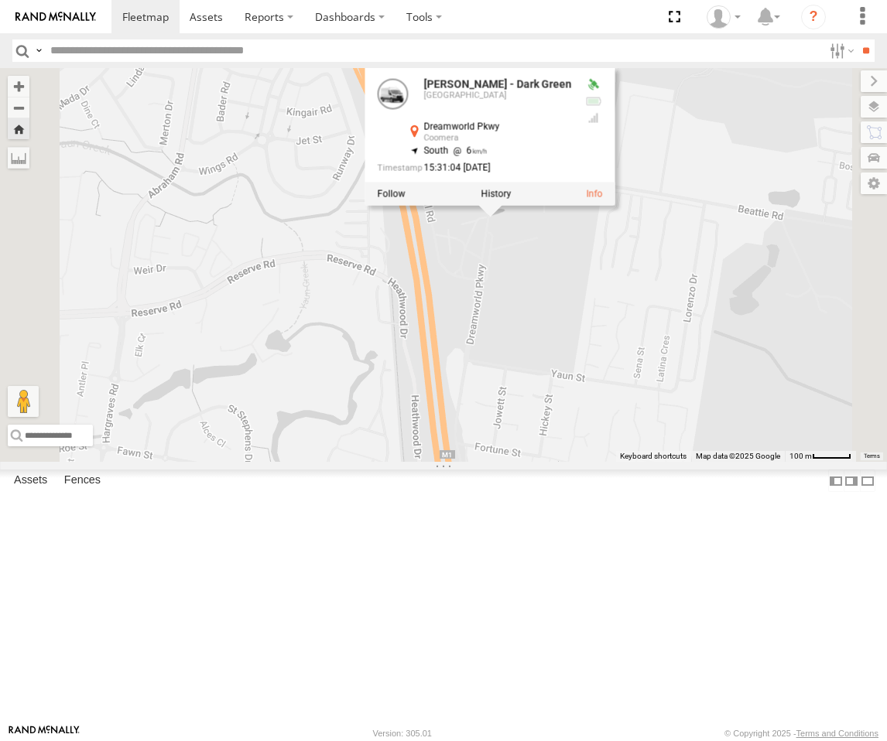
drag, startPoint x: 699, startPoint y: 385, endPoint x: 677, endPoint y: 417, distance: 38.9
click at [677, 417] on div "Roy - Dark Green Roy - Dark Green Brisbane Dreamworld Pkwy Coomera -27.86784 , …" at bounding box center [443, 265] width 887 height 394
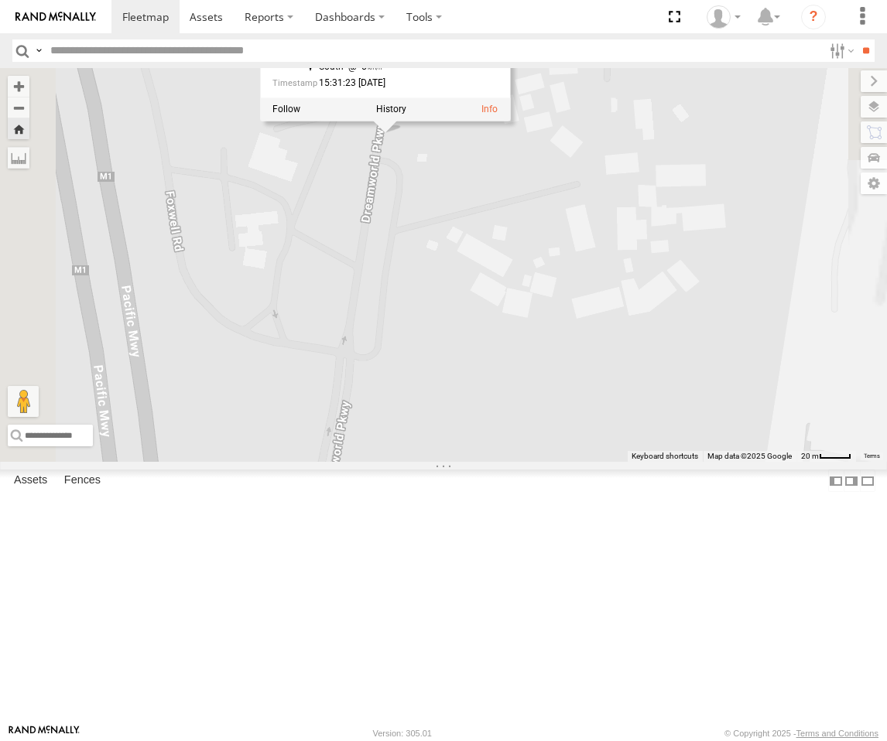
click at [631, 356] on div "Roy - Dark Green Roy - Dark Green Brisbane Dreamworld Pkwy Coomera -27.86805 , …" at bounding box center [443, 265] width 887 height 394
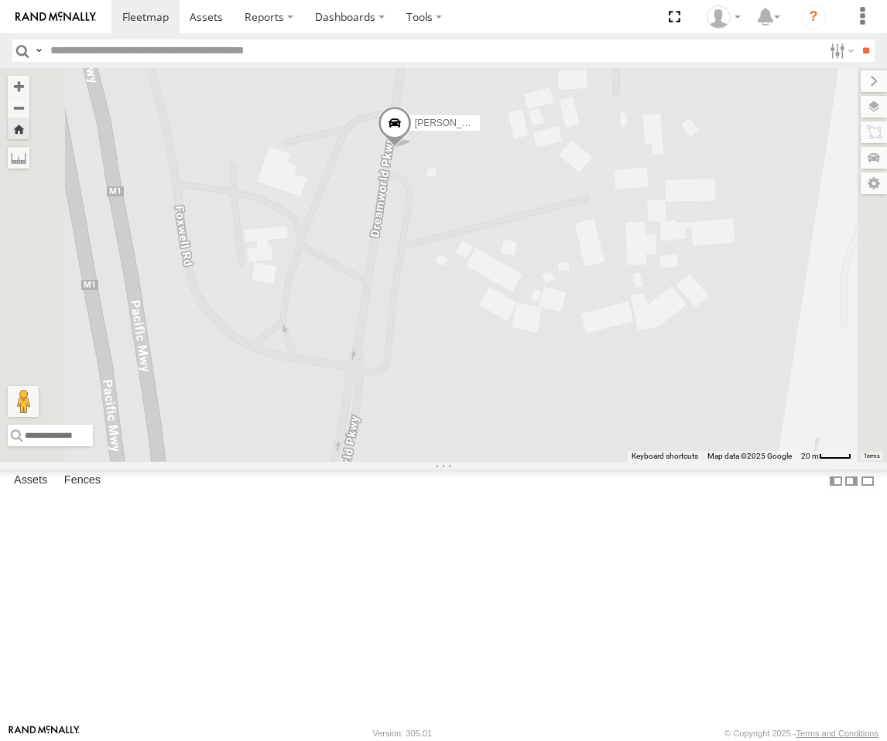
drag, startPoint x: 618, startPoint y: 328, endPoint x: 694, endPoint y: 398, distance: 103.5
click at [695, 400] on div "Roy - Dark Green" at bounding box center [443, 265] width 887 height 394
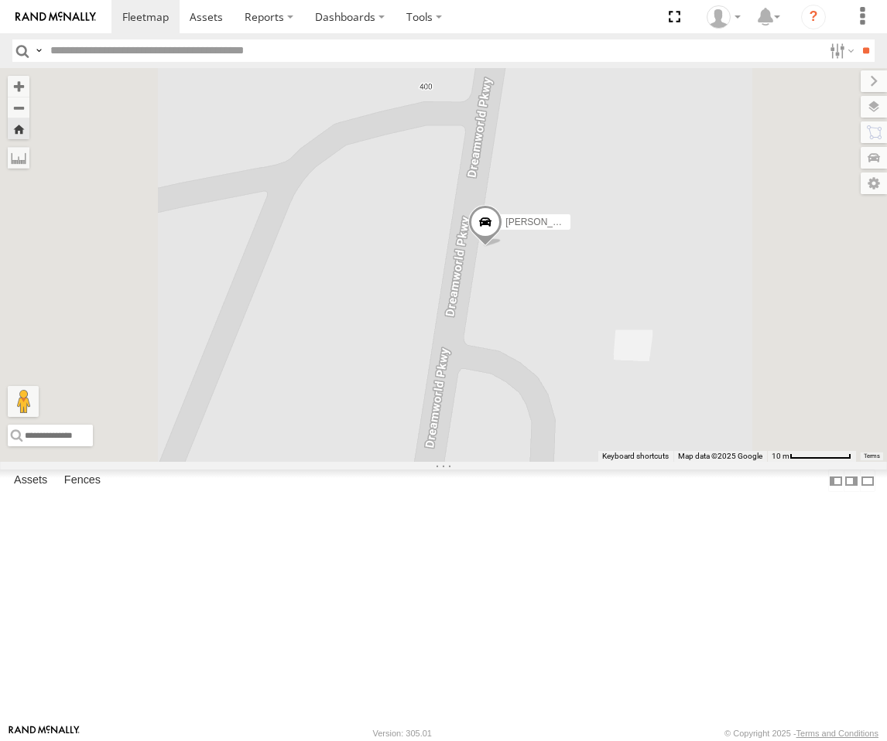
drag, startPoint x: 661, startPoint y: 309, endPoint x: 691, endPoint y: 372, distance: 69.2
click at [702, 413] on div "Roy - Dark Green" at bounding box center [443, 265] width 887 height 394
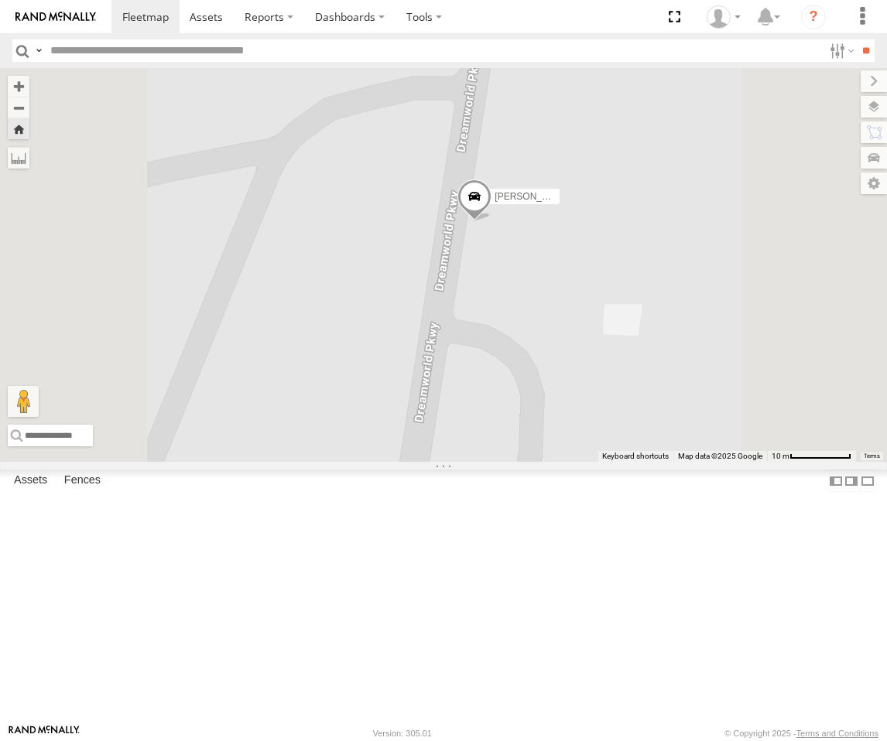
click at [491, 220] on span at bounding box center [474, 200] width 34 height 42
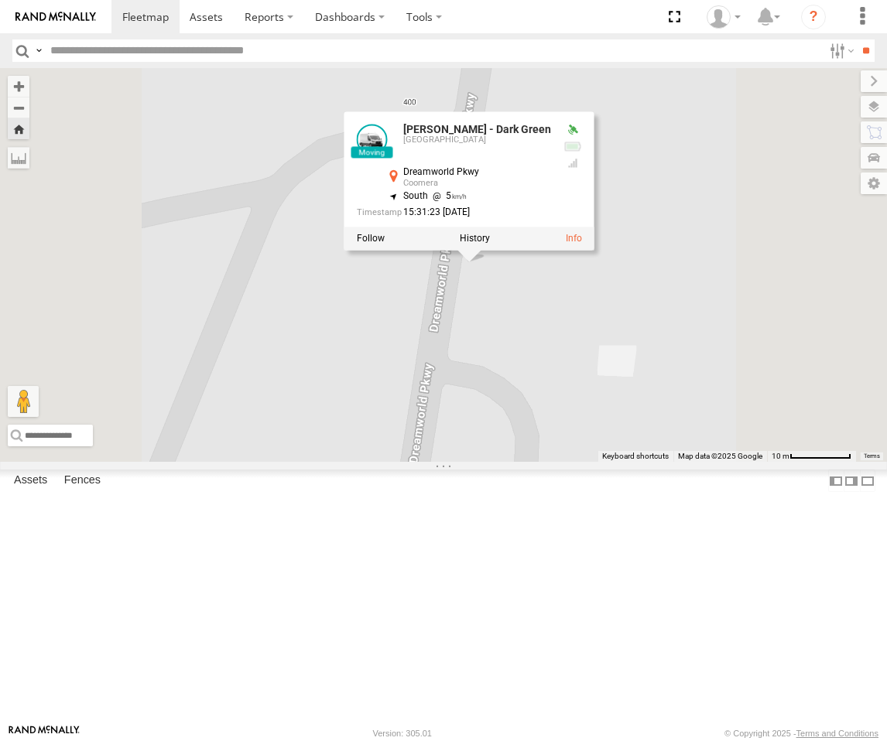
drag, startPoint x: 702, startPoint y: 429, endPoint x: 683, endPoint y: 453, distance: 30.9
click at [695, 462] on div "Roy - Dark Green Roy - Dark Green Brisbane Dreamworld Pkwy Coomera -27.86805 , …" at bounding box center [443, 265] width 887 height 394
drag, startPoint x: 682, startPoint y: 427, endPoint x: 696, endPoint y: 435, distance: 15.9
click at [696, 435] on div "Roy - Dark Green Roy - Dark Green Brisbane Dreamworld Pkwy Coomera -27.86805 , …" at bounding box center [443, 265] width 887 height 394
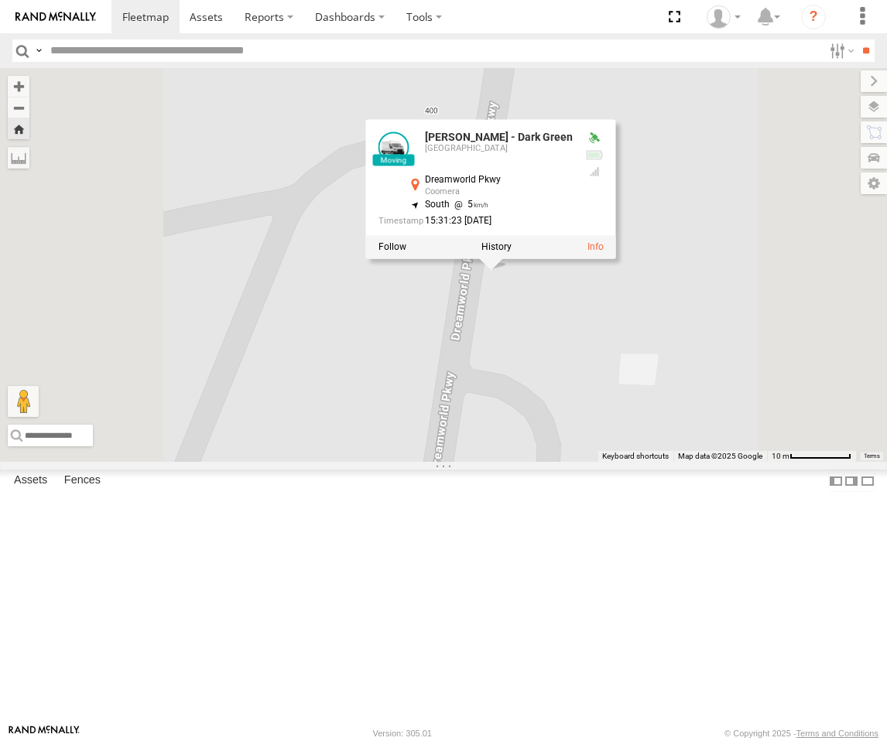
click at [687, 444] on div "Roy - Dark Green Roy - Dark Green Brisbane Dreamworld Pkwy Coomera -27.86805 , …" at bounding box center [443, 265] width 887 height 394
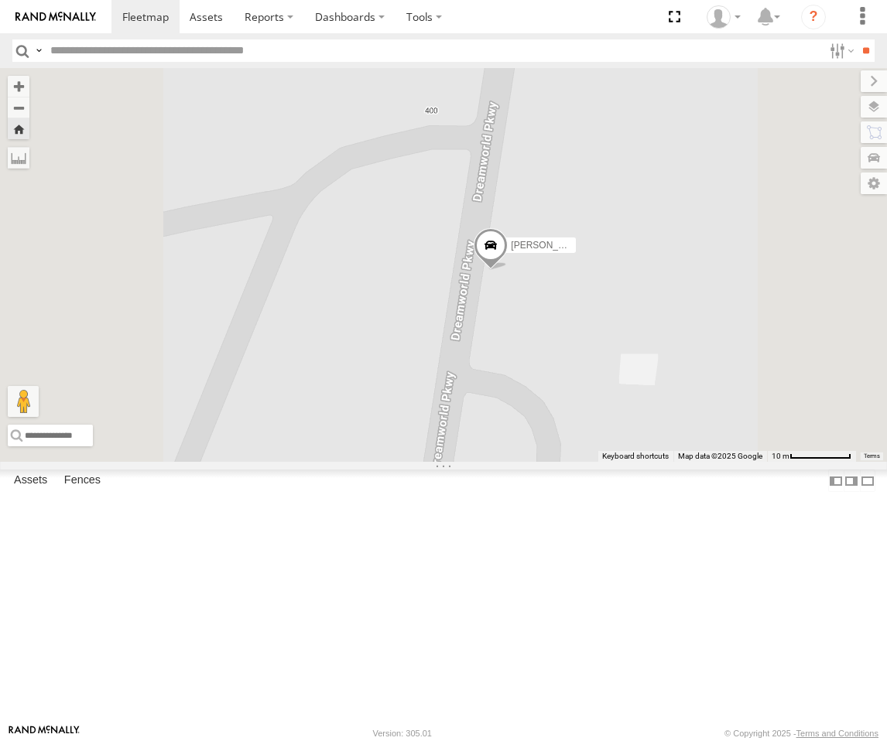
click at [507, 270] on span at bounding box center [490, 249] width 34 height 42
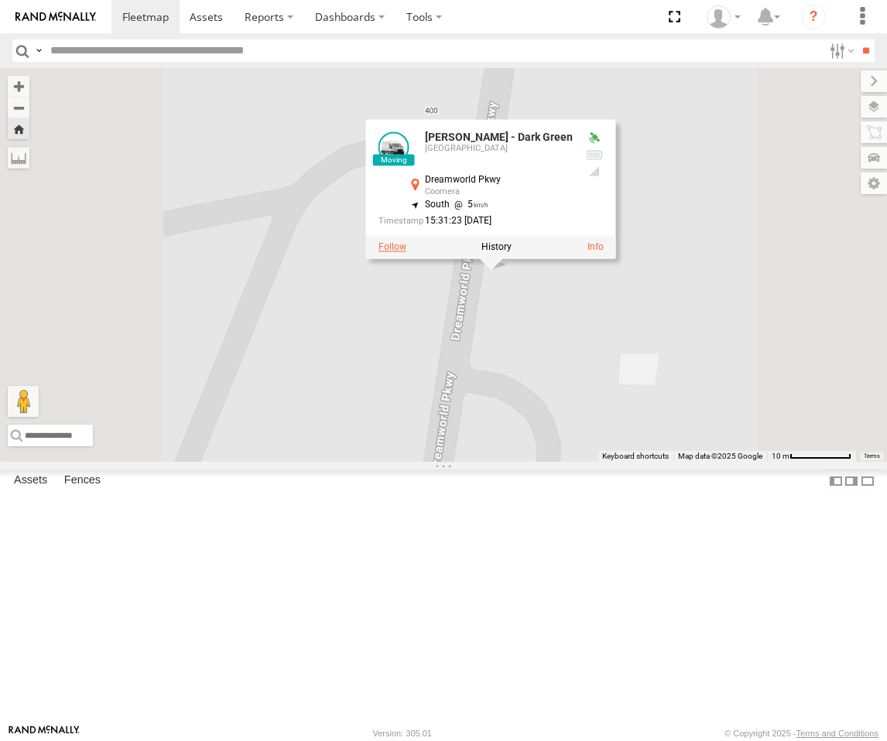
click at [406, 252] on label at bounding box center [392, 246] width 28 height 11
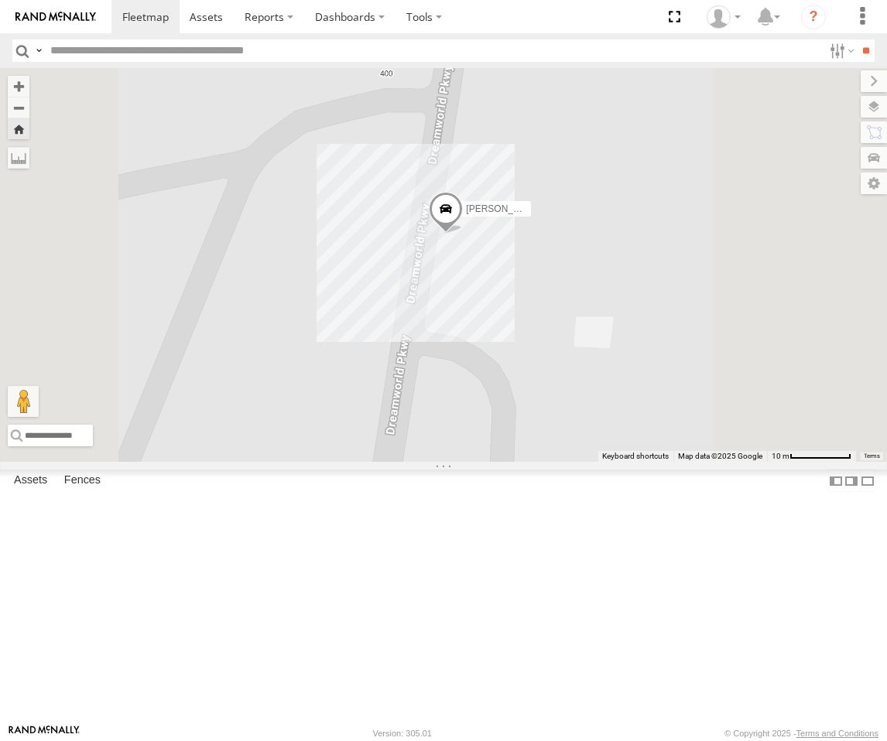
click at [463, 233] on span at bounding box center [446, 212] width 34 height 42
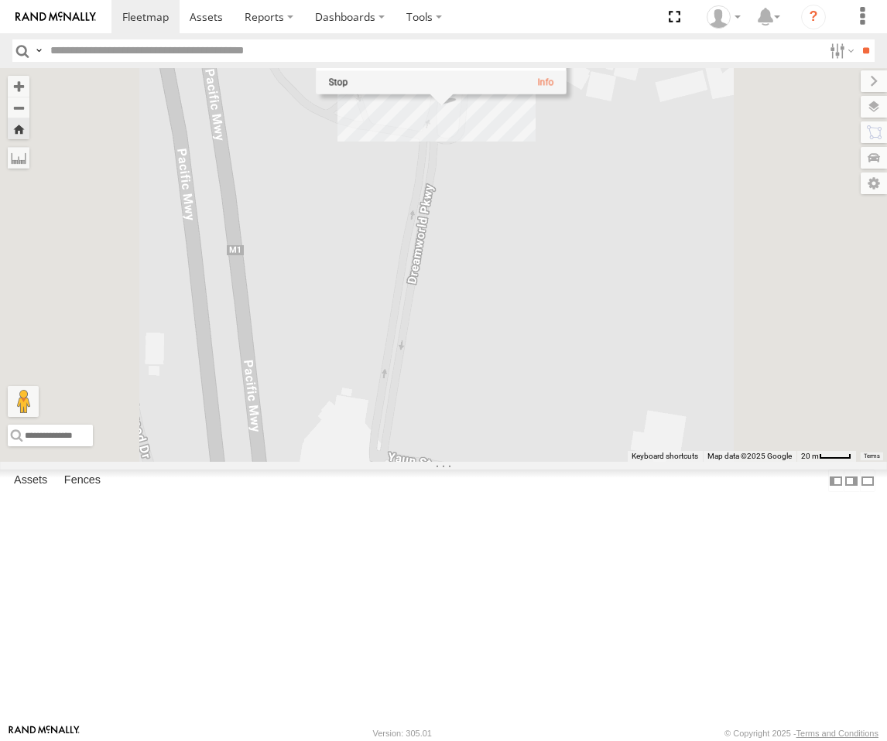
drag, startPoint x: 670, startPoint y: 510, endPoint x: 695, endPoint y: 242, distance: 268.9
click at [695, 242] on div "Roy - Dark Green Roy - Dark Green Brisbane Dreamworld Pkwy Coomera -27.86921 , …" at bounding box center [443, 265] width 887 height 394
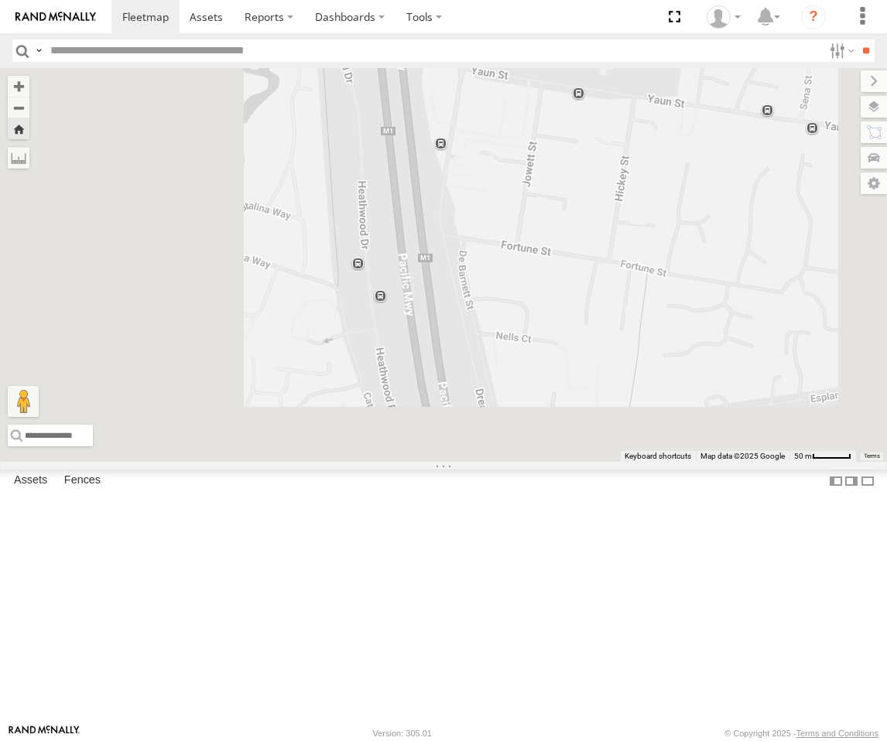
drag, startPoint x: 648, startPoint y: 531, endPoint x: 716, endPoint y: 265, distance: 274.7
click at [716, 265] on div "Roy - Dark Green Roy - Dark Green Brisbane Dreamworld Pkwy Coomera -27.86921 , …" at bounding box center [443, 265] width 887 height 394
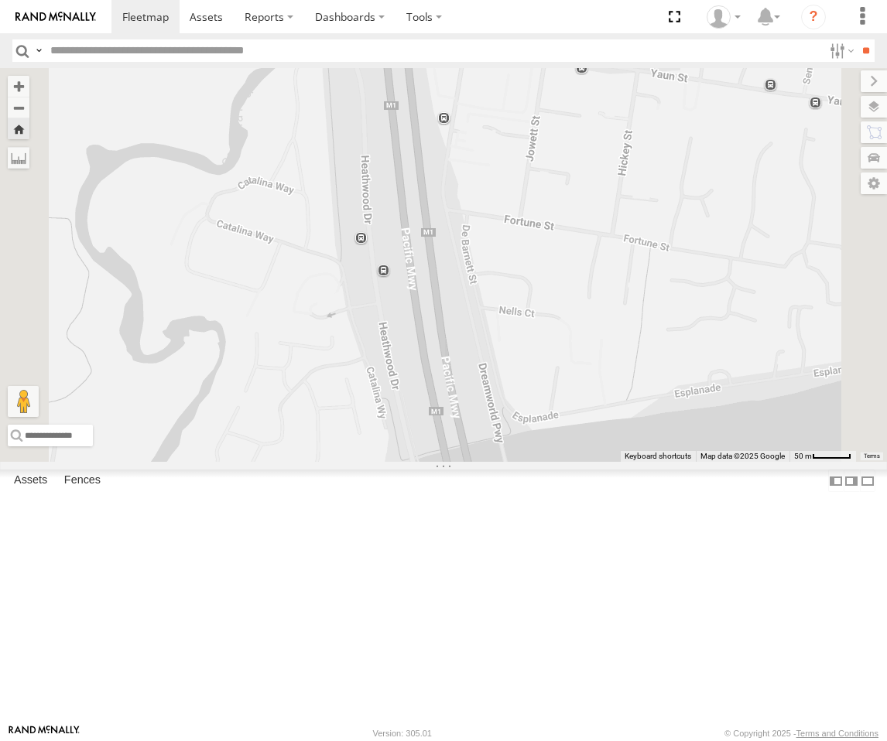
click at [0, 0] on div "Roy - Dark Green" at bounding box center [0, 0] width 0 height 0
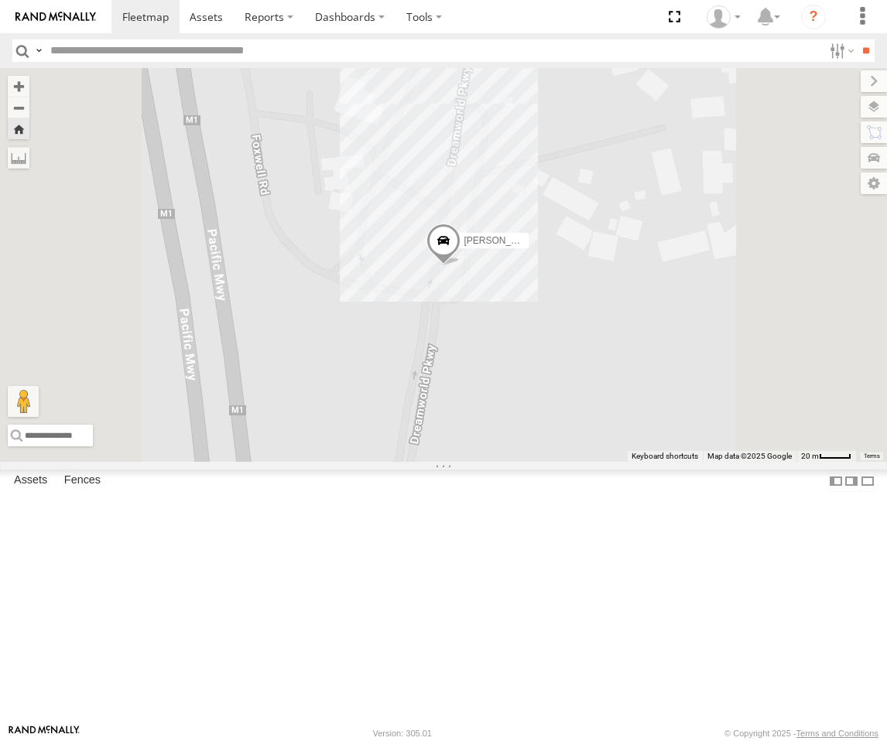
click at [695, 462] on div "Roy - Dark Green" at bounding box center [443, 265] width 887 height 394
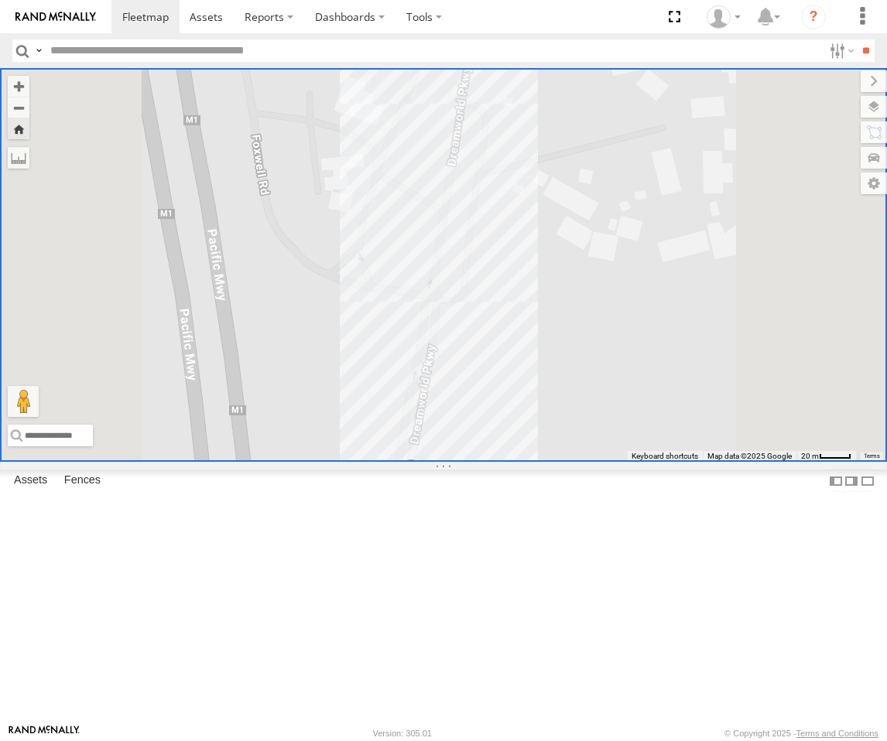
click at [428, 501] on span at bounding box center [411, 480] width 34 height 42
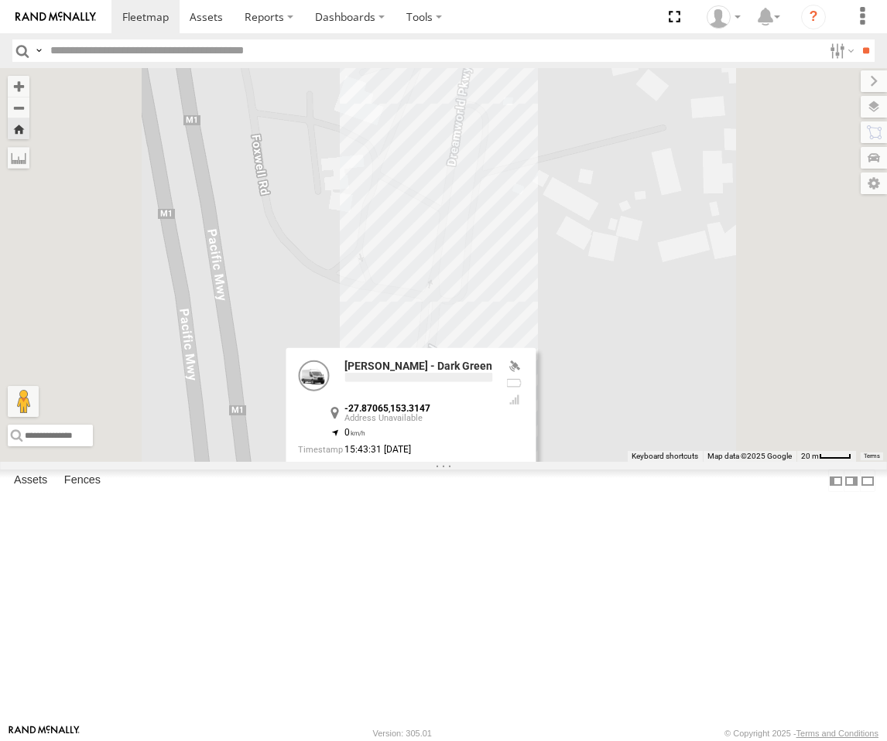
click at [317, 483] on label at bounding box center [307, 477] width 19 height 11
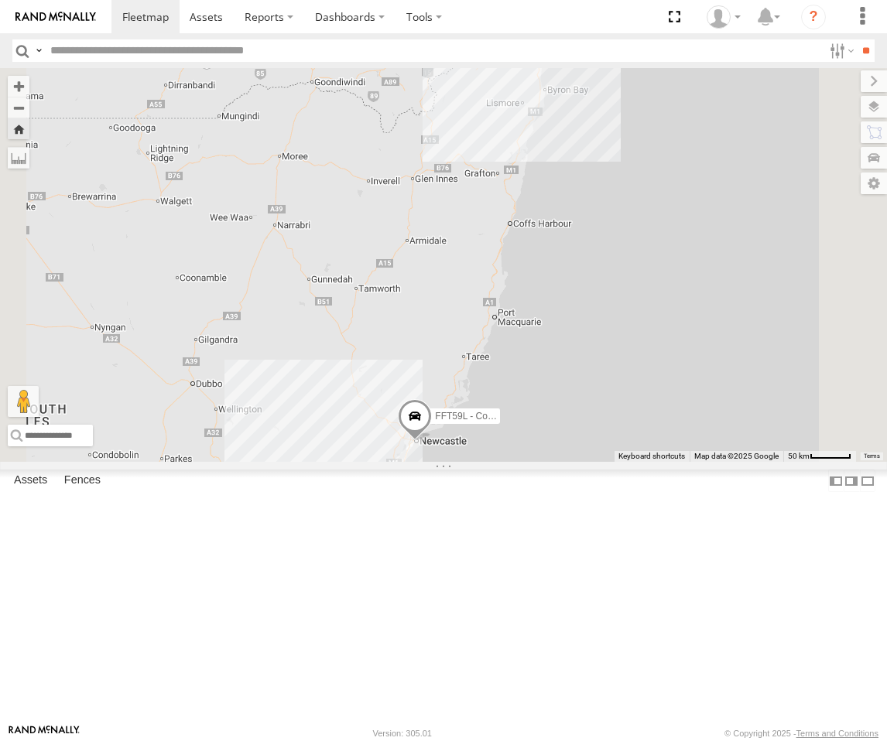
click at [0, 0] on div "Roy - Dark Green" at bounding box center [0, 0] width 0 height 0
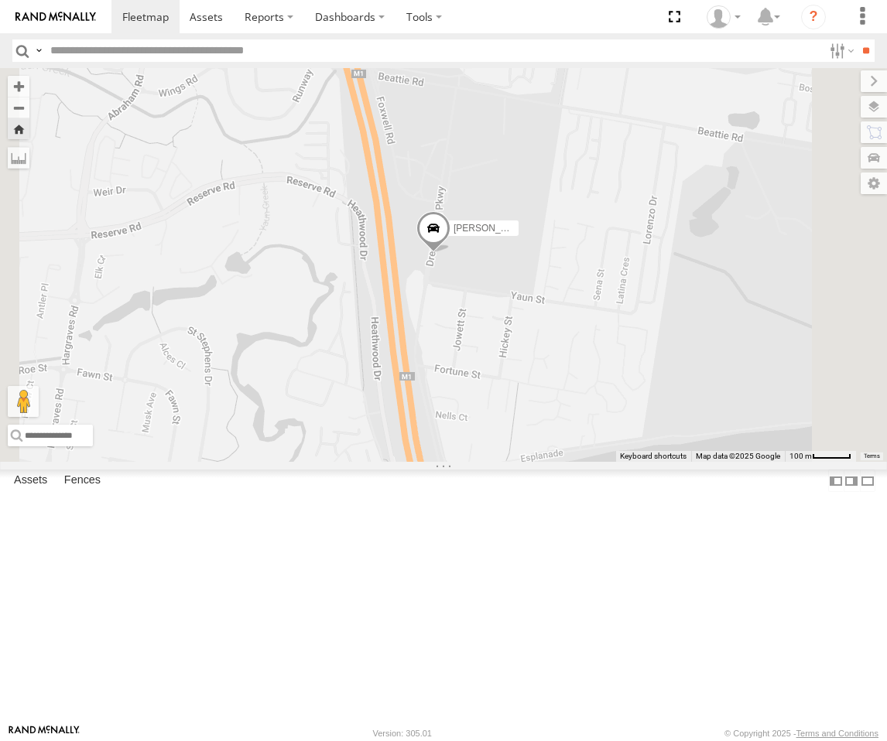
click at [450, 253] on span at bounding box center [433, 232] width 34 height 42
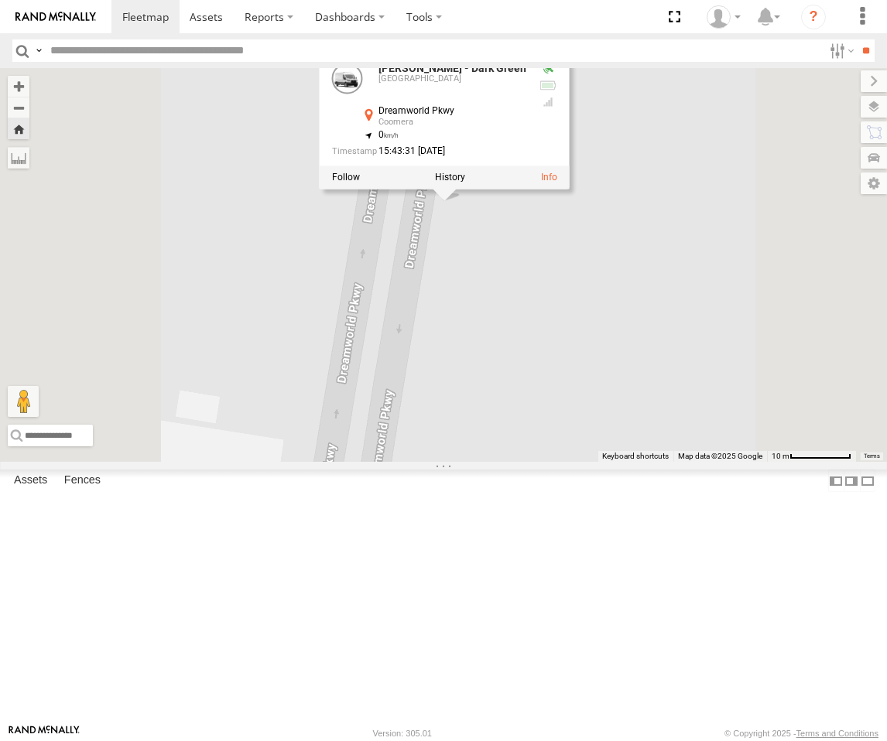
drag, startPoint x: 649, startPoint y: 340, endPoint x: 644, endPoint y: 539, distance: 198.9
click at [644, 462] on div "Roy - Dark Green Roy - Dark Green Brisbane Dreamworld Pkwy Coomera -27.87065 , …" at bounding box center [443, 265] width 887 height 394
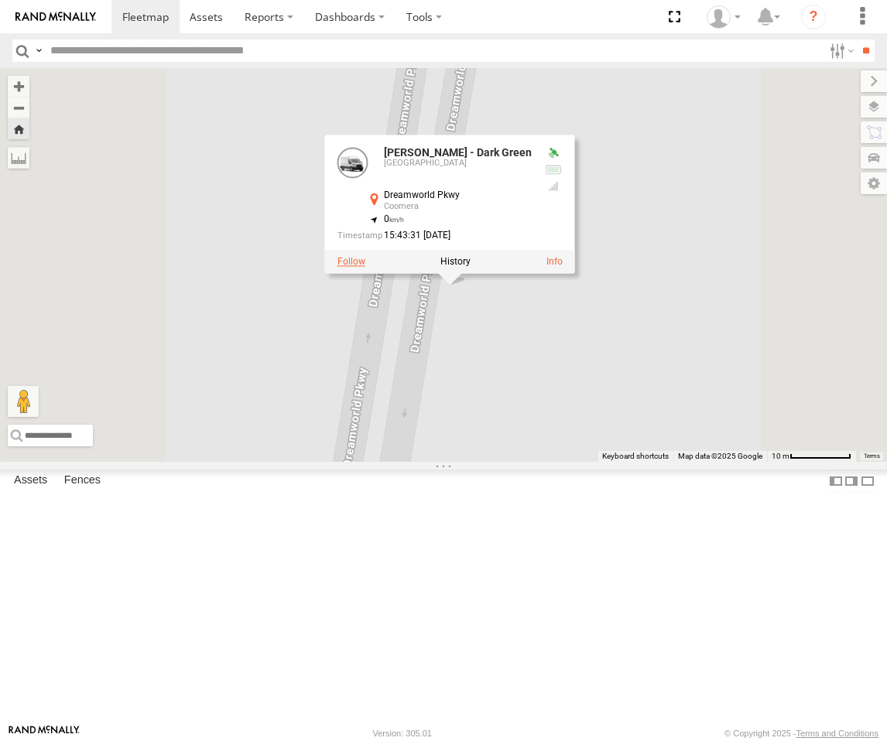
click at [365, 267] on label at bounding box center [351, 261] width 28 height 11
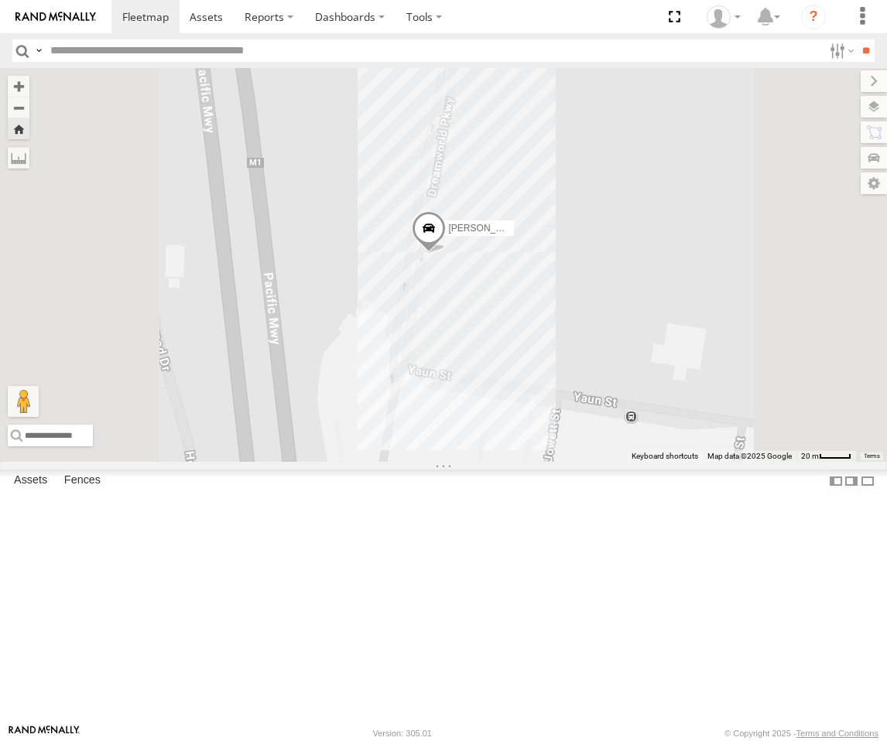
drag, startPoint x: 654, startPoint y: 412, endPoint x: 631, endPoint y: 424, distance: 25.6
click at [631, 424] on div "Roy - Dark Green" at bounding box center [443, 265] width 887 height 394
click at [446, 253] on span at bounding box center [429, 232] width 34 height 42
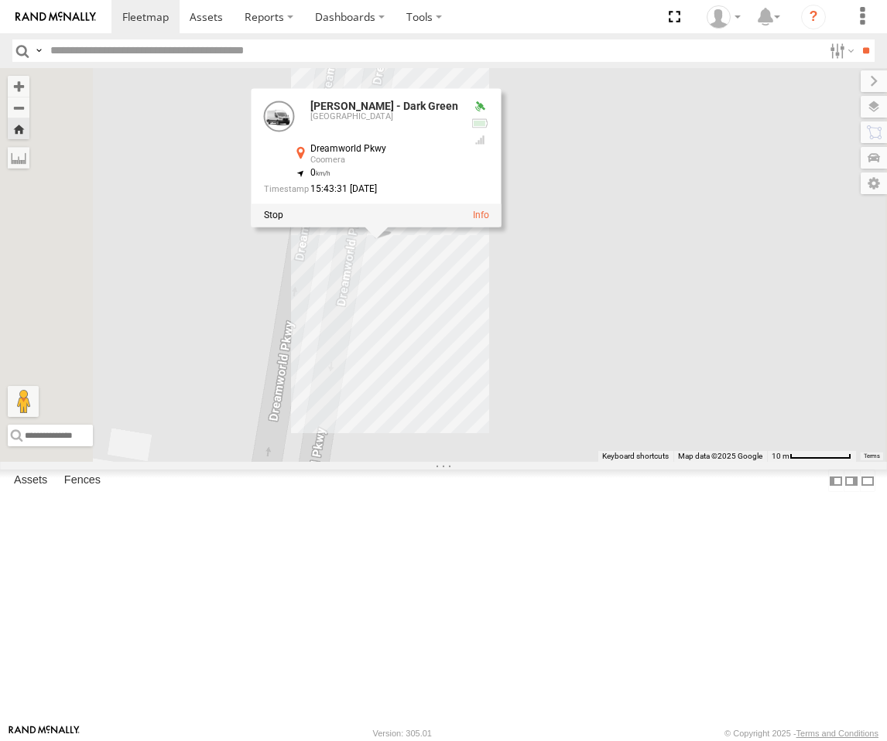
drag, startPoint x: 635, startPoint y: 416, endPoint x: 640, endPoint y: 451, distance: 35.1
click at [640, 451] on div "Roy - Dark Green Roy - Dark Green Brisbane Dreamworld Pkwy Coomera -27.87065 , …" at bounding box center [443, 265] width 887 height 394
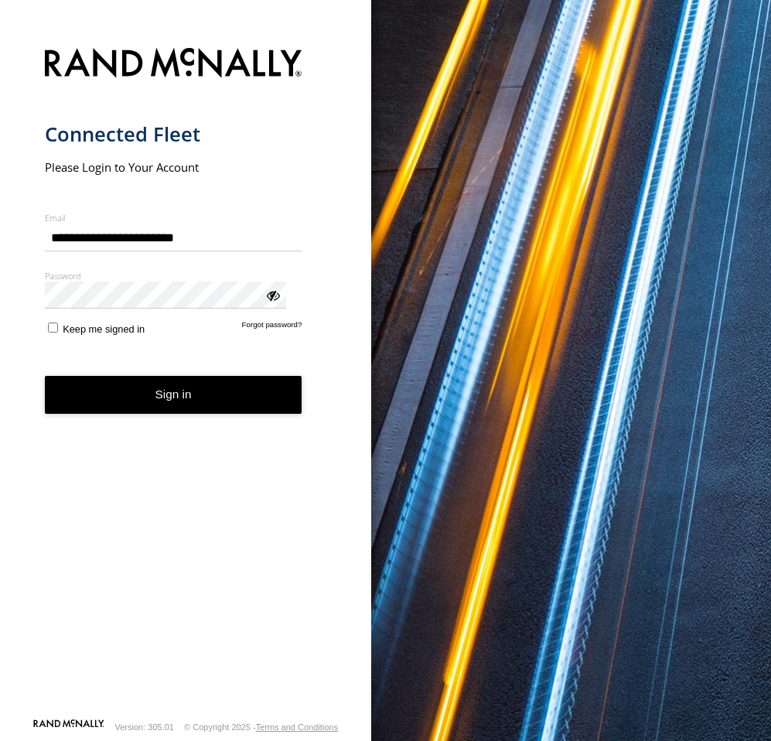
click at [138, 376] on button "Sign in" at bounding box center [174, 395] width 258 height 38
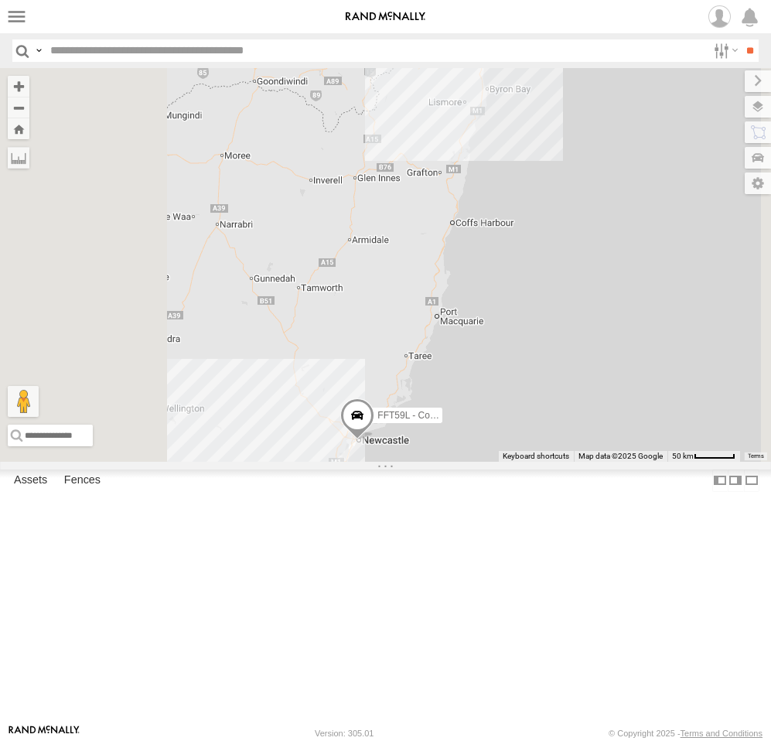
click at [0, 0] on div "Brisbane" at bounding box center [0, 0] width 0 height 0
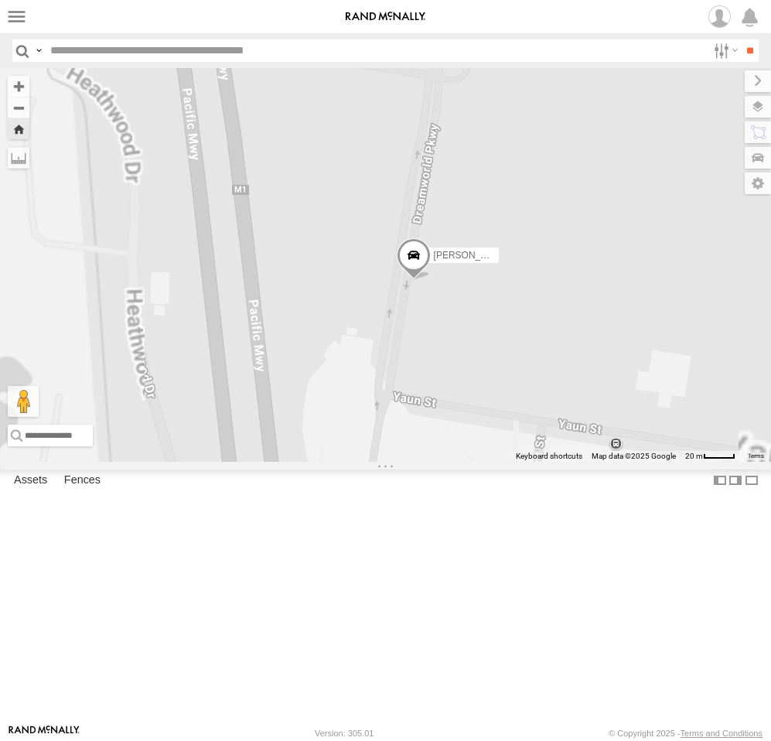
drag, startPoint x: 621, startPoint y: 460, endPoint x: 673, endPoint y: 455, distance: 52.0
click at [673, 455] on div "Roy - Dark Green" at bounding box center [385, 265] width 771 height 394
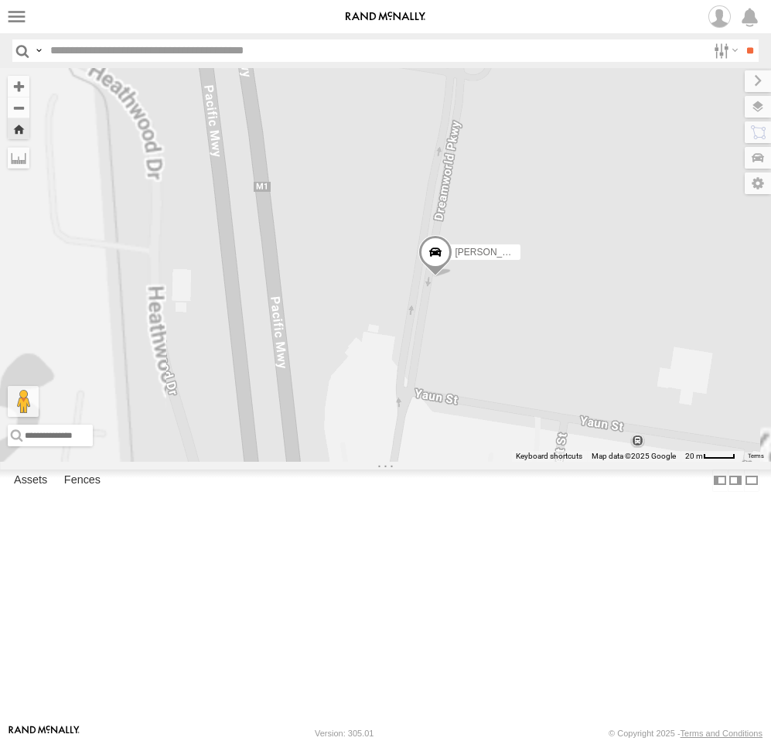
click at [0, 0] on div "Passenger Vehicles" at bounding box center [0, 0] width 0 height 0
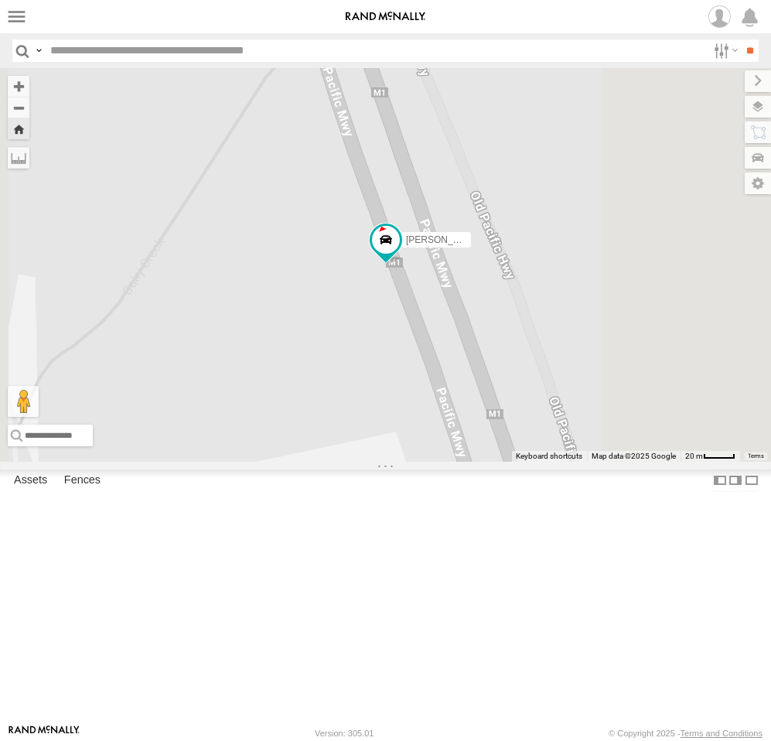
drag, startPoint x: 630, startPoint y: 576, endPoint x: 593, endPoint y: 460, distance: 120.9
click at [593, 460] on div "Stephen Rigby" at bounding box center [385, 265] width 771 height 394
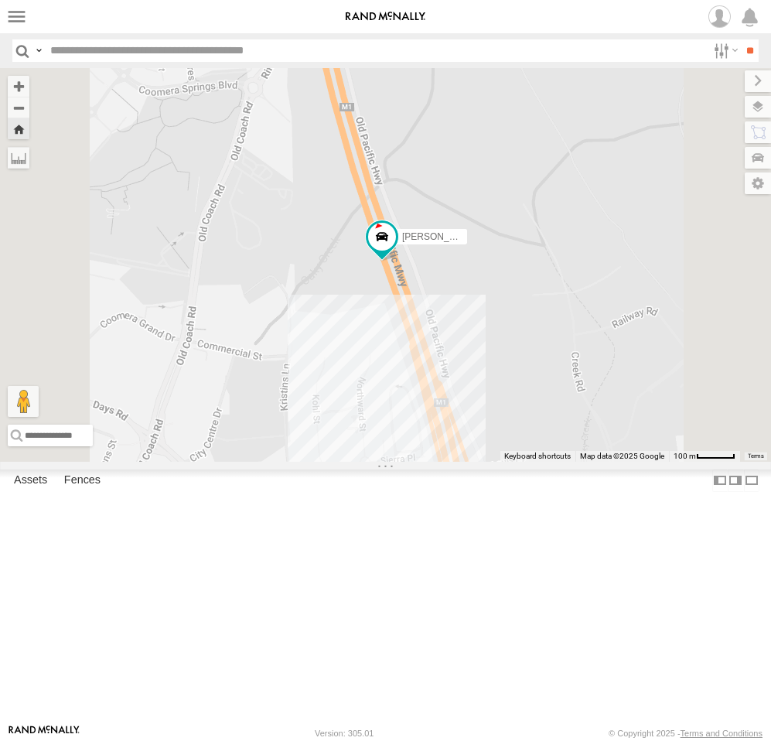
drag, startPoint x: 590, startPoint y: 526, endPoint x: 589, endPoint y: 513, distance: 13.2
click at [589, 462] on div "Stephen Rigby" at bounding box center [385, 265] width 771 height 394
